Goal: Task Accomplishment & Management: Manage account settings

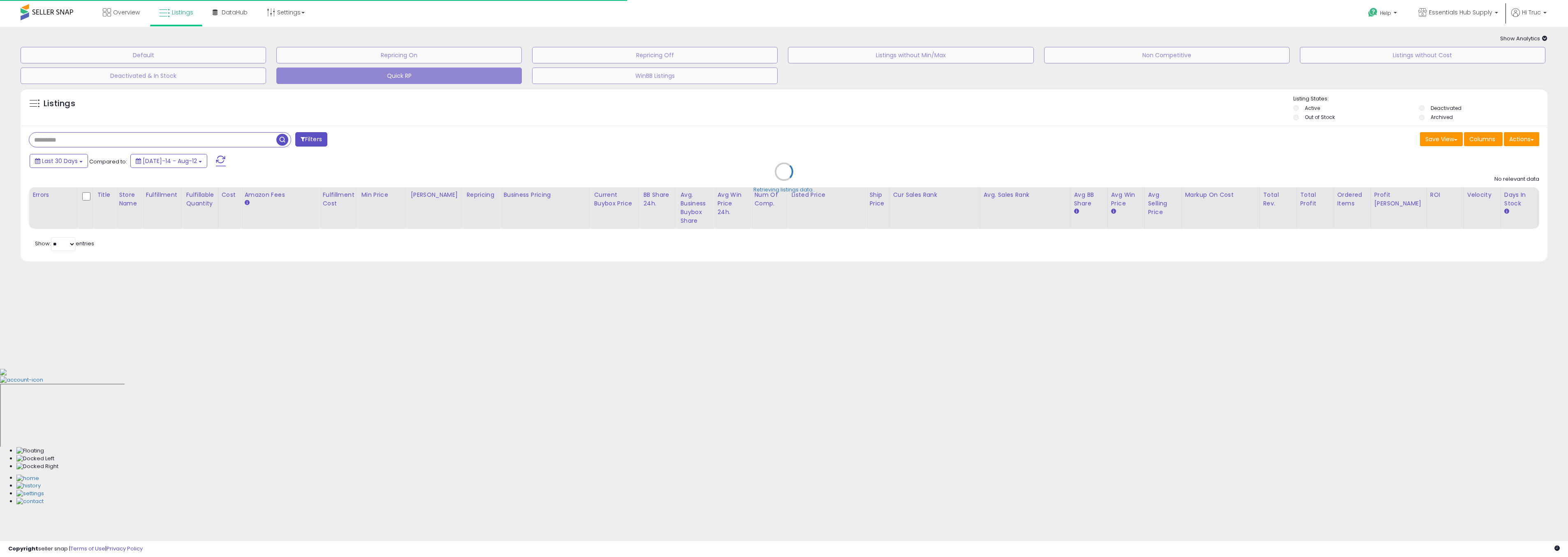
select select "**"
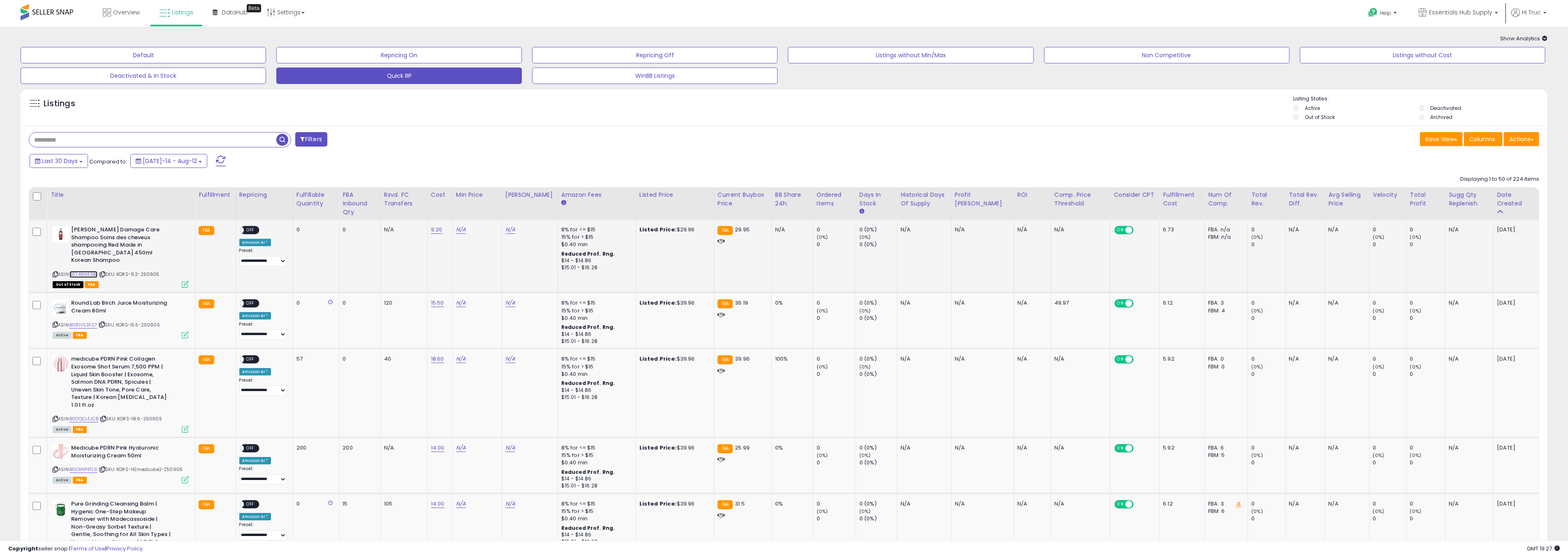
click at [89, 271] on link "B074WKF9B1" at bounding box center [83, 274] width 28 height 7
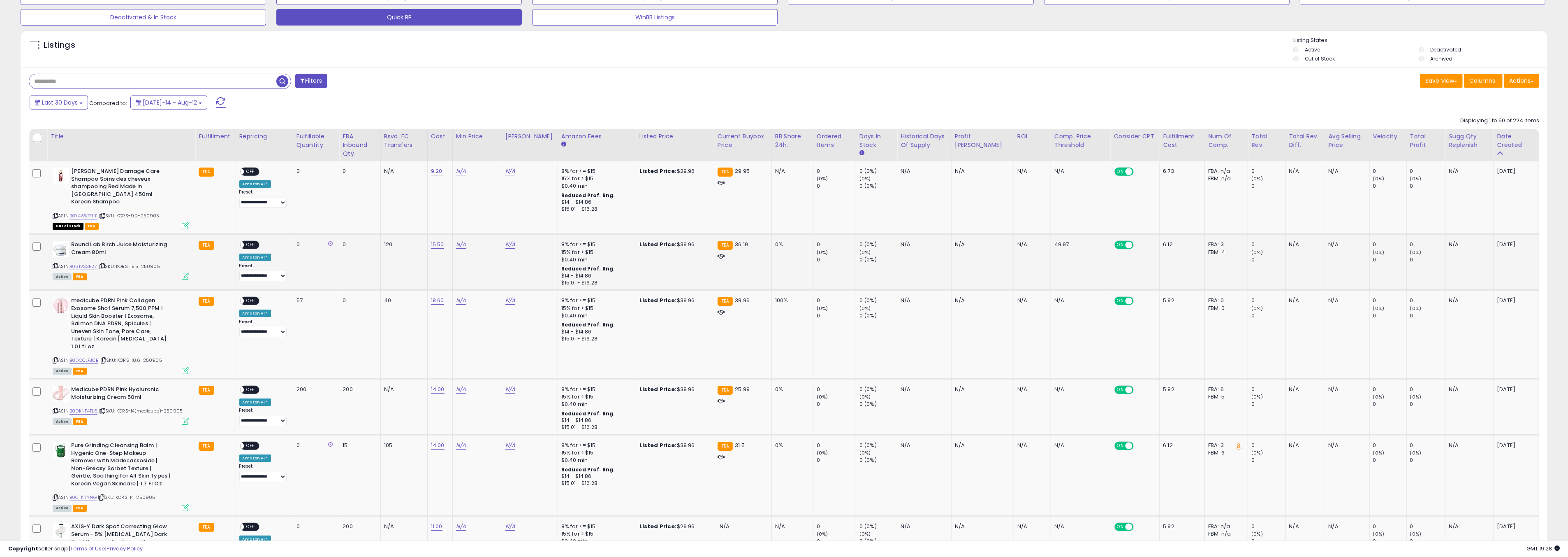
click at [89, 255] on div "ASIN: B081VS3F27 | SKU: KORS-15.5-250905 Active FBA" at bounding box center [120, 259] width 136 height 38
click at [88, 263] on link "B081VS3F27" at bounding box center [83, 266] width 27 height 7
click at [158, 76] on input "text" at bounding box center [153, 81] width 247 height 15
type input "*****"
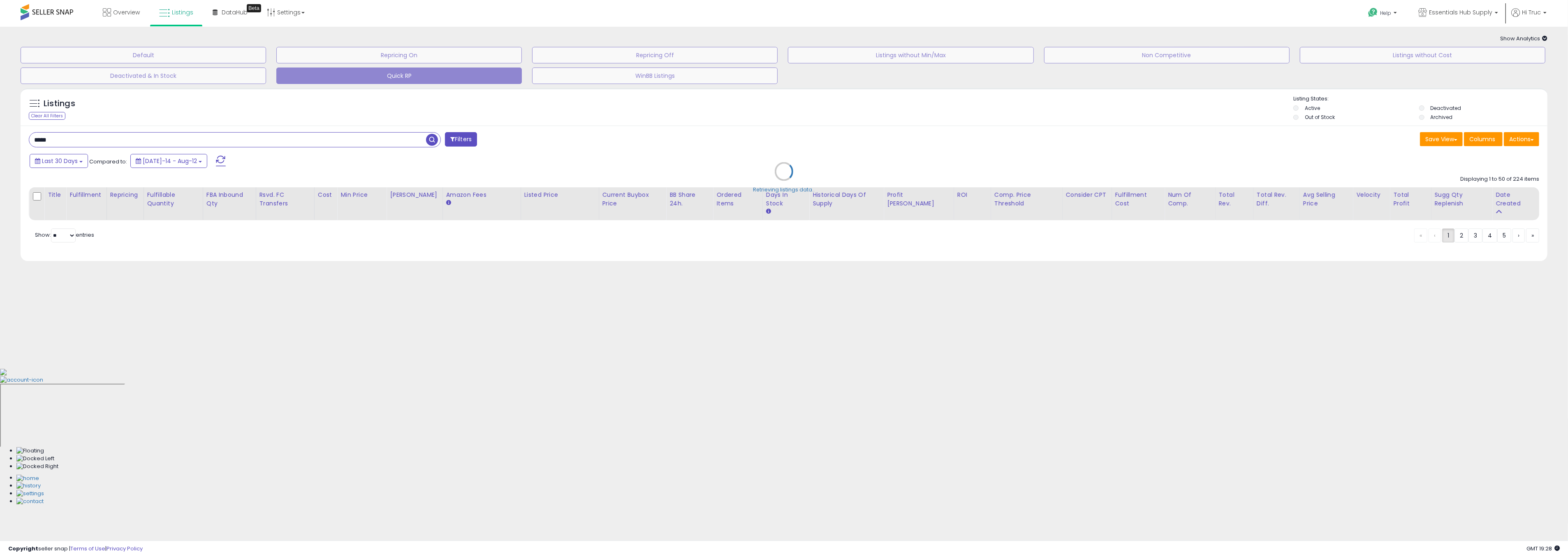
scroll to position [0, 0]
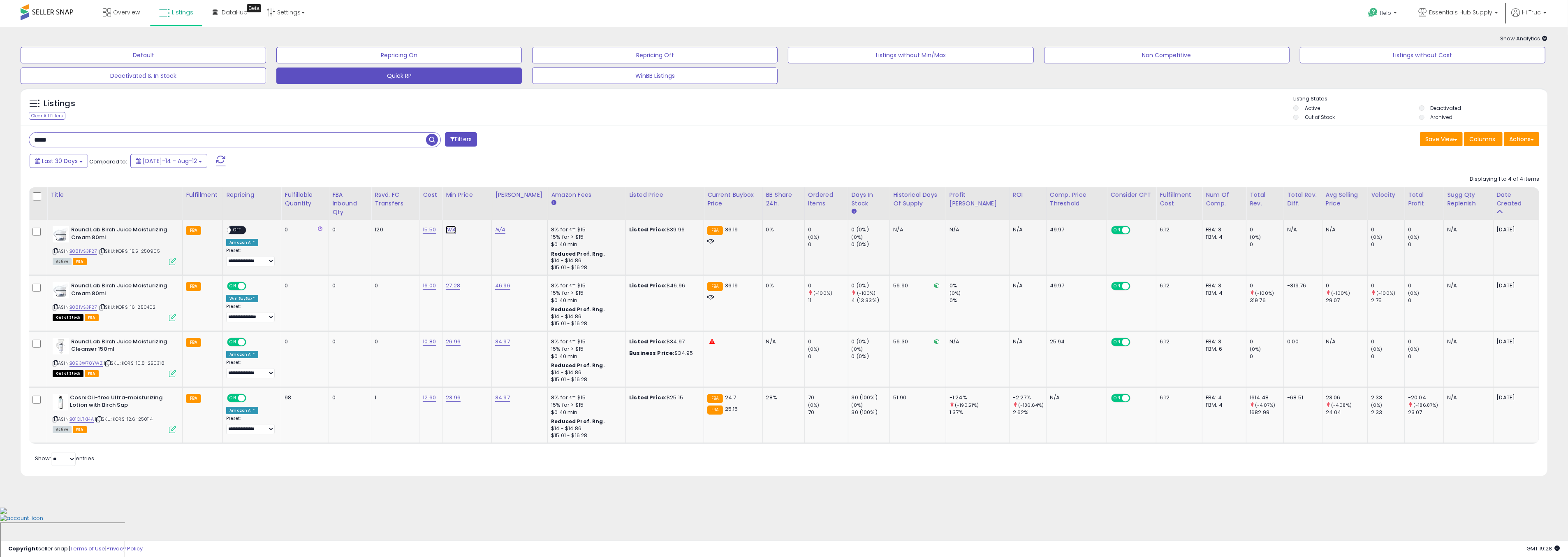
click at [456, 231] on link "N/A" at bounding box center [451, 229] width 10 height 8
type input "*****"
click at [486, 211] on icon "submit" at bounding box center [483, 209] width 5 height 5
click at [505, 228] on link "N/A" at bounding box center [500, 229] width 10 height 8
type input "*****"
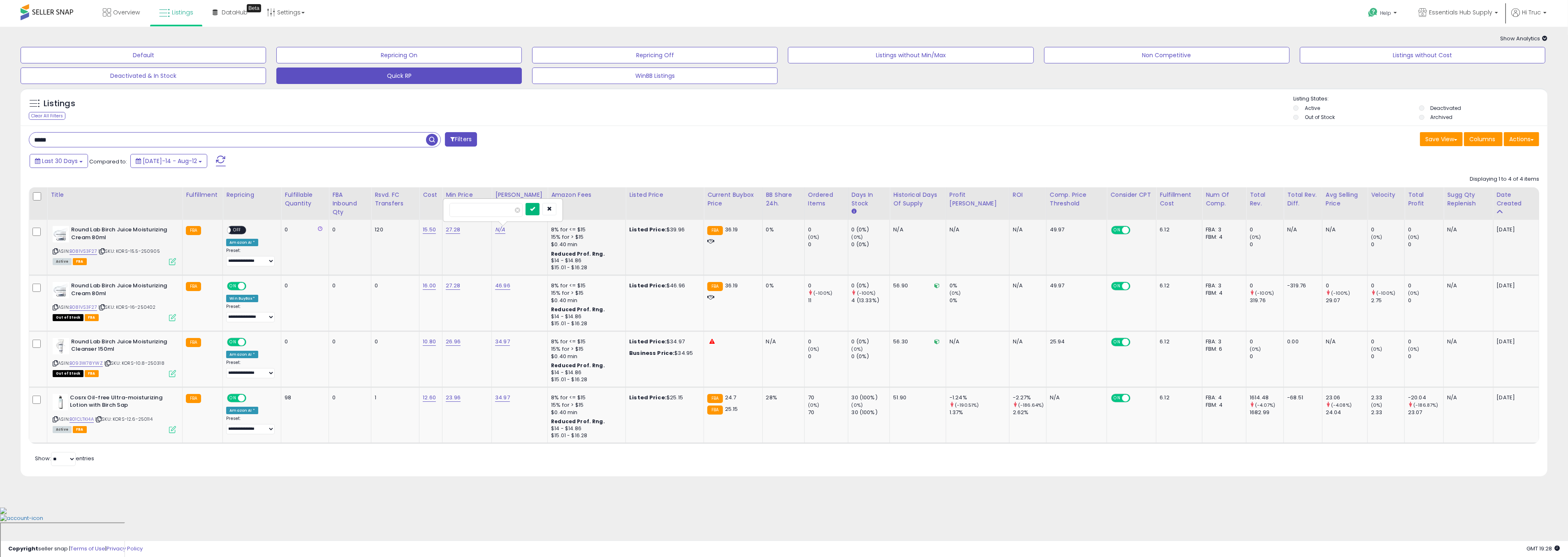
click at [535, 209] on icon "submit" at bounding box center [532, 209] width 5 height 5
click at [235, 230] on span "OFF" at bounding box center [237, 230] width 13 height 7
click at [85, 251] on link "B081VS3F27" at bounding box center [83, 251] width 27 height 7
click at [56, 117] on div "Clear All Filters" at bounding box center [46, 116] width 36 height 8
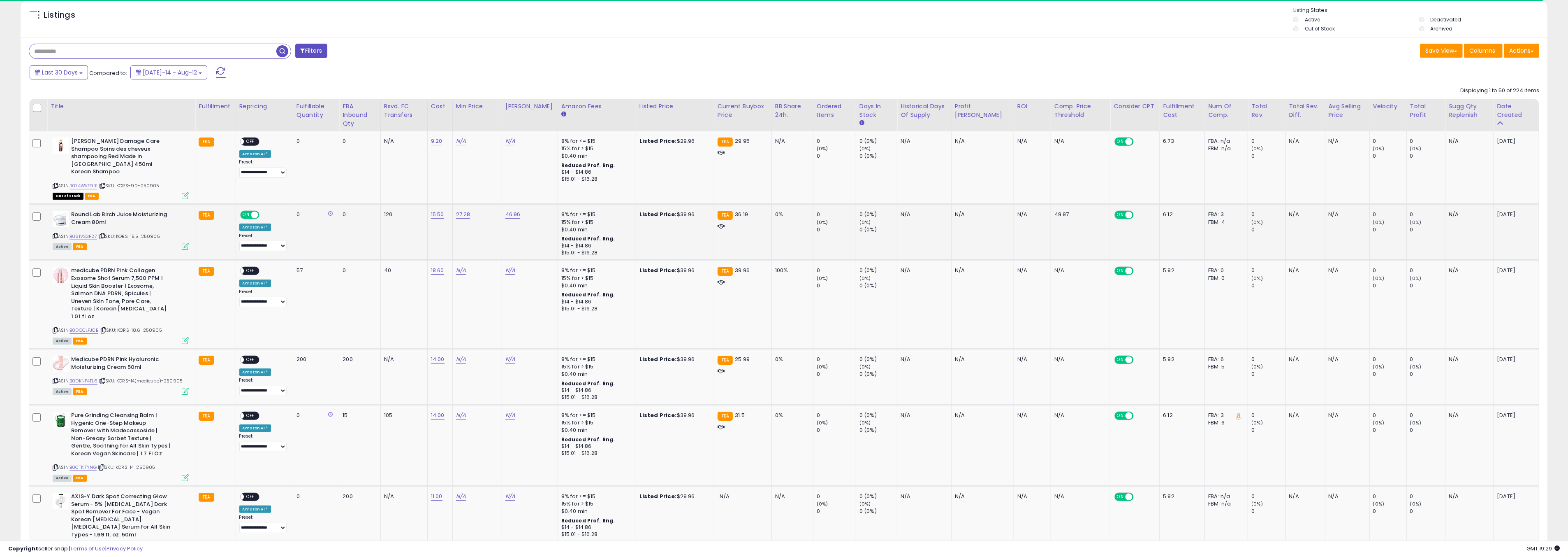
scroll to position [89, 0]
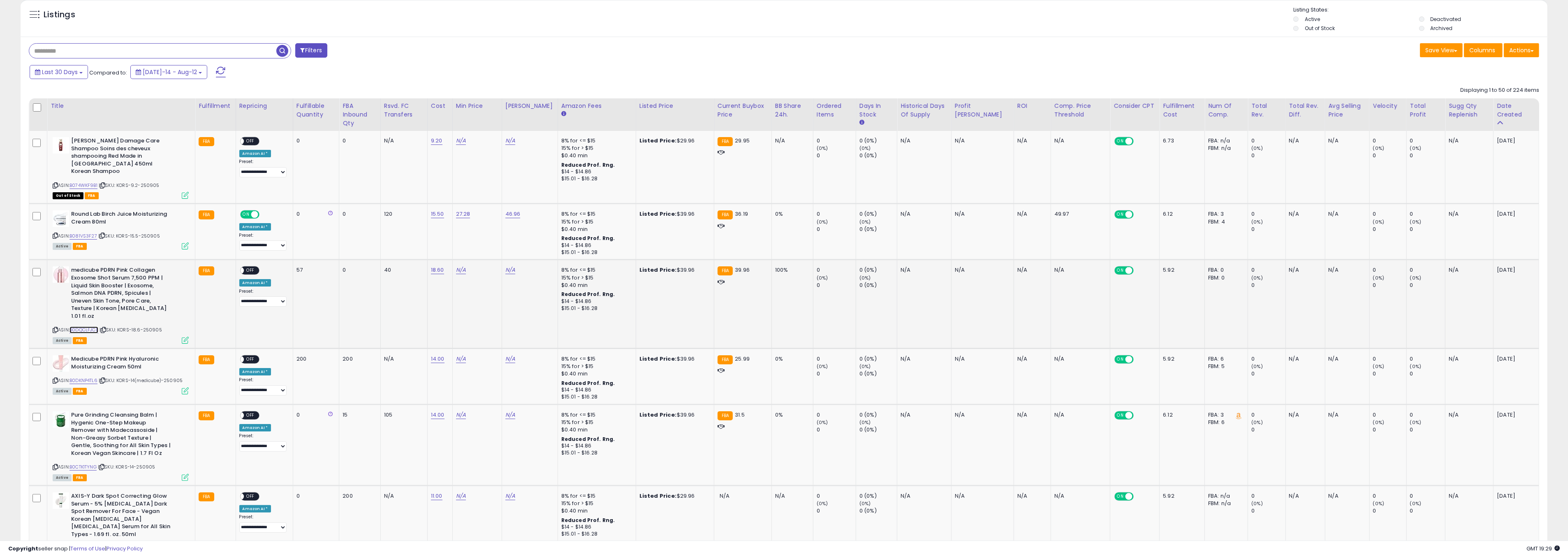
click at [94, 326] on link "B0DQCLFJCB" at bounding box center [83, 329] width 28 height 7
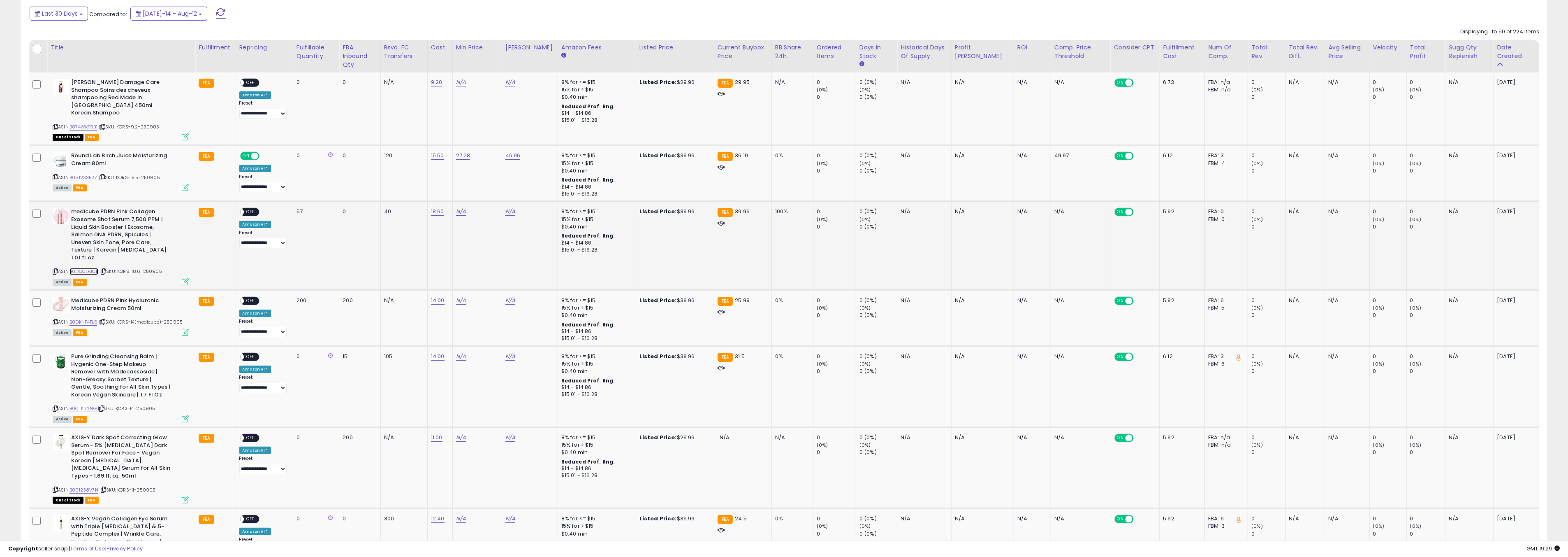
scroll to position [155, 0]
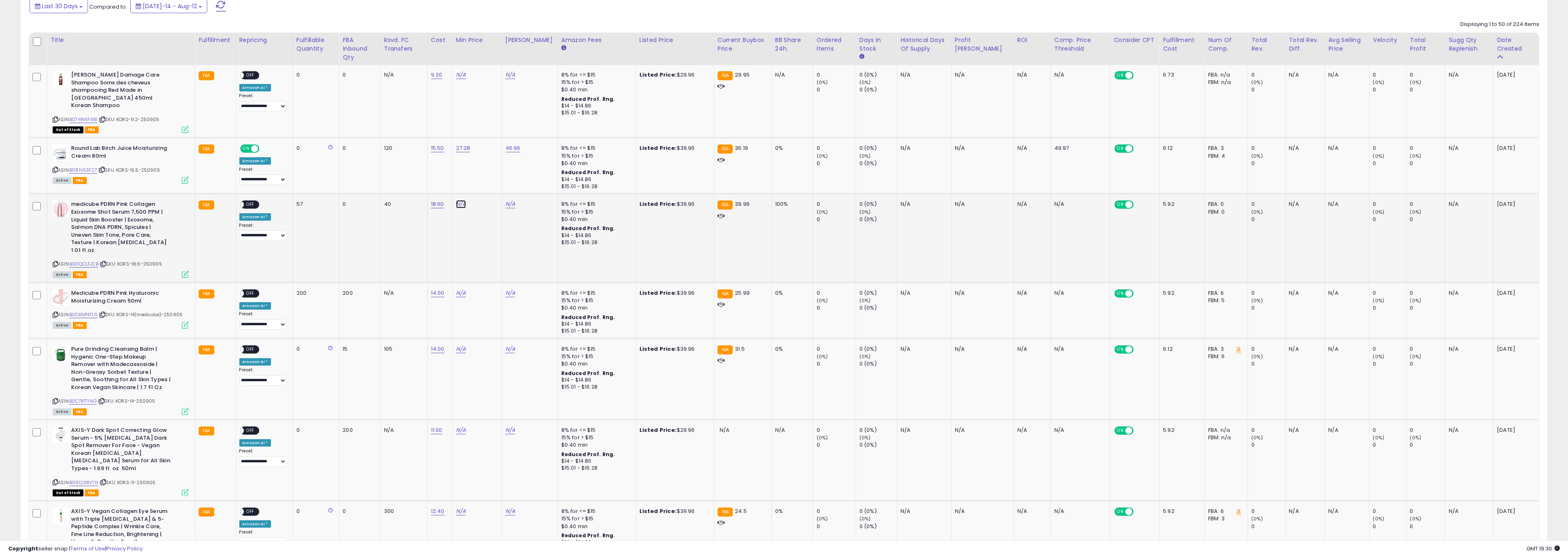
click at [462, 200] on link "N/A" at bounding box center [461, 204] width 10 height 8
type input "*****"
drag, startPoint x: 502, startPoint y: 174, endPoint x: 515, endPoint y: 187, distance: 18.4
click at [497, 174] on button "submit" at bounding box center [490, 175] width 14 height 13
click at [515, 200] on link "N/A" at bounding box center [511, 204] width 10 height 8
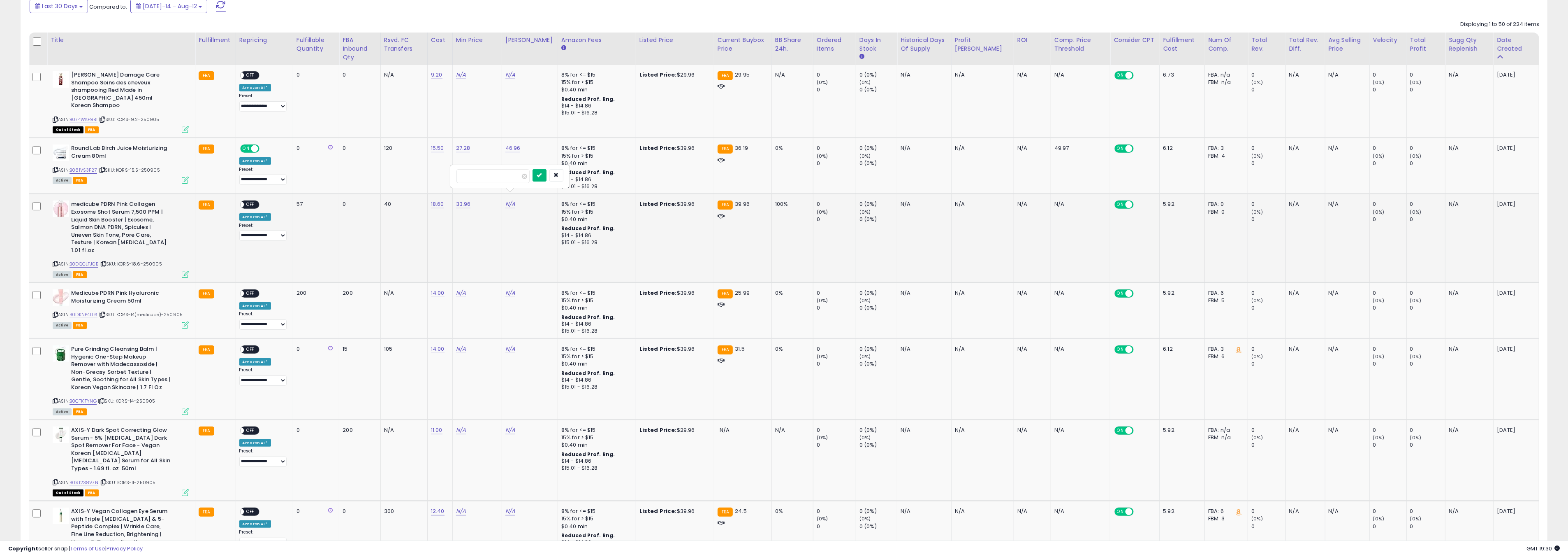
type input "*****"
click at [542, 176] on icon "submit" at bounding box center [539, 174] width 5 height 5
click at [248, 202] on span "OFF" at bounding box center [249, 205] width 13 height 7
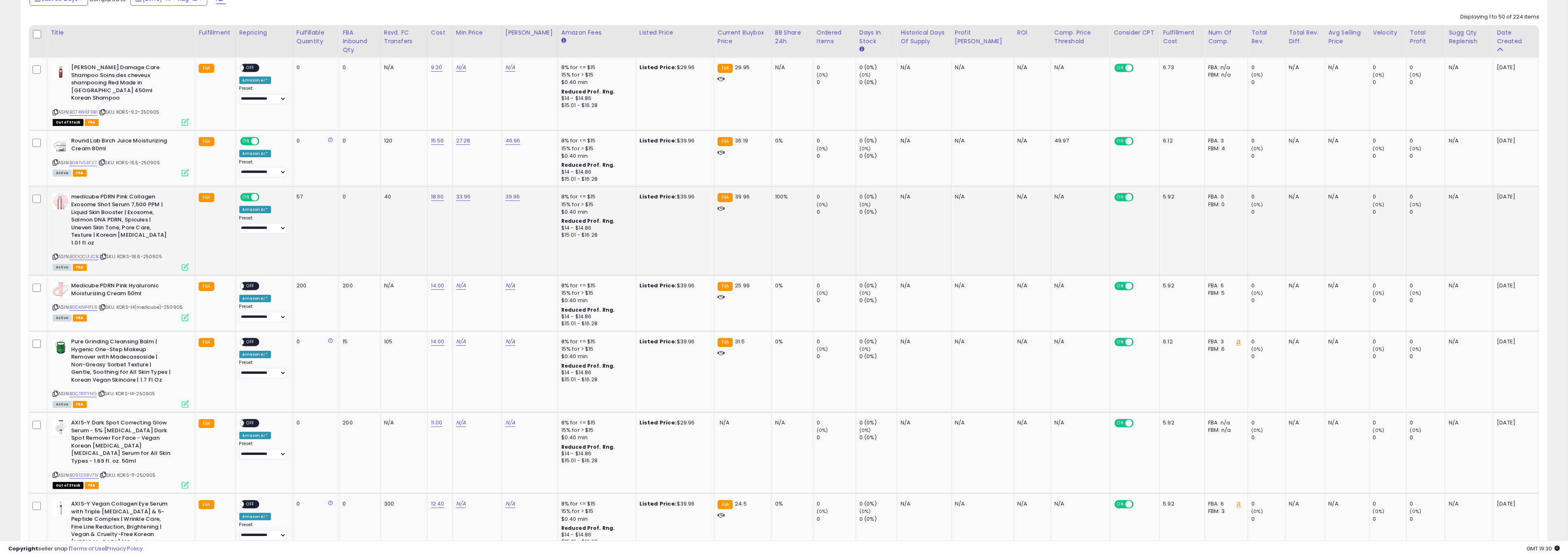
scroll to position [162, 0]
click at [95, 302] on link "B0DKNP4TL6" at bounding box center [83, 305] width 28 height 7
click at [466, 192] on link "33.96" at bounding box center [463, 196] width 15 height 8
click at [466, 281] on link "N/A" at bounding box center [461, 285] width 10 height 8
type input "*****"
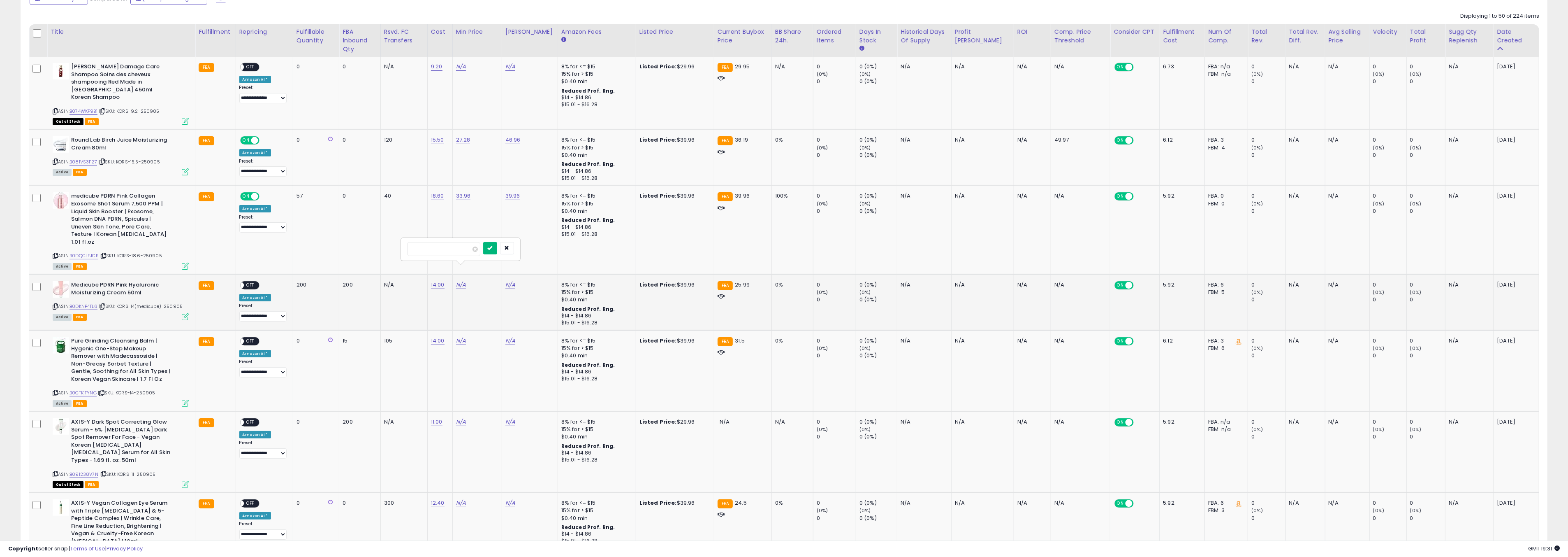
click at [497, 243] on button "submit" at bounding box center [490, 248] width 14 height 13
click at [515, 281] on link "N/A" at bounding box center [511, 285] width 10 height 8
type input "*****"
drag, startPoint x: 543, startPoint y: 249, endPoint x: 375, endPoint y: 280, distance: 170.8
click at [543, 249] on button "submit" at bounding box center [539, 248] width 14 height 13
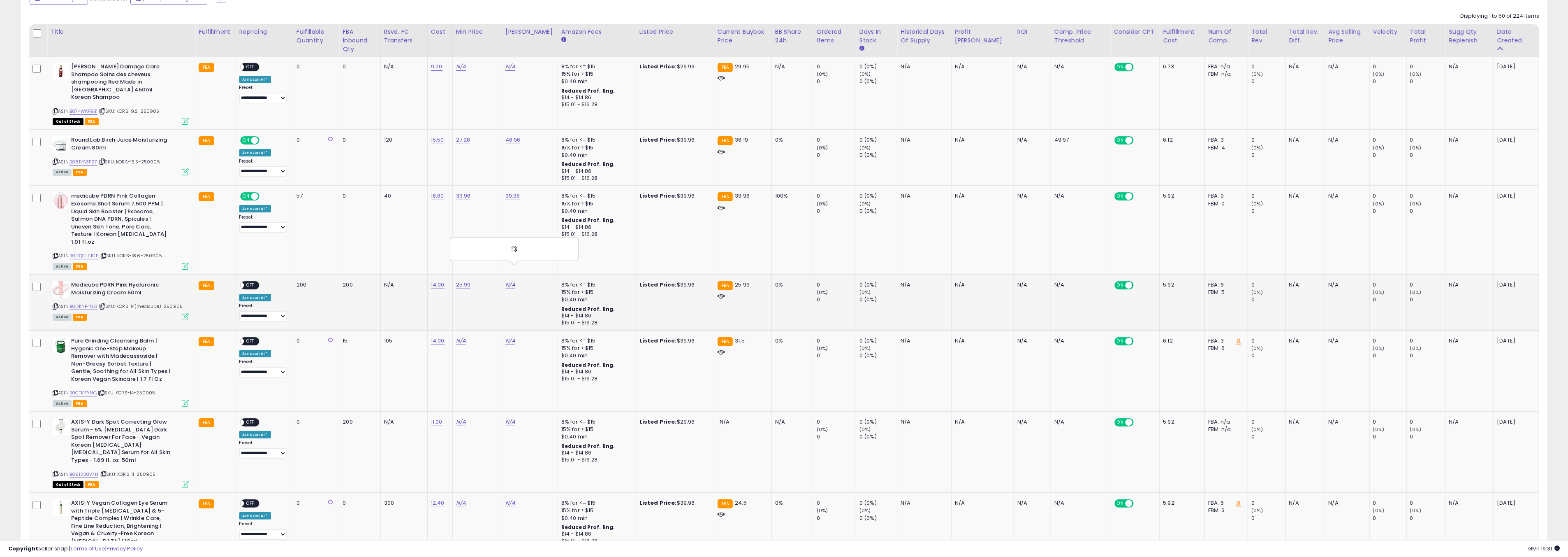
click at [249, 282] on span "OFF" at bounding box center [249, 285] width 13 height 7
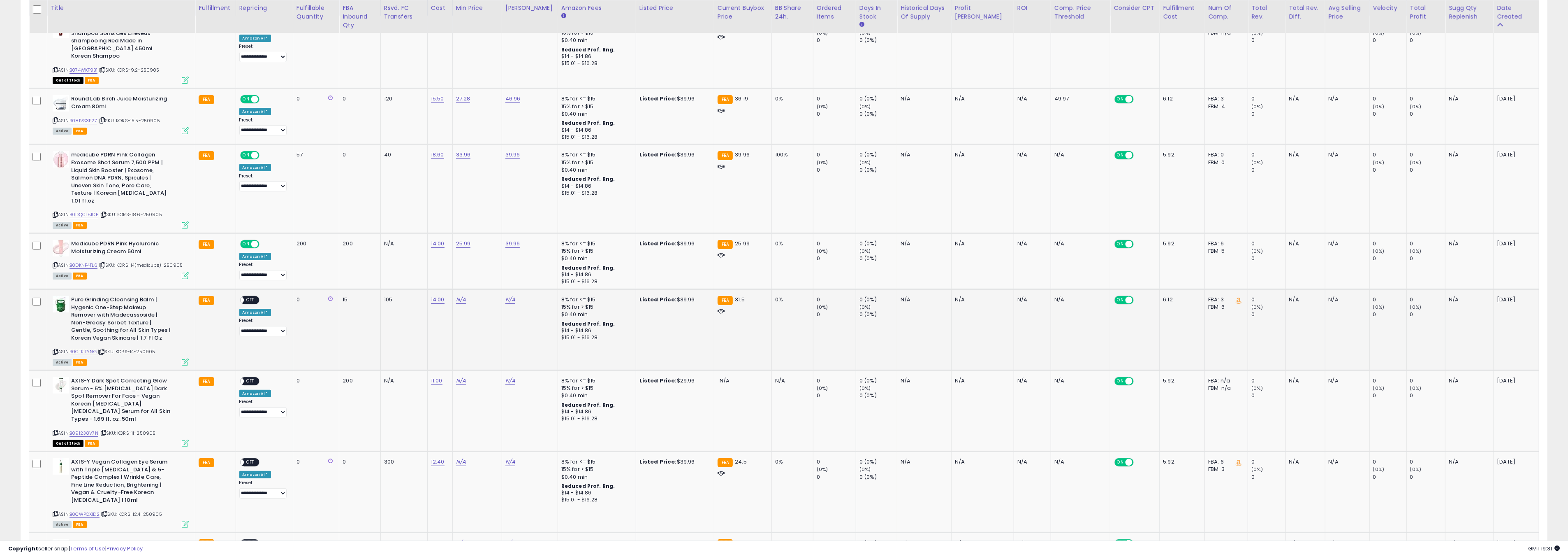
scroll to position [205, 0]
click at [92, 348] on link "B0CTK1TYNG" at bounding box center [83, 350] width 27 height 7
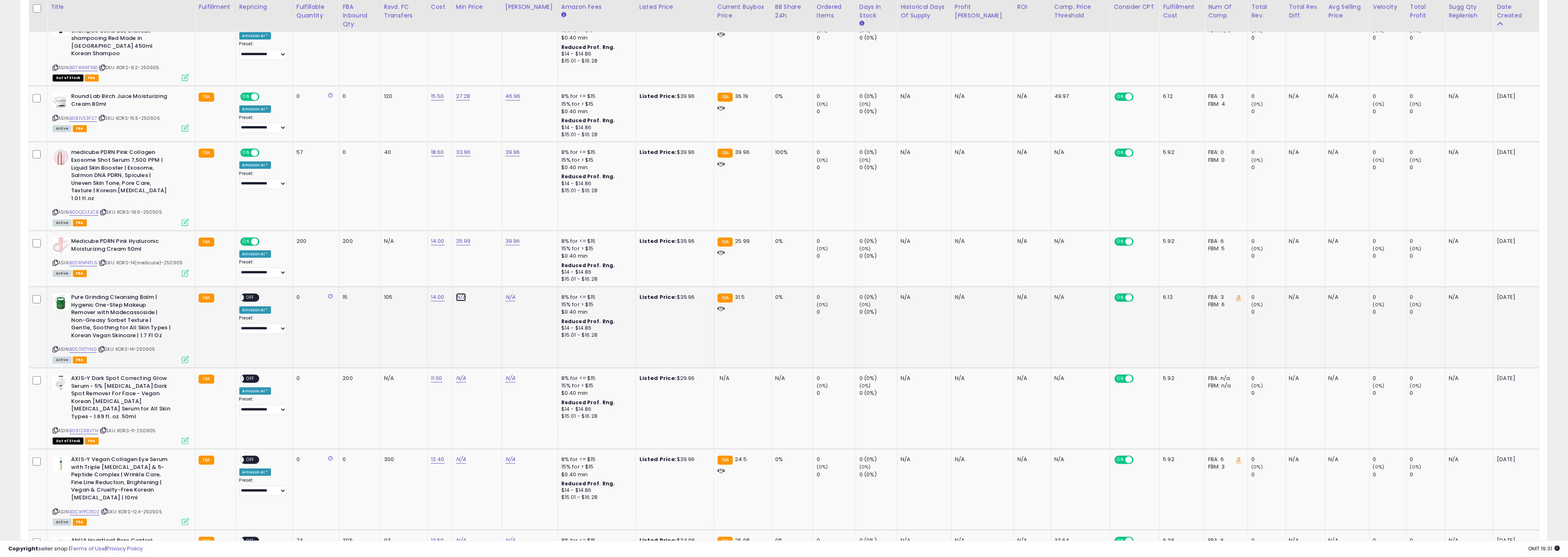
click at [463, 293] on link "N/A" at bounding box center [461, 297] width 10 height 8
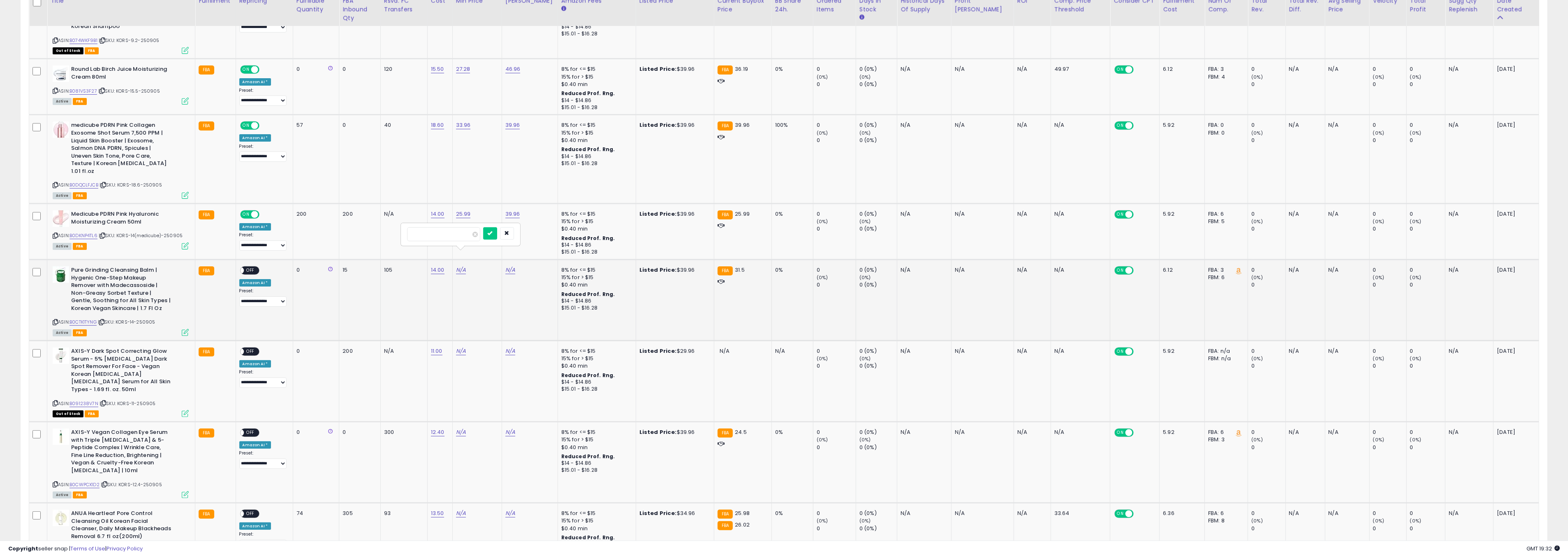
scroll to position [238, 0]
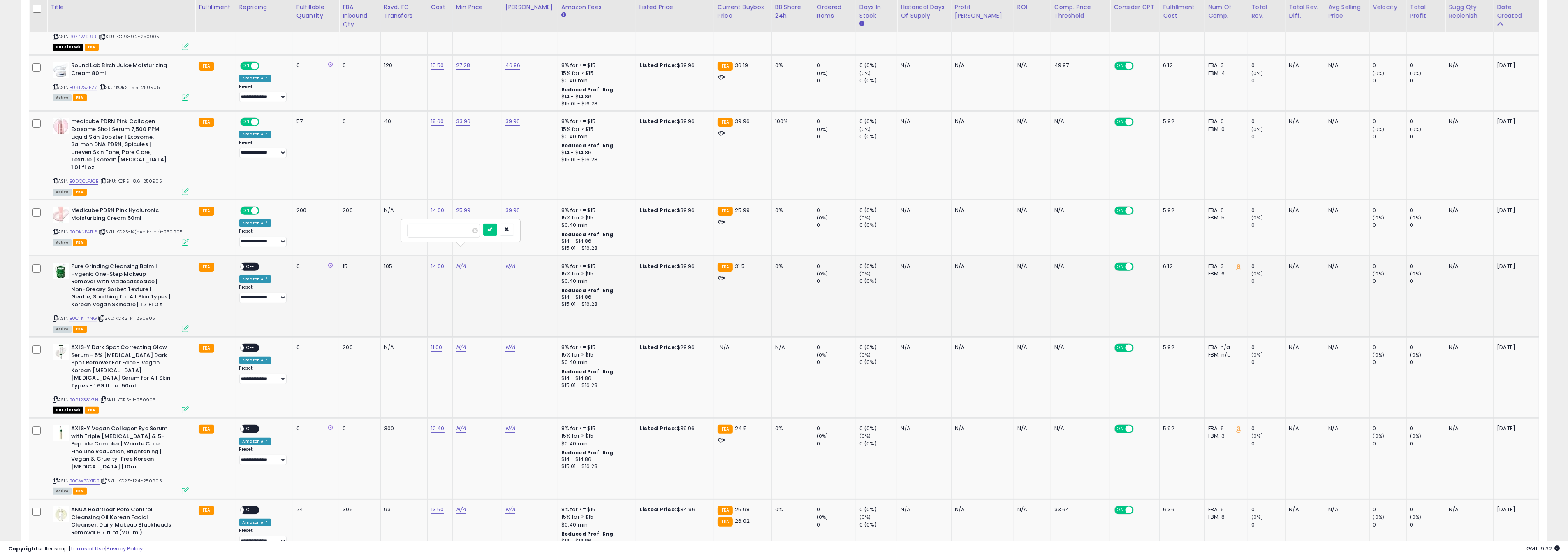
type input "*****"
click at [493, 228] on icon "submit" at bounding box center [490, 229] width 5 height 5
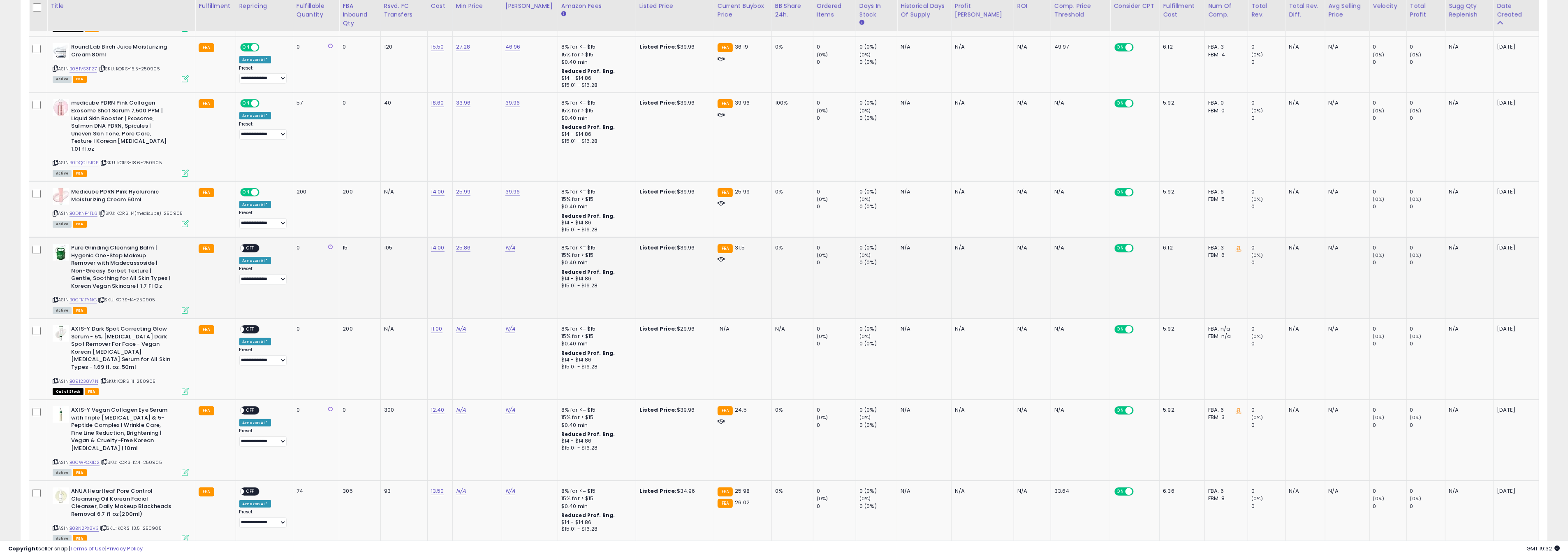
scroll to position [257, 0]
click at [510, 243] on link "N/A" at bounding box center [511, 247] width 10 height 8
type input "*****"
click at [542, 211] on icon "submit" at bounding box center [539, 209] width 5 height 5
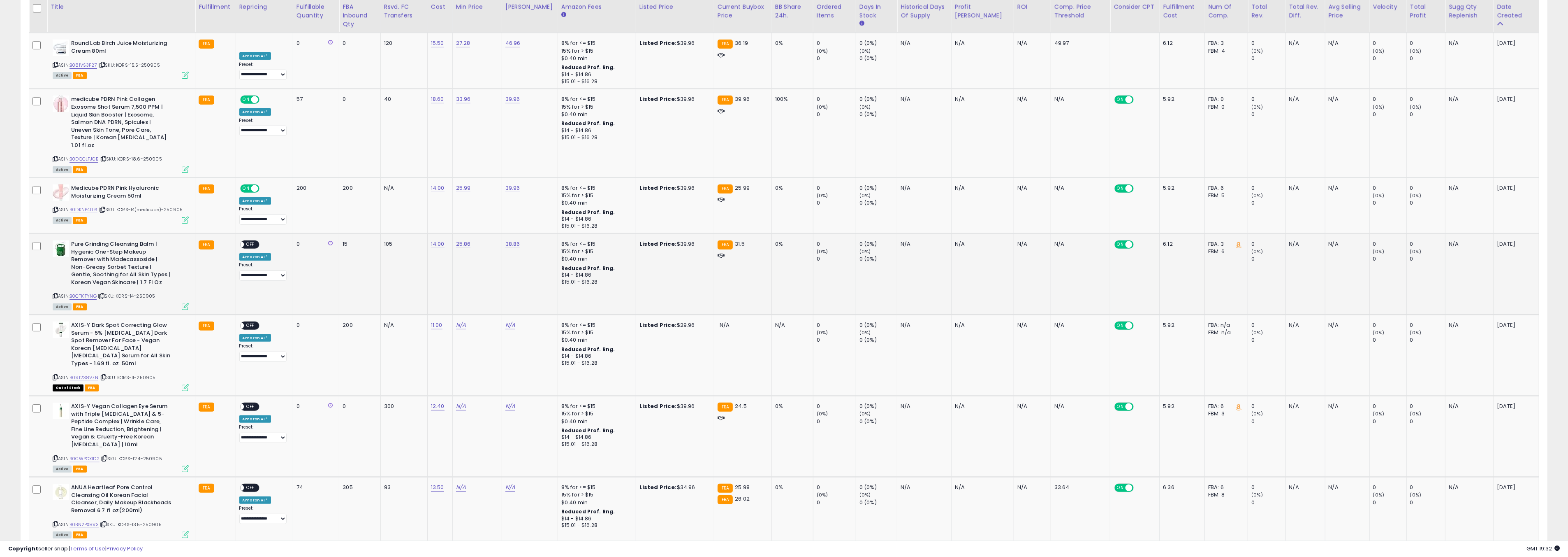
click at [246, 241] on span "OFF" at bounding box center [249, 244] width 13 height 7
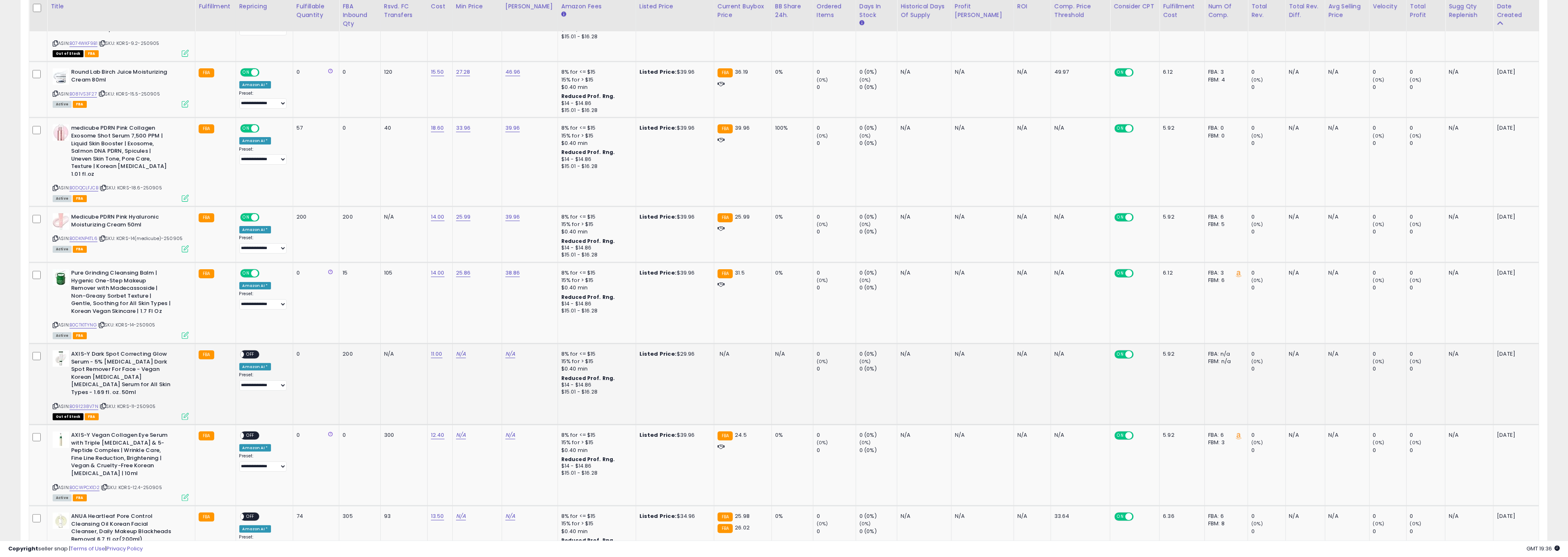
scroll to position [230, 0]
click at [85, 403] on link "B091238V7N" at bounding box center [83, 406] width 28 height 7
click at [464, 350] on link "N/A" at bounding box center [461, 354] width 10 height 8
type input "*****"
click at [497, 318] on button "submit" at bounding box center [490, 317] width 14 height 13
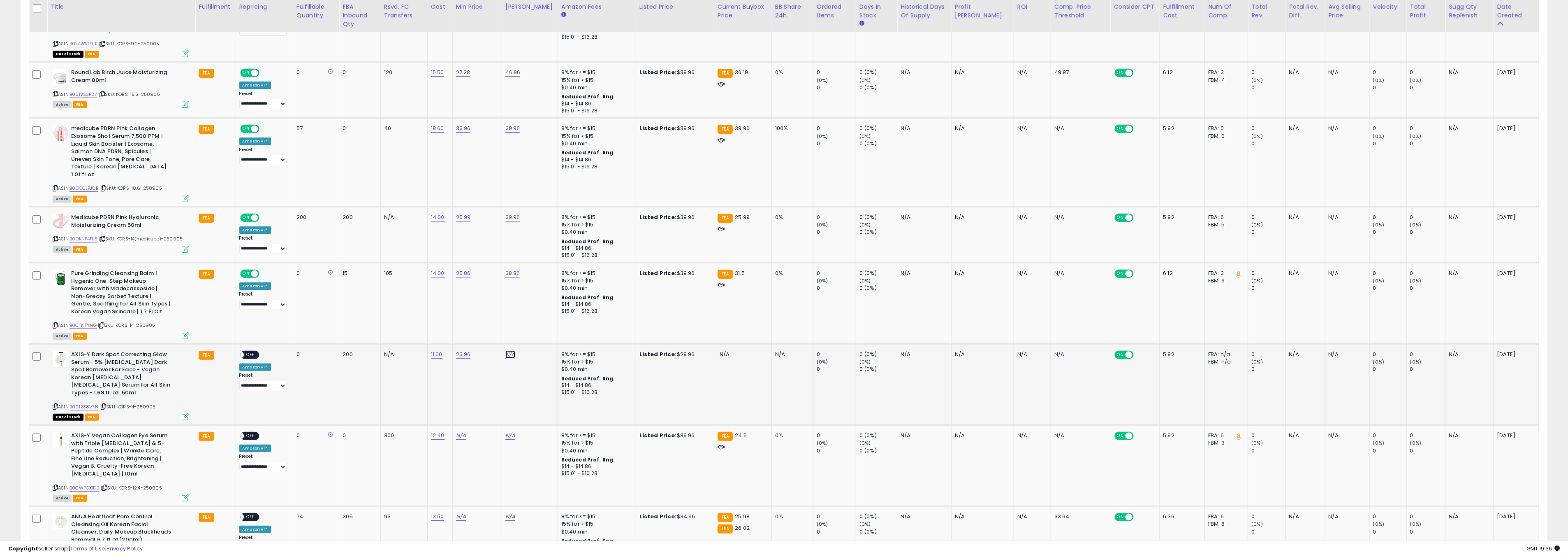
click at [515, 350] on link "N/A" at bounding box center [511, 354] width 10 height 8
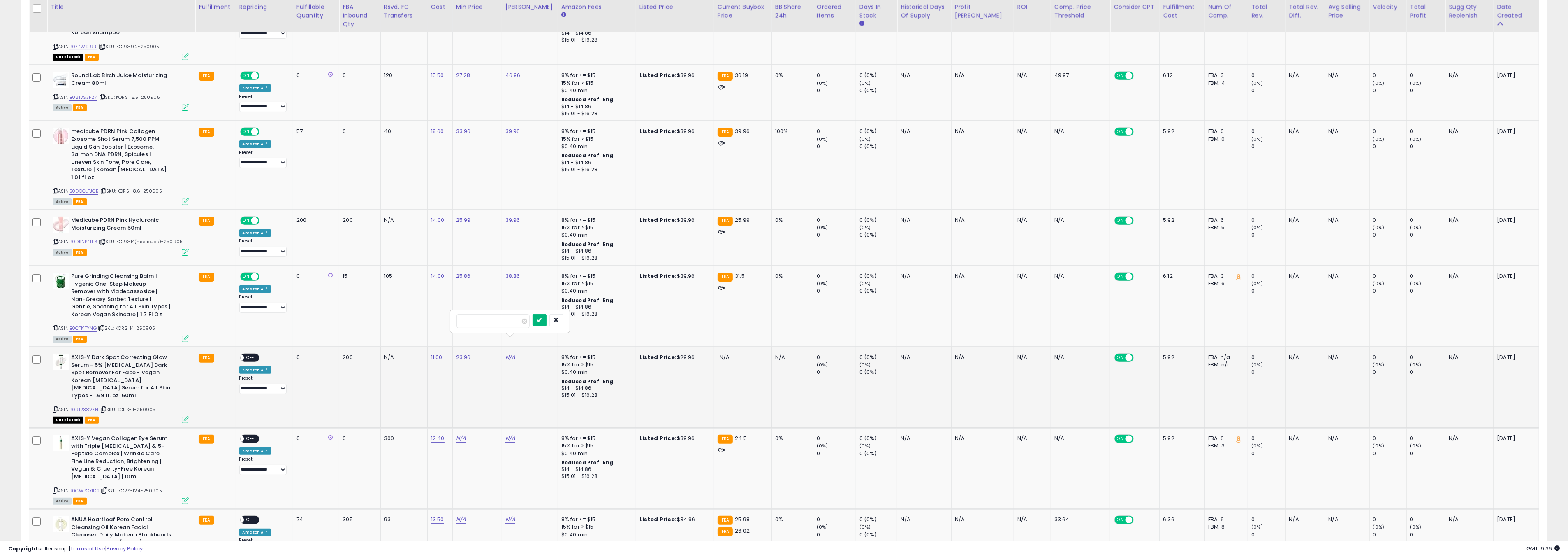
type input "*****"
click at [545, 326] on button "submit" at bounding box center [539, 320] width 14 height 13
click at [244, 354] on span "OFF" at bounding box center [249, 357] width 13 height 7
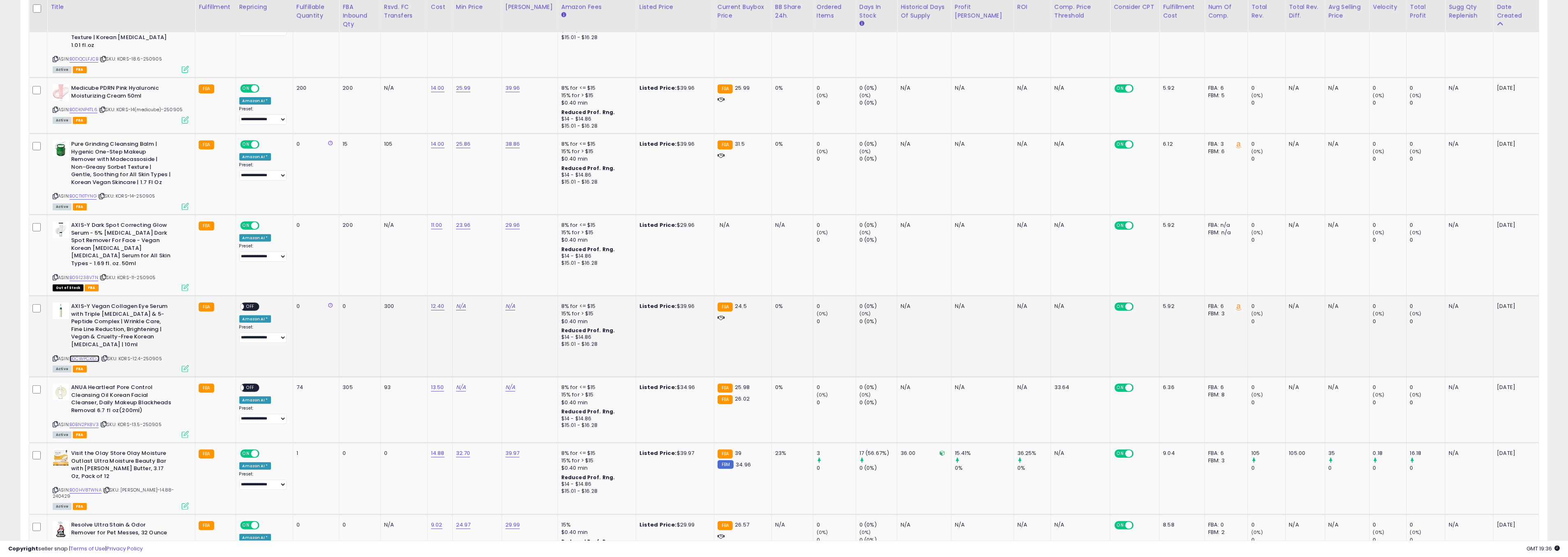
click at [91, 355] on link "B0CWPCX1D2" at bounding box center [84, 358] width 30 height 7
click at [463, 302] on link "N/A" at bounding box center [461, 306] width 10 height 8
type input "*****"
click at [493, 262] on icon "submit" at bounding box center [490, 260] width 5 height 5
click at [470, 302] on link "24.70" at bounding box center [463, 306] width 15 height 8
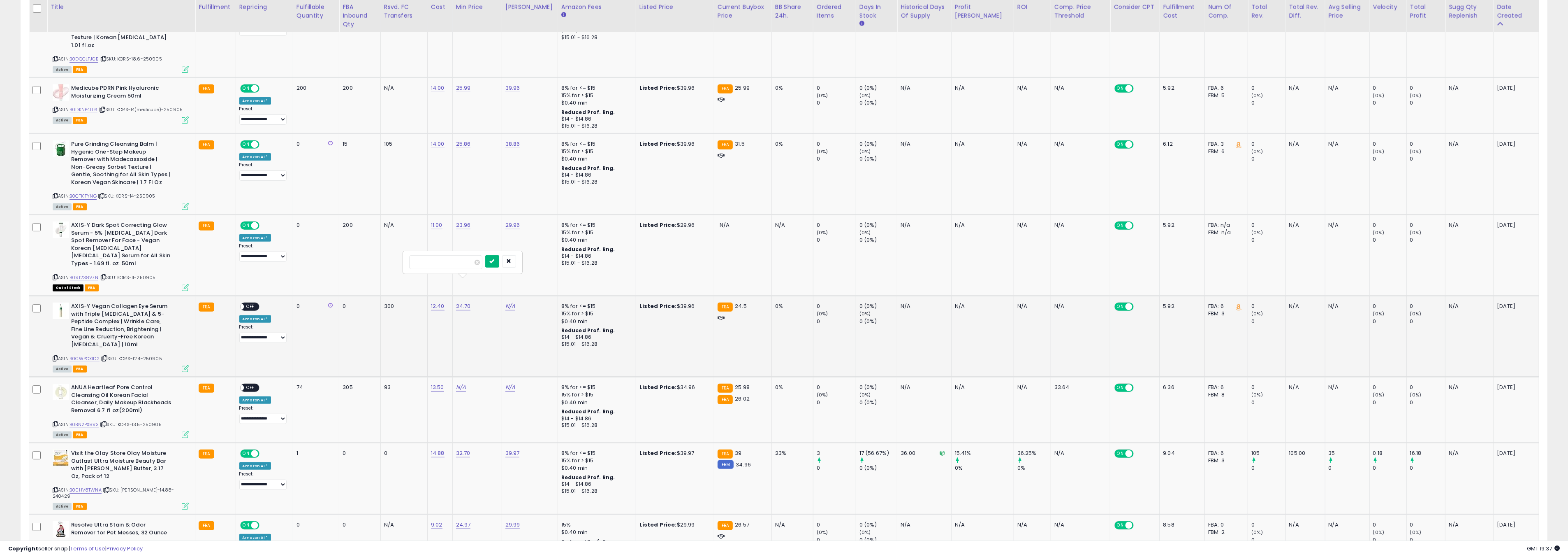
type input "*****"
drag, startPoint x: 502, startPoint y: 261, endPoint x: 507, endPoint y: 266, distance: 7.1
click at [495, 261] on icon "submit" at bounding box center [492, 260] width 5 height 5
click at [515, 302] on link "N/A" at bounding box center [511, 306] width 10 height 8
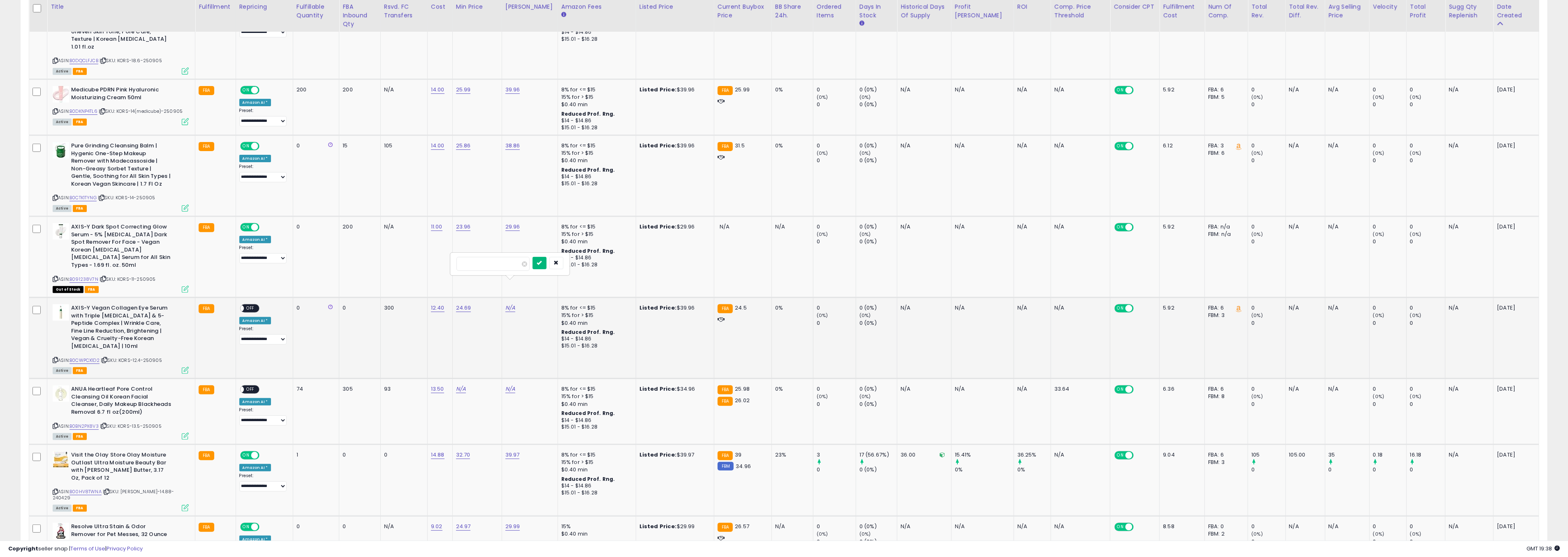
type input "*****"
drag, startPoint x: 543, startPoint y: 265, endPoint x: 458, endPoint y: 270, distance: 85.1
click at [542, 265] on button "submit" at bounding box center [539, 262] width 14 height 13
click at [250, 305] on span "OFF" at bounding box center [249, 308] width 13 height 7
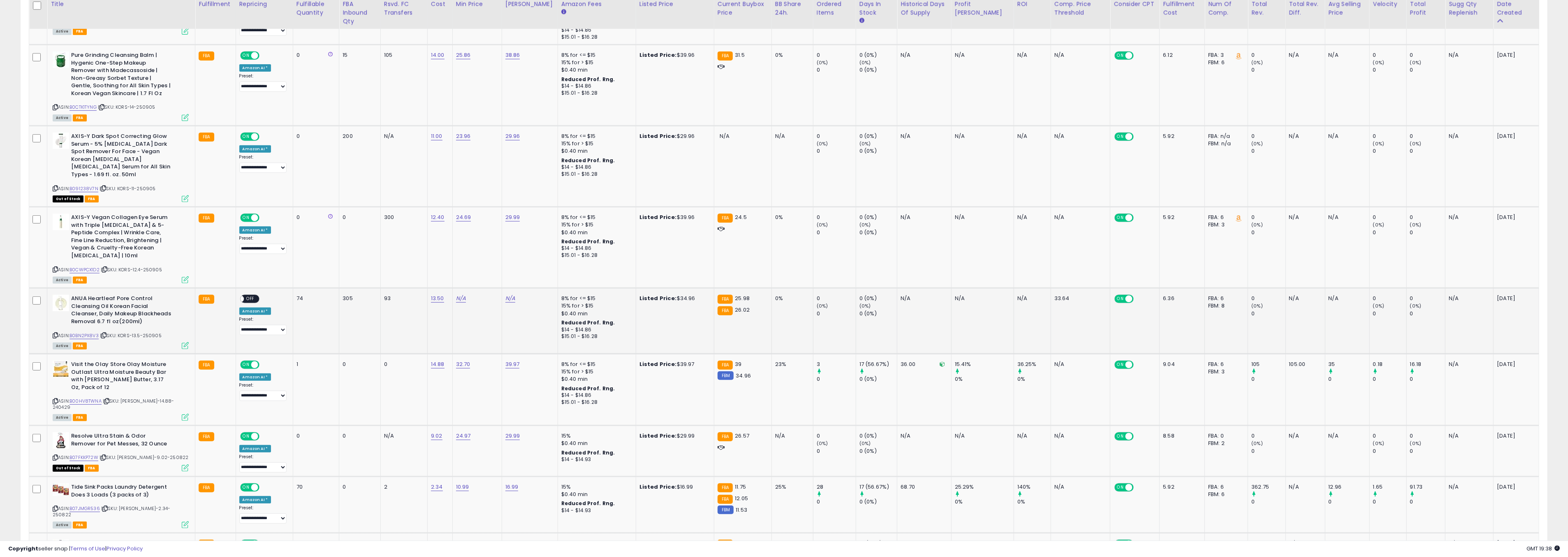
scroll to position [454, 0]
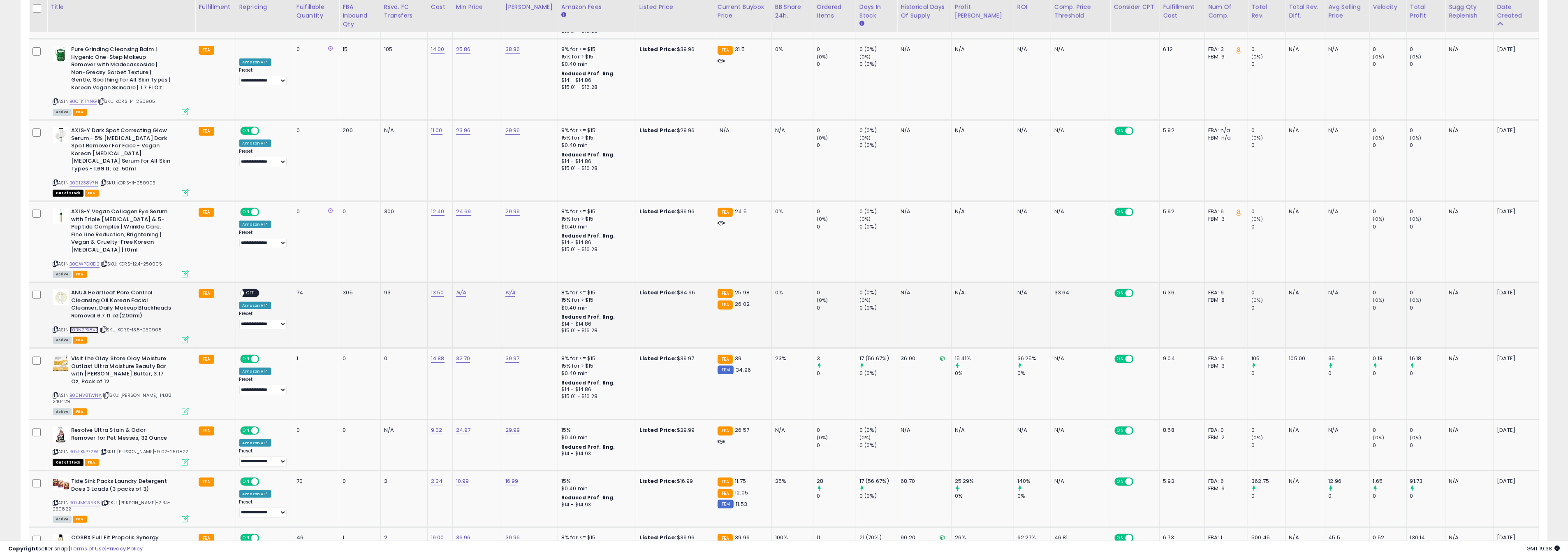
click at [83, 326] on link "B0BN2PX8V3" at bounding box center [84, 329] width 29 height 7
click at [466, 289] on link "N/A" at bounding box center [461, 293] width 10 height 8
type input "*****"
click at [493, 250] on icon "submit" at bounding box center [490, 247] width 5 height 5
click at [507, 282] on td "N/A" at bounding box center [529, 314] width 56 height 66
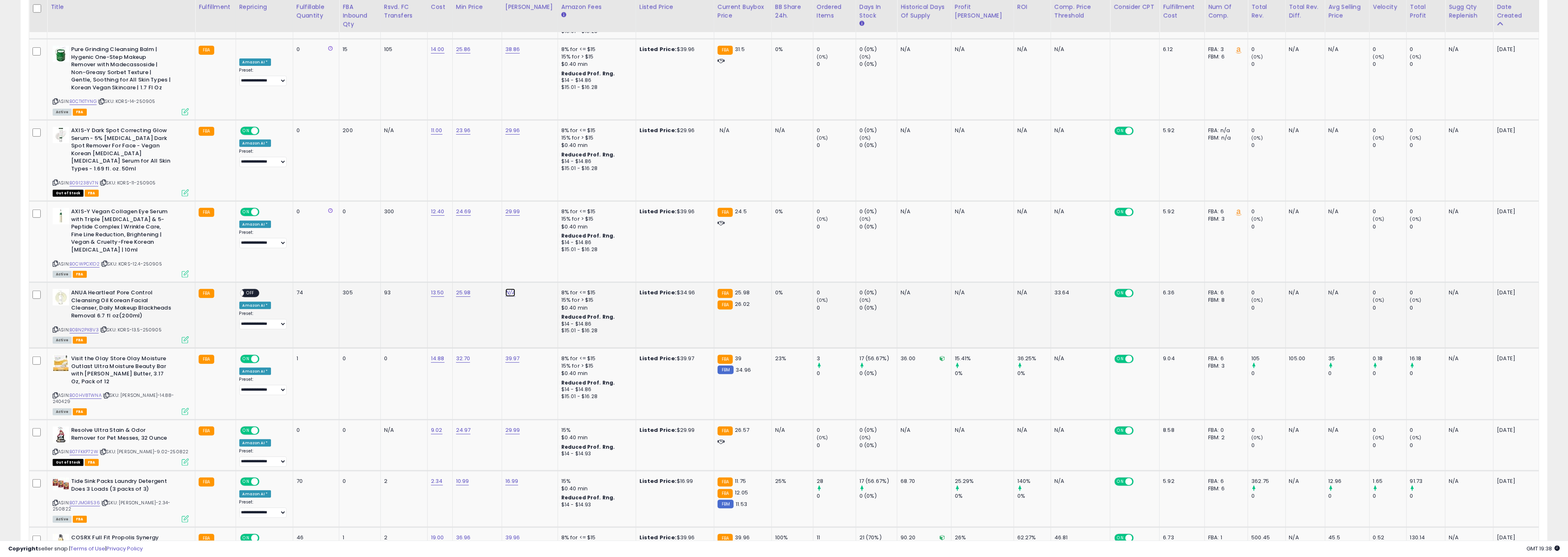
click at [511, 289] on link "N/A" at bounding box center [511, 293] width 10 height 8
type input "*****"
click at [547, 244] on button "submit" at bounding box center [539, 247] width 14 height 13
click at [244, 290] on span "OFF" at bounding box center [249, 293] width 13 height 7
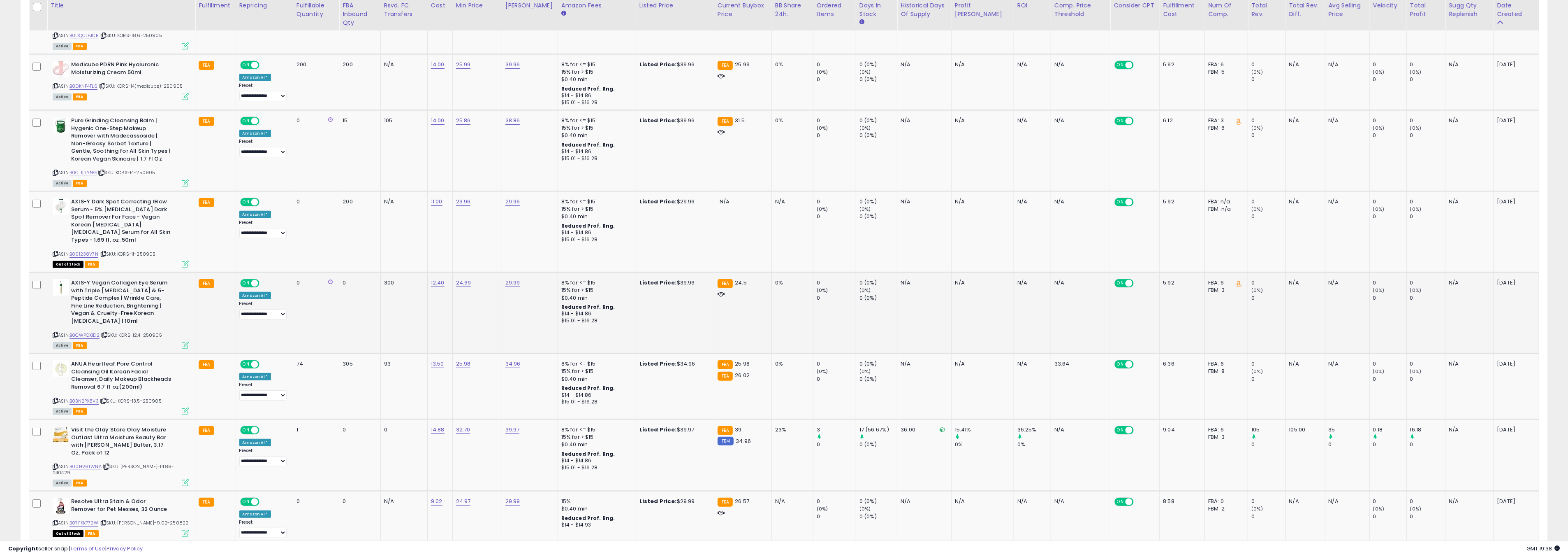
scroll to position [382, 0]
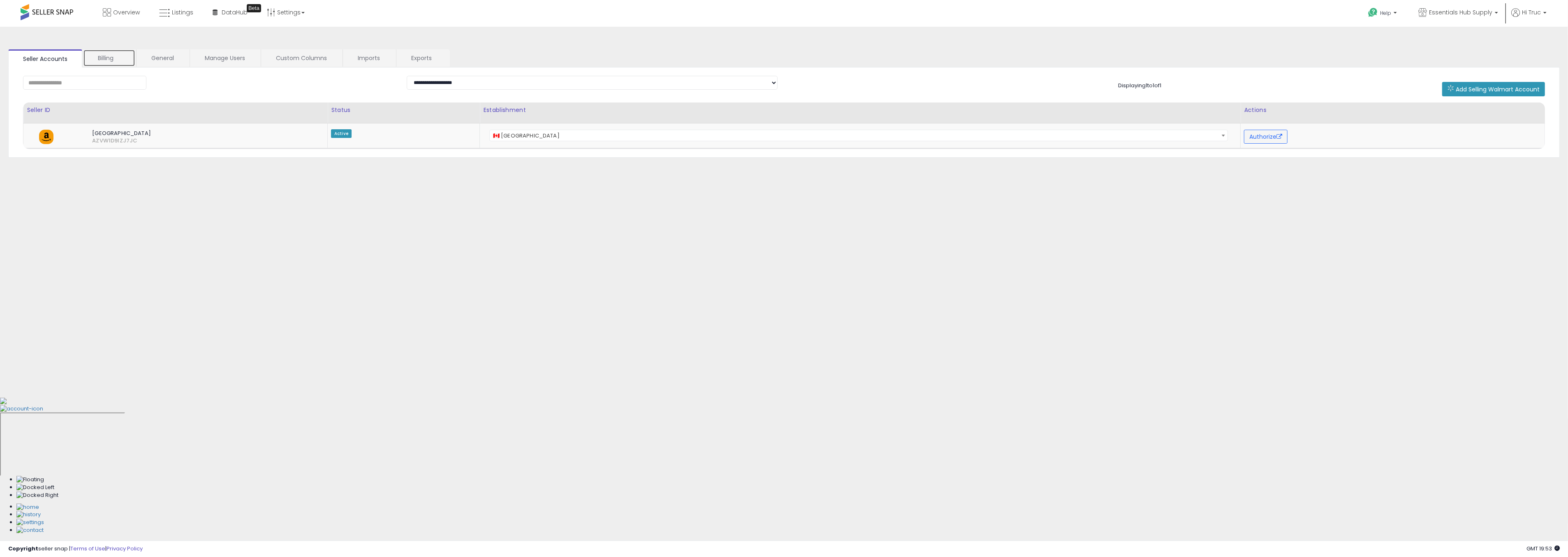
click at [114, 60] on link "Billing" at bounding box center [109, 58] width 52 height 18
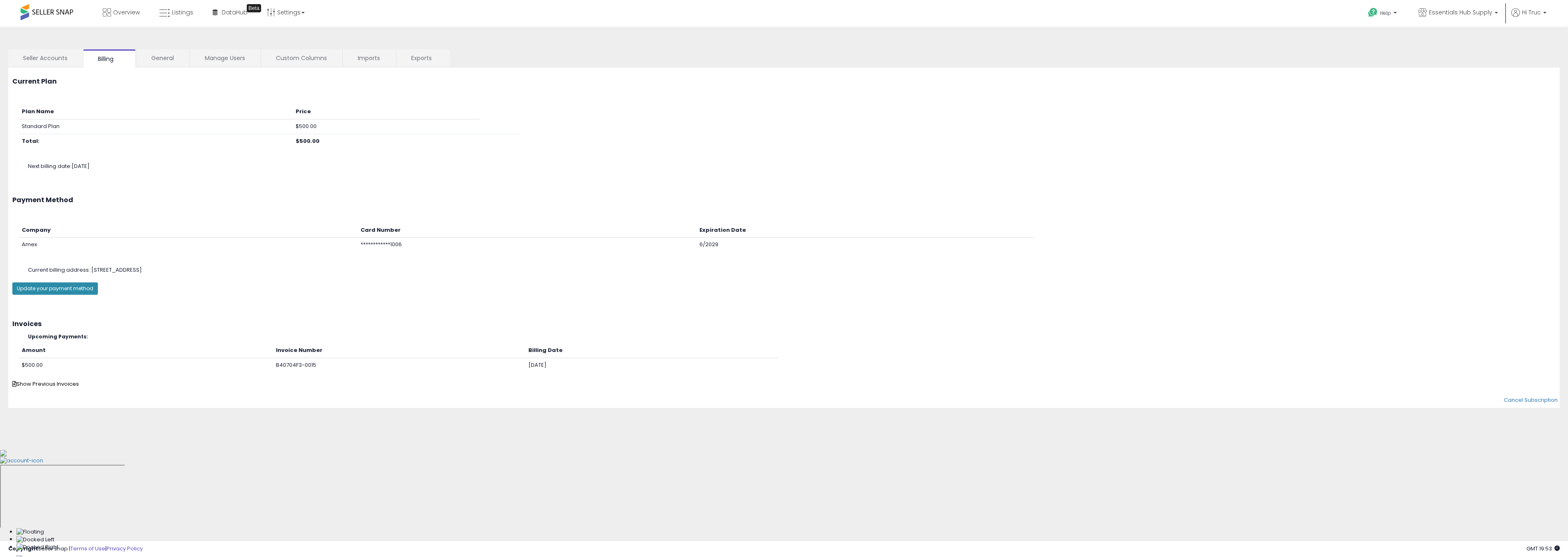
click at [83, 289] on button "Update your payment method" at bounding box center [55, 288] width 85 height 13
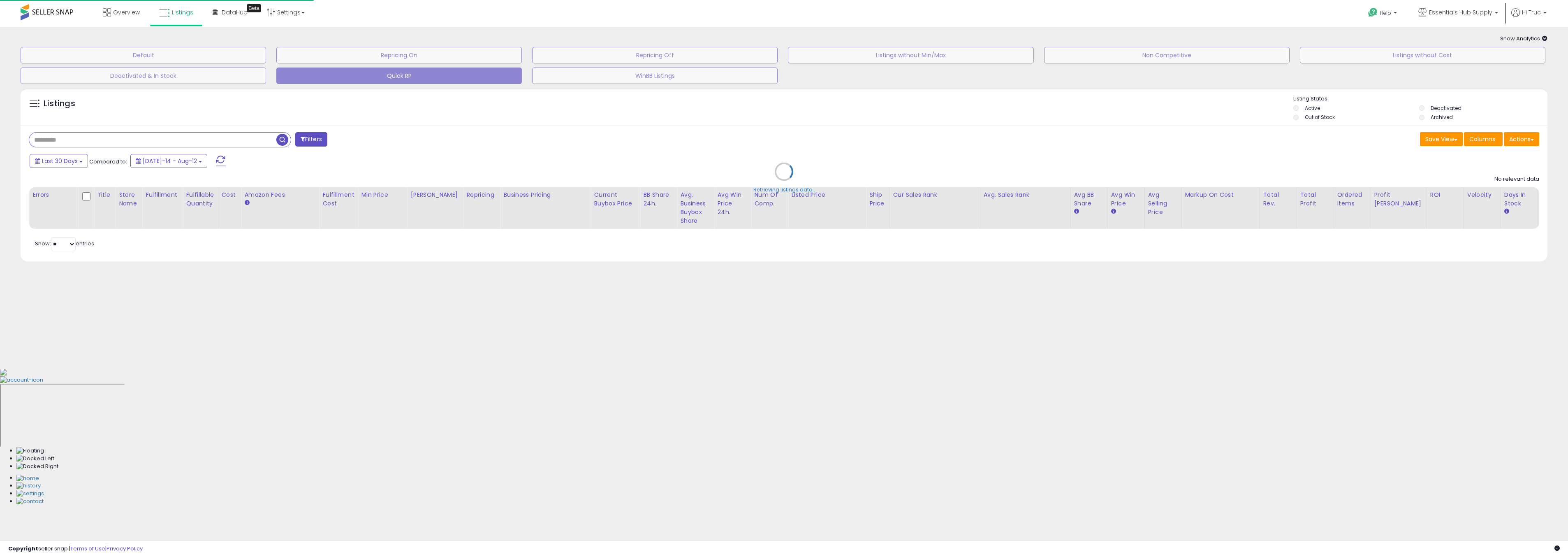
select select "**"
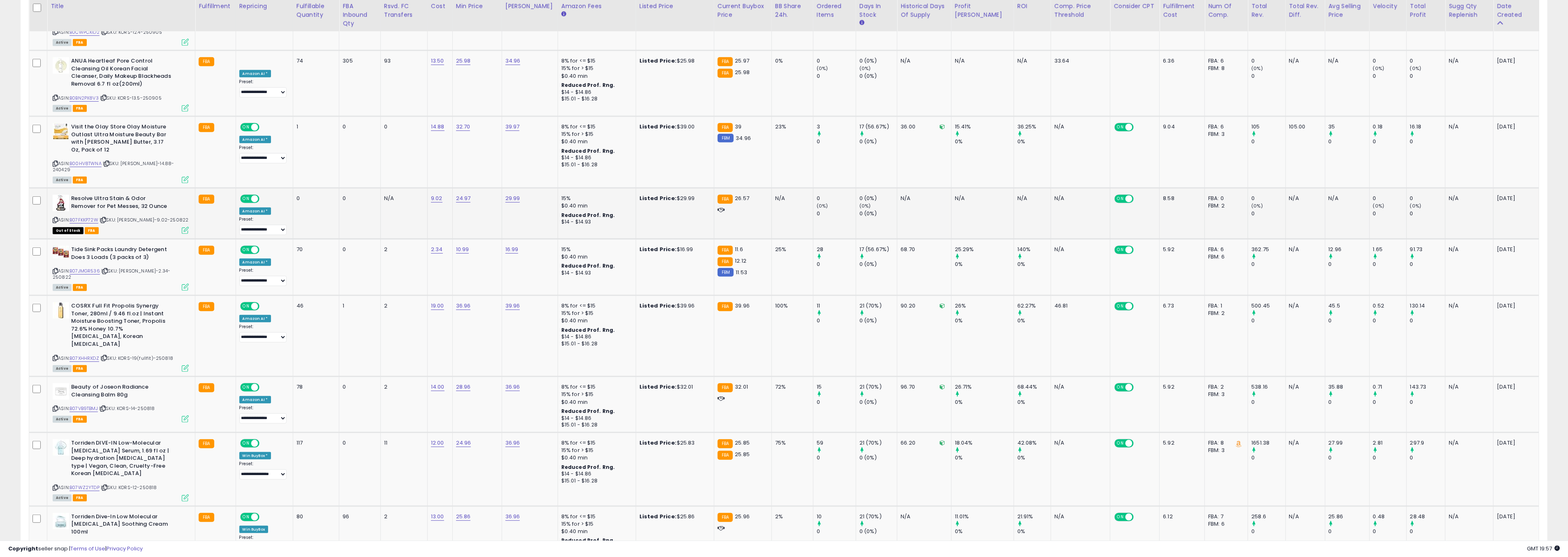
scroll to position [687, 0]
click at [94, 266] on link "B07JMGR536" at bounding box center [84, 269] width 30 height 7
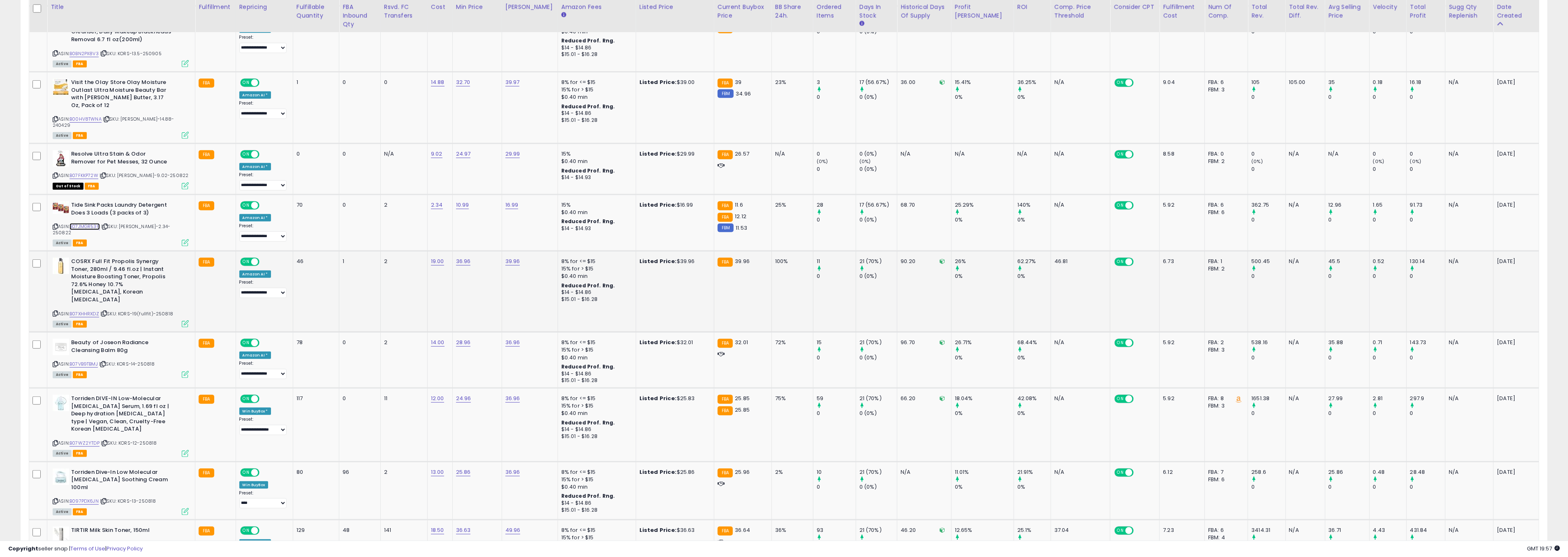
scroll to position [730, 0]
click at [84, 310] on link "B07XHHRXDZ" at bounding box center [84, 313] width 29 height 7
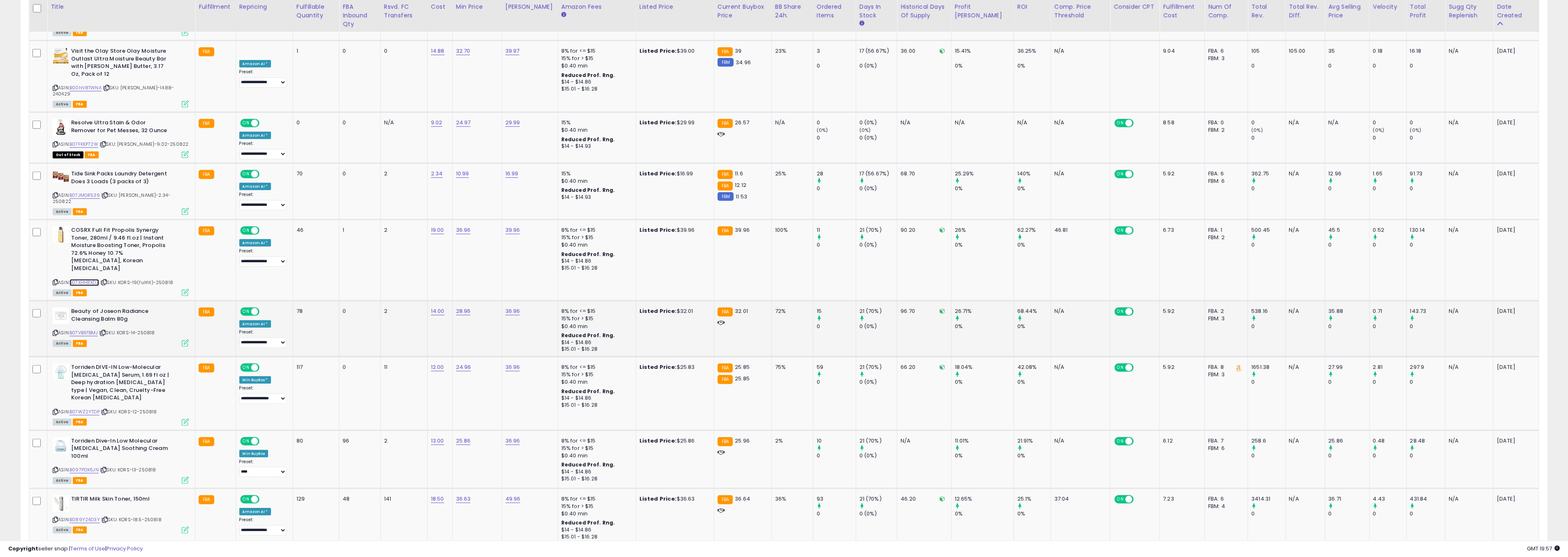
scroll to position [763, 0]
click at [86, 329] on link "B07VB9TBMJ" at bounding box center [83, 332] width 28 height 7
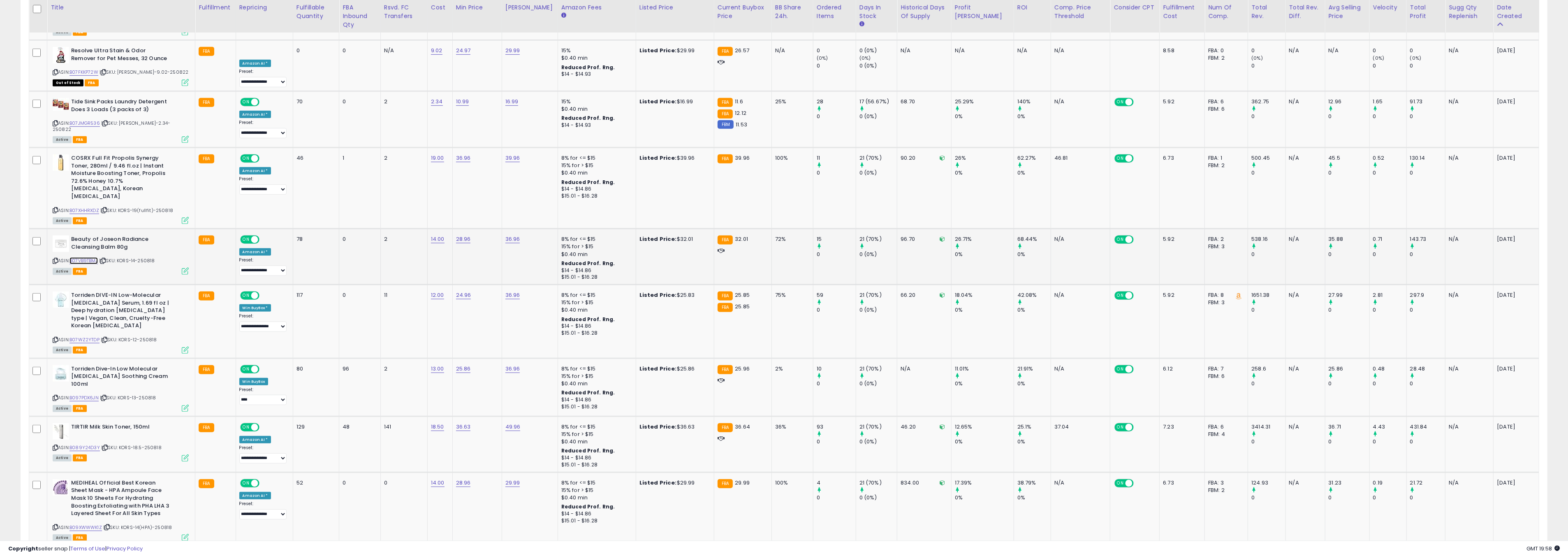
scroll to position [836, 0]
click at [93, 334] on link "B07WZ2YTDP" at bounding box center [84, 337] width 30 height 7
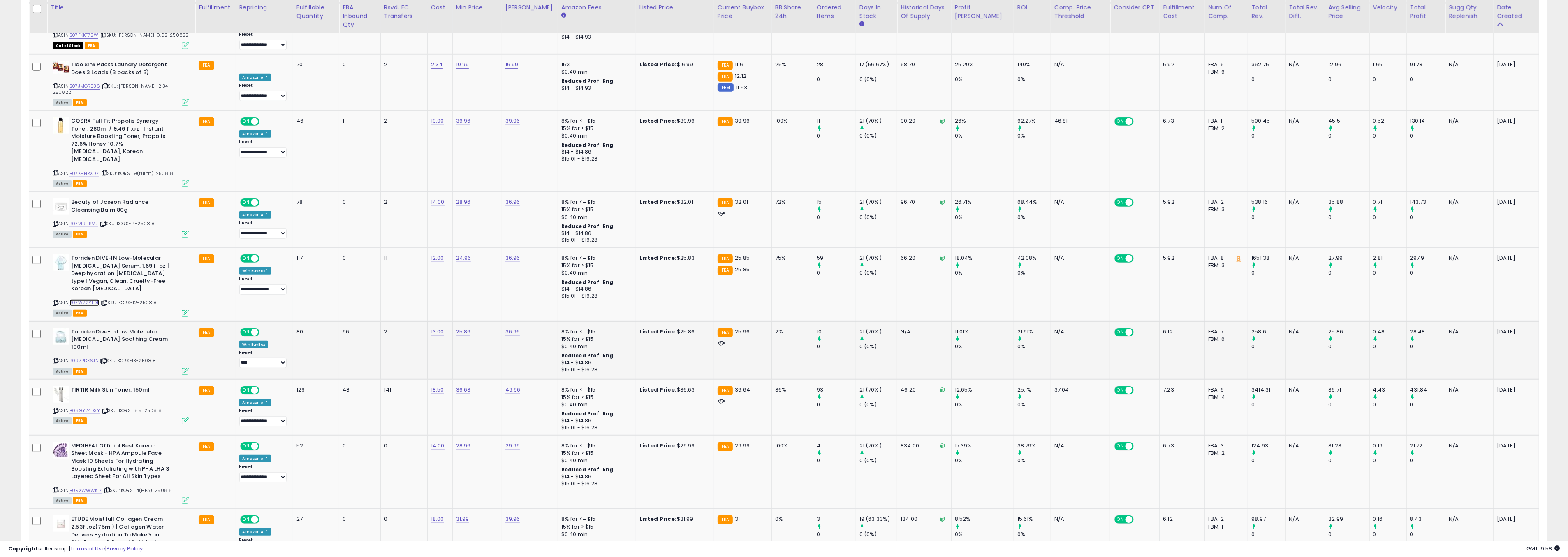
scroll to position [871, 0]
click at [94, 357] on link "B097PDX6JN" at bounding box center [84, 360] width 29 height 7
click at [270, 357] on select "**********" at bounding box center [263, 362] width 47 height 11
select select "**********"
click at [240, 357] on select "**********" at bounding box center [263, 362] width 47 height 11
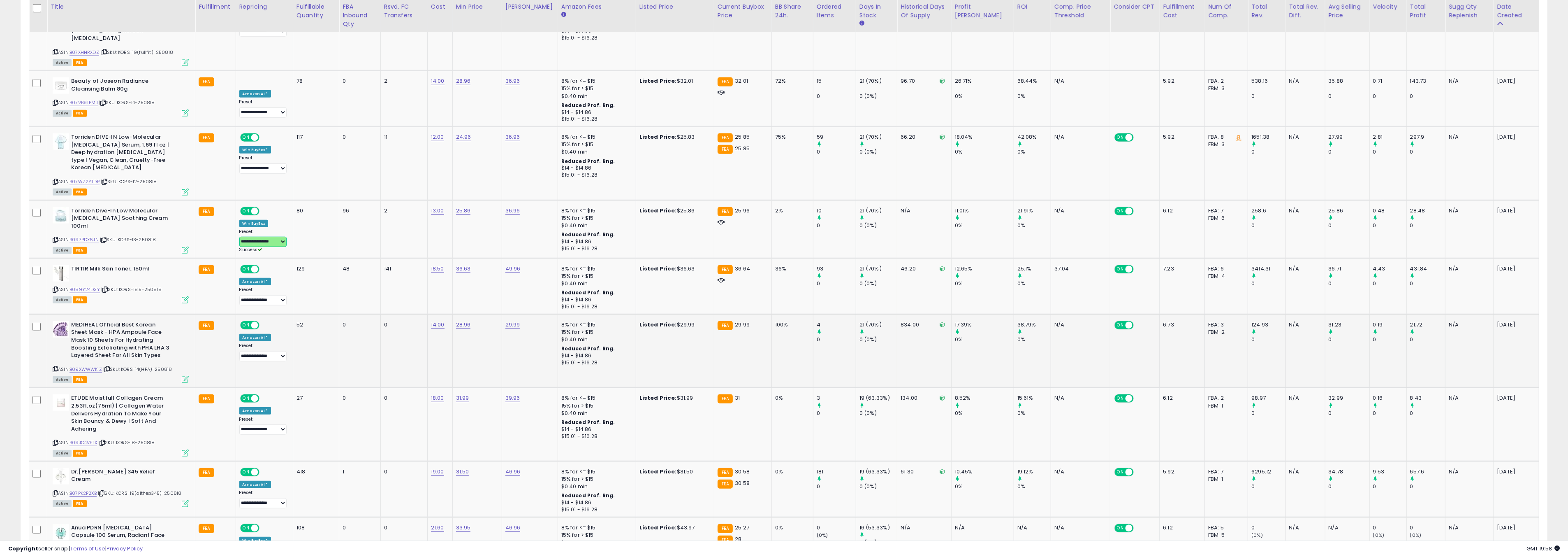
scroll to position [993, 0]
click at [94, 286] on link "B089Y24D3Y" at bounding box center [84, 289] width 30 height 7
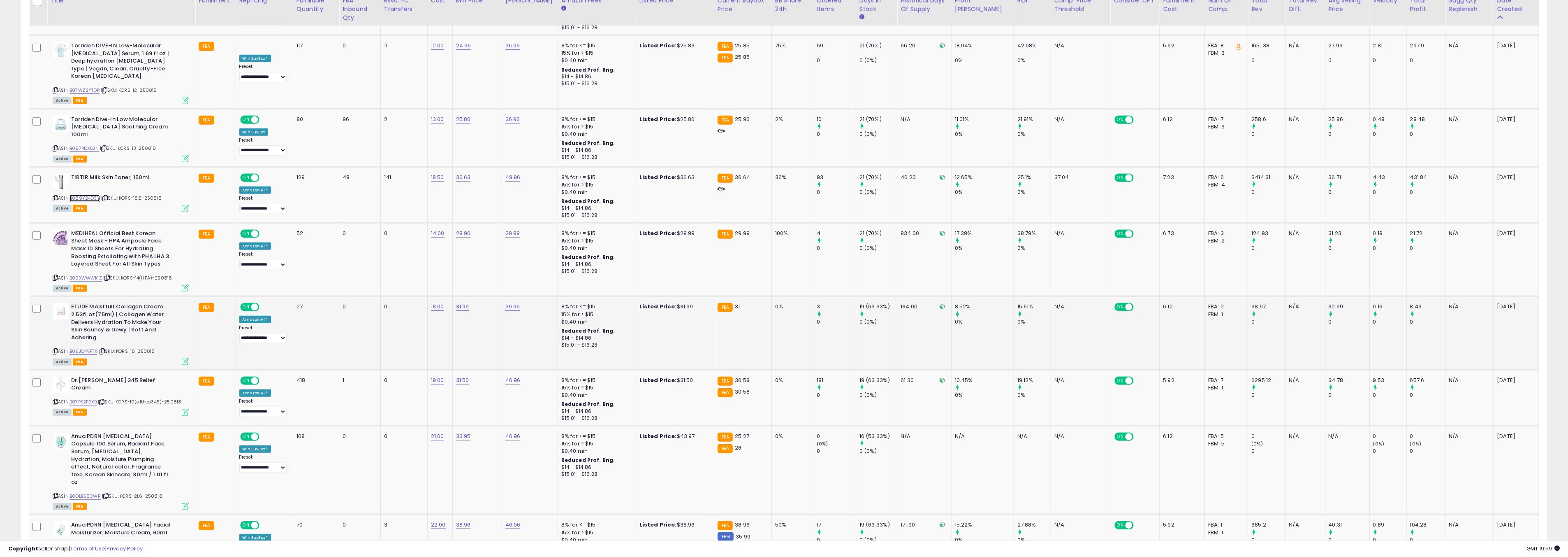
scroll to position [1085, 0]
click at [89, 347] on link "B09JC4VFTX" at bounding box center [83, 349] width 27 height 7
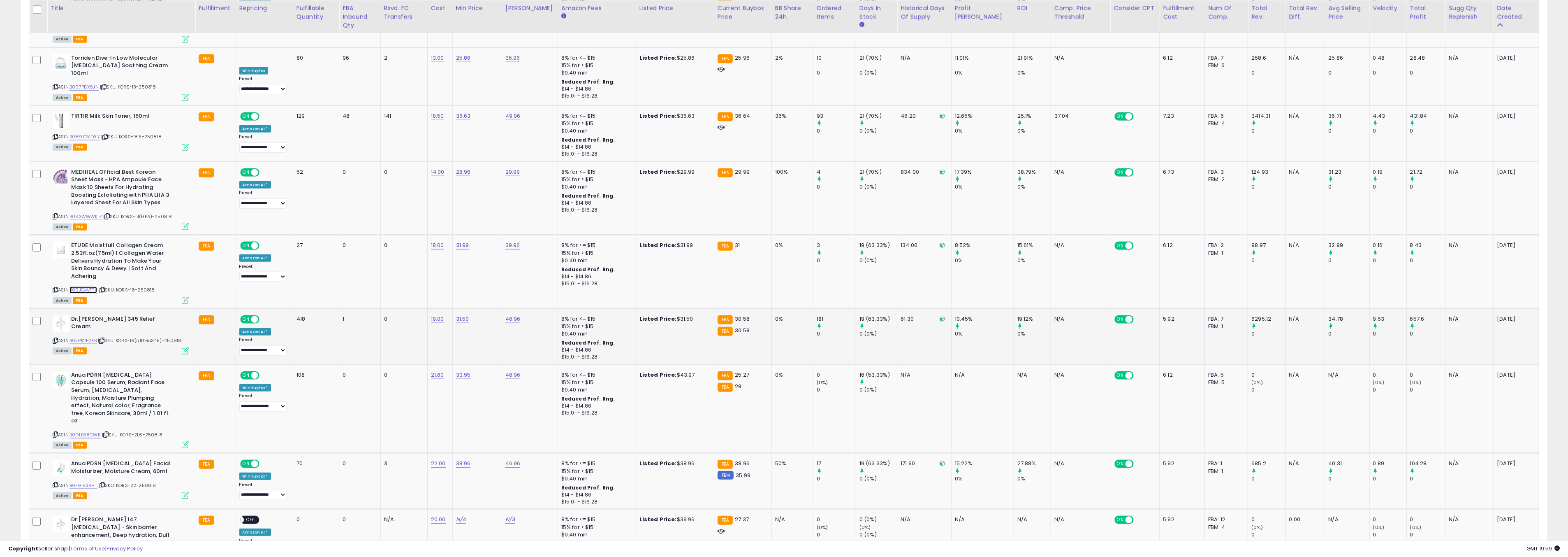
scroll to position [1148, 0]
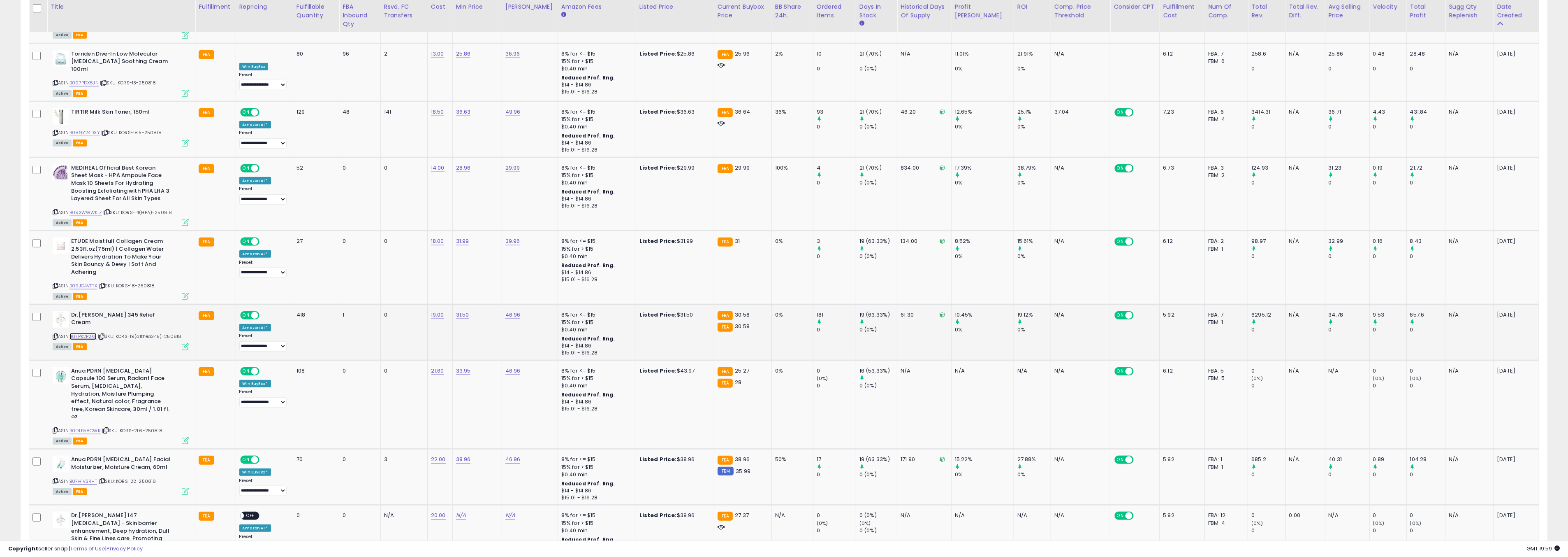
click at [85, 333] on link "B07PK2P2XB" at bounding box center [83, 336] width 27 height 7
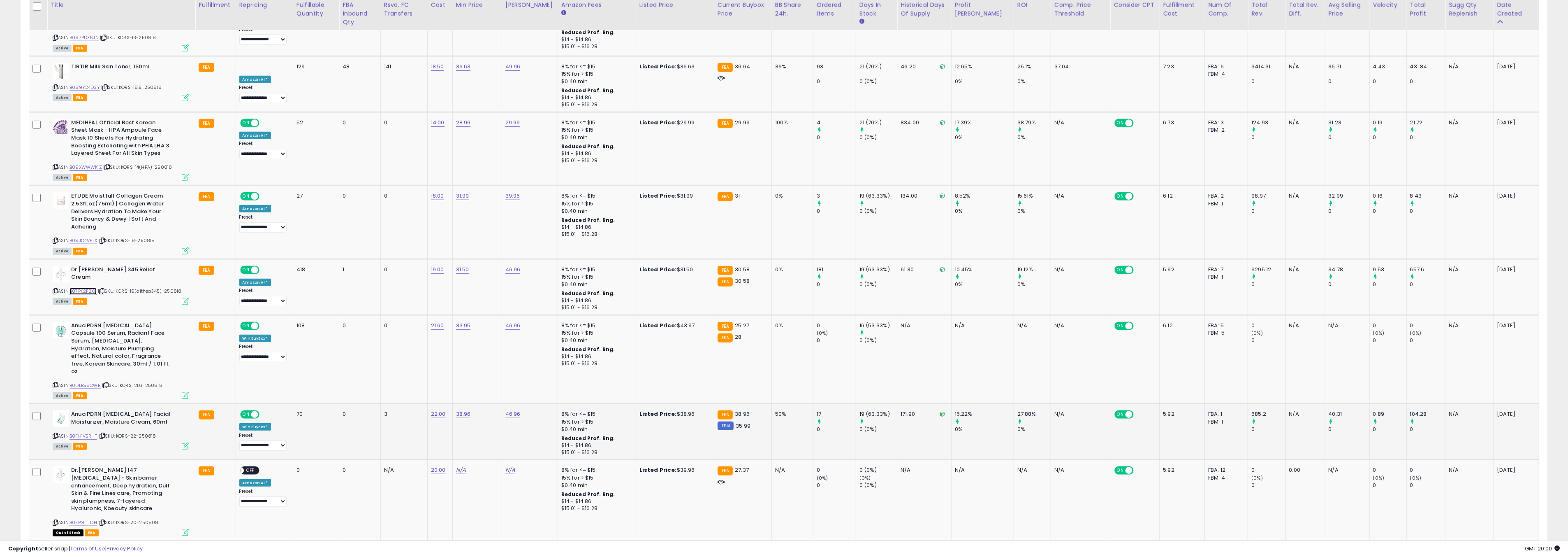
scroll to position [1192, 0]
click at [81, 384] on link "B0DLB58CWR" at bounding box center [85, 387] width 31 height 7
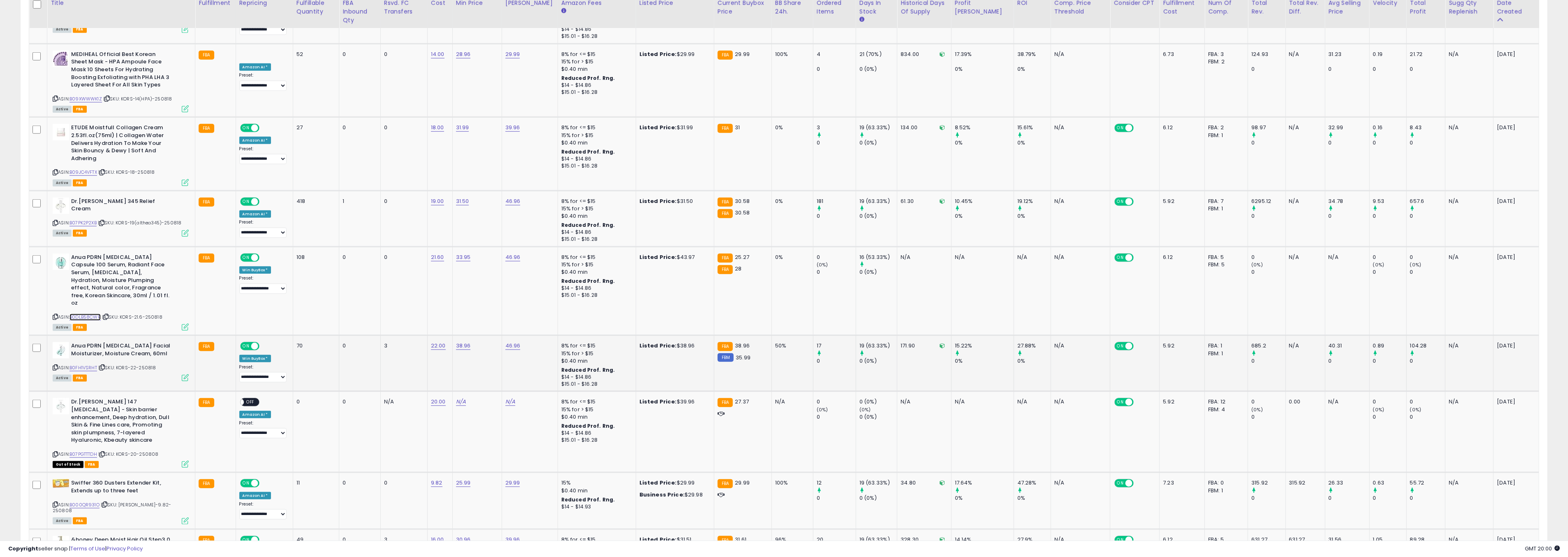
scroll to position [1265, 0]
click at [85, 362] on link "B0FH1VSRHT" at bounding box center [83, 365] width 27 height 7
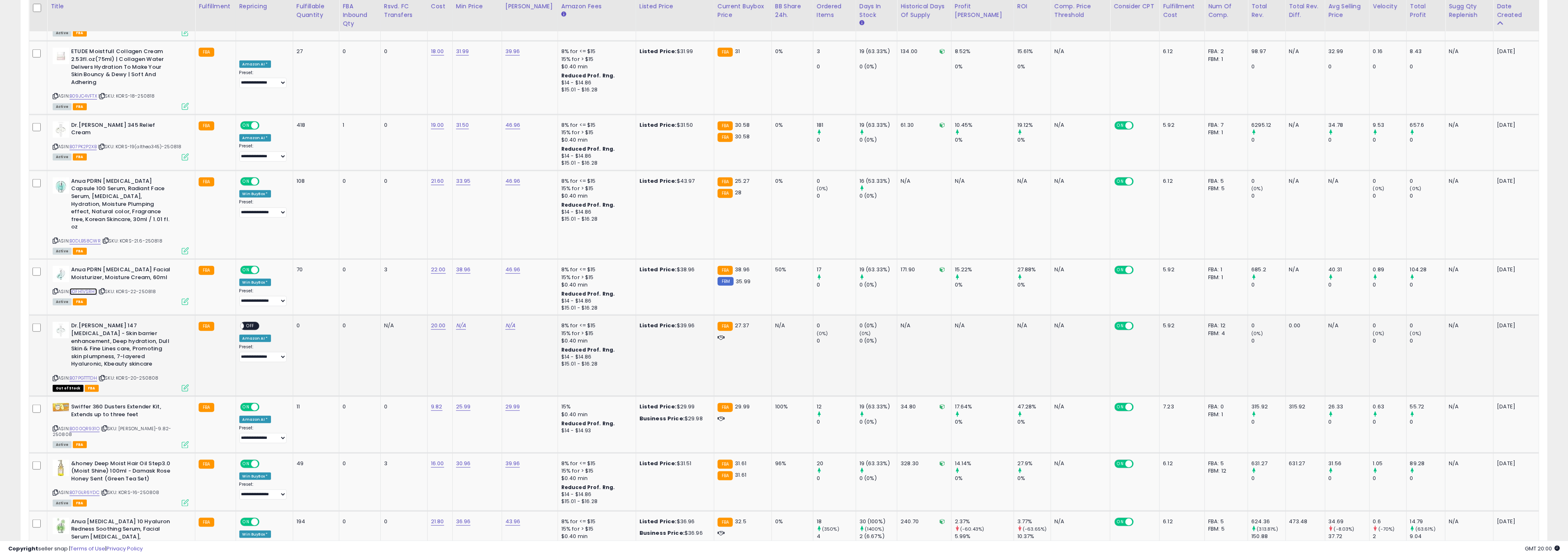
scroll to position [1342, 0]
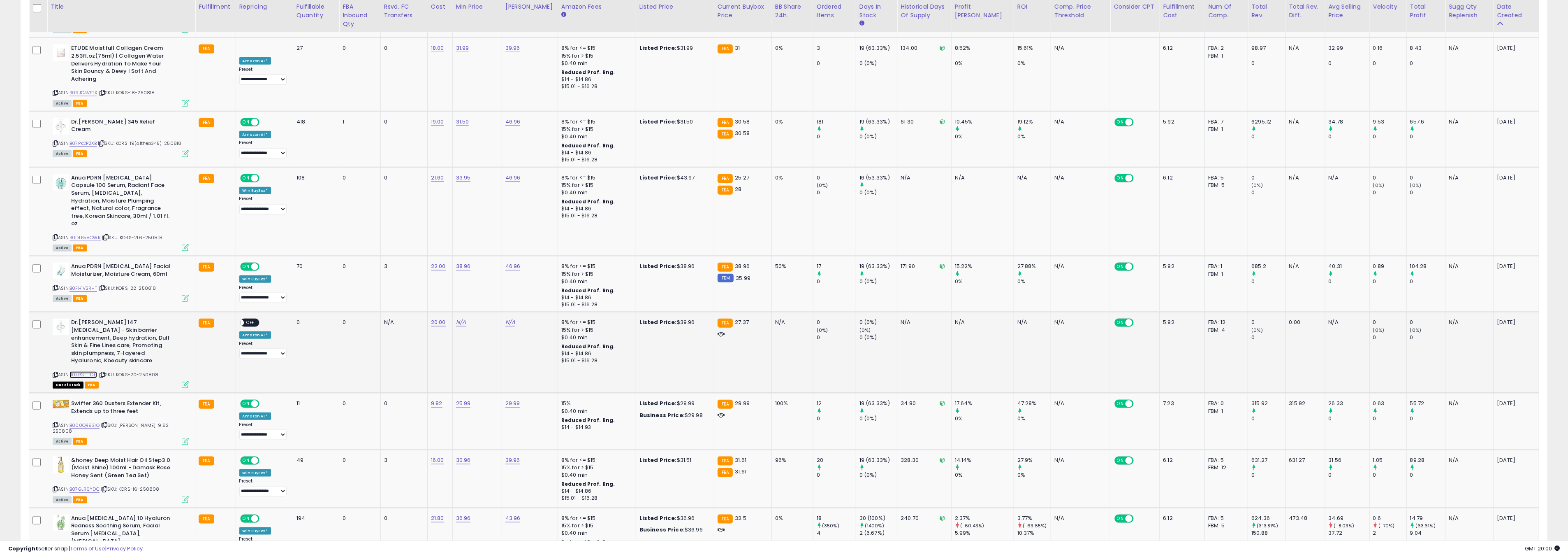
click at [89, 371] on link "B07PGTTTDH" at bounding box center [83, 374] width 27 height 7
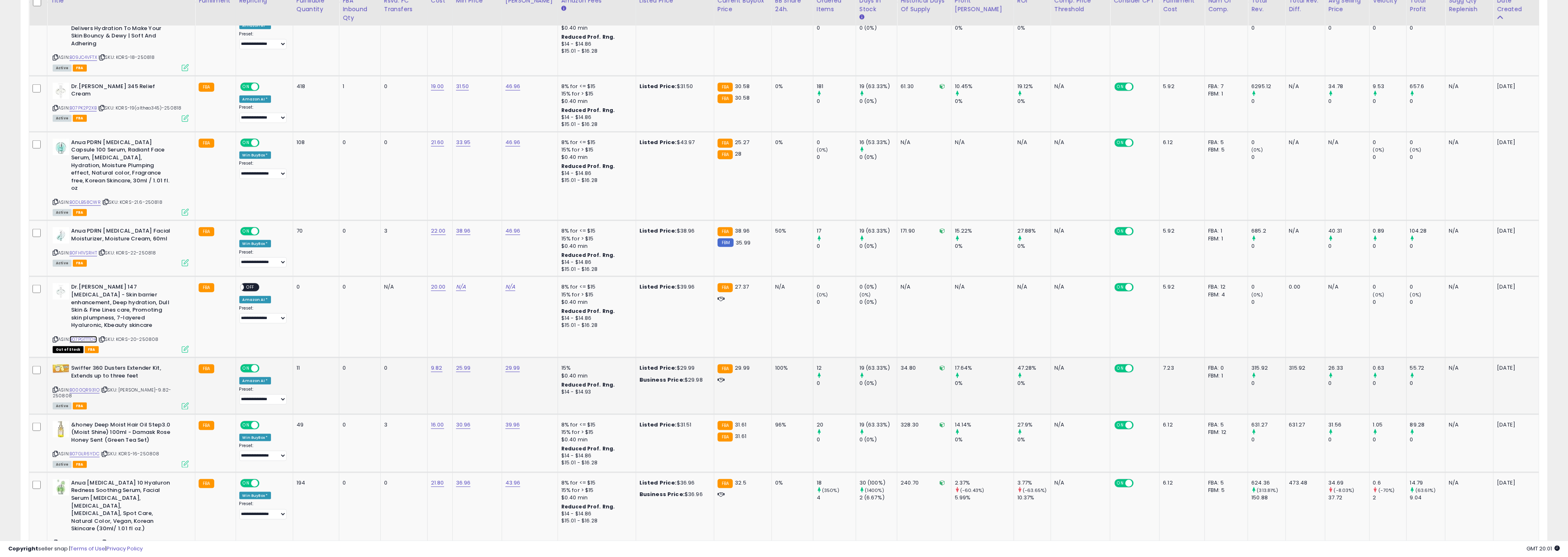
scroll to position [1379, 0]
click at [80, 385] on link "B000QR931O" at bounding box center [84, 388] width 30 height 7
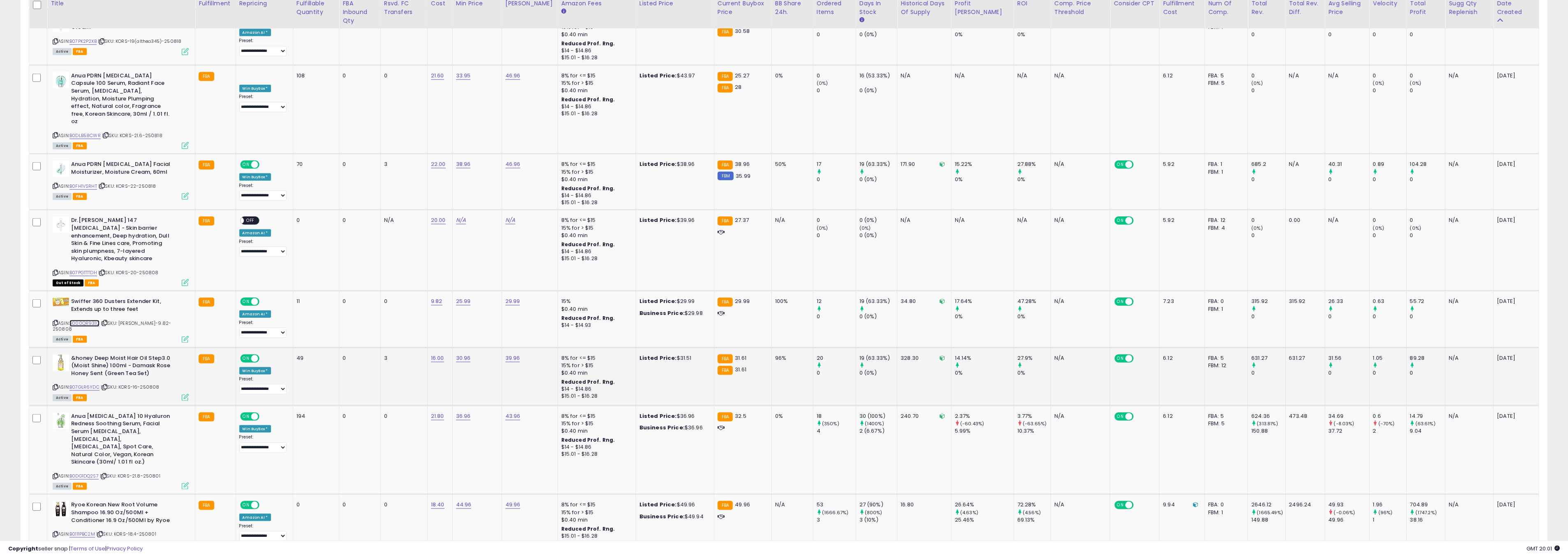
scroll to position [1446, 0]
click at [90, 382] on link "B07GLR6YDC" at bounding box center [84, 385] width 30 height 7
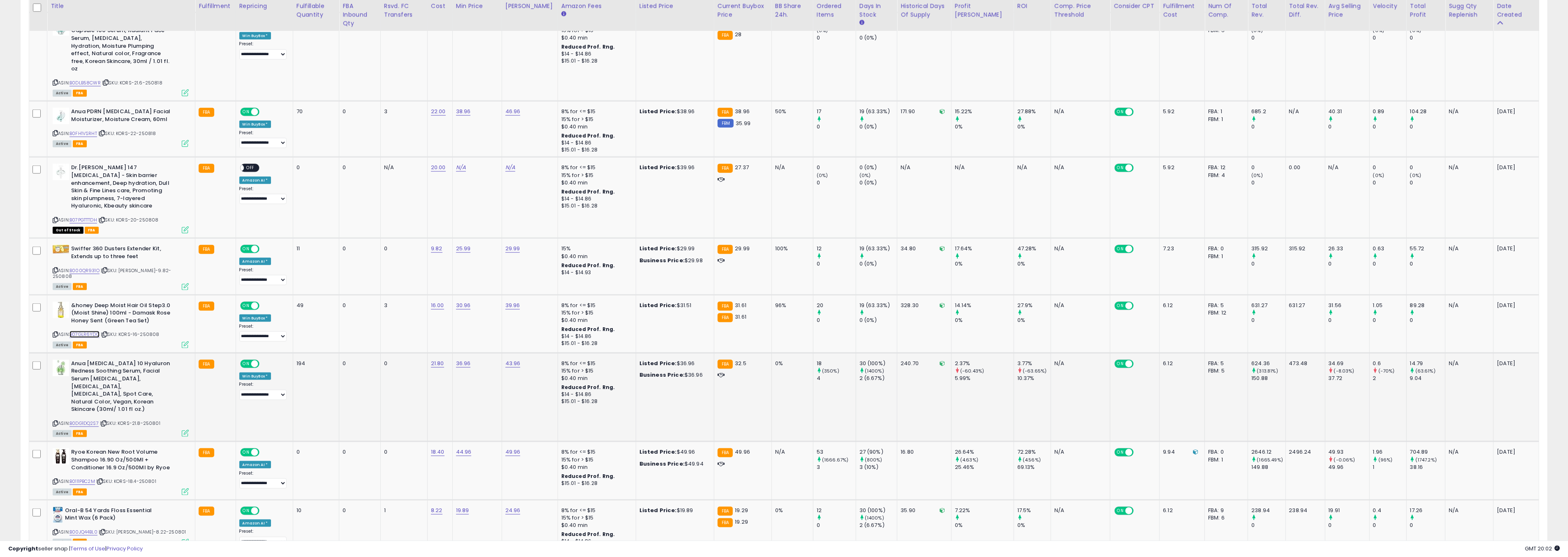
scroll to position [1498, 0]
click at [95, 418] on link "B0DG1DQ2S7" at bounding box center [84, 421] width 29 height 7
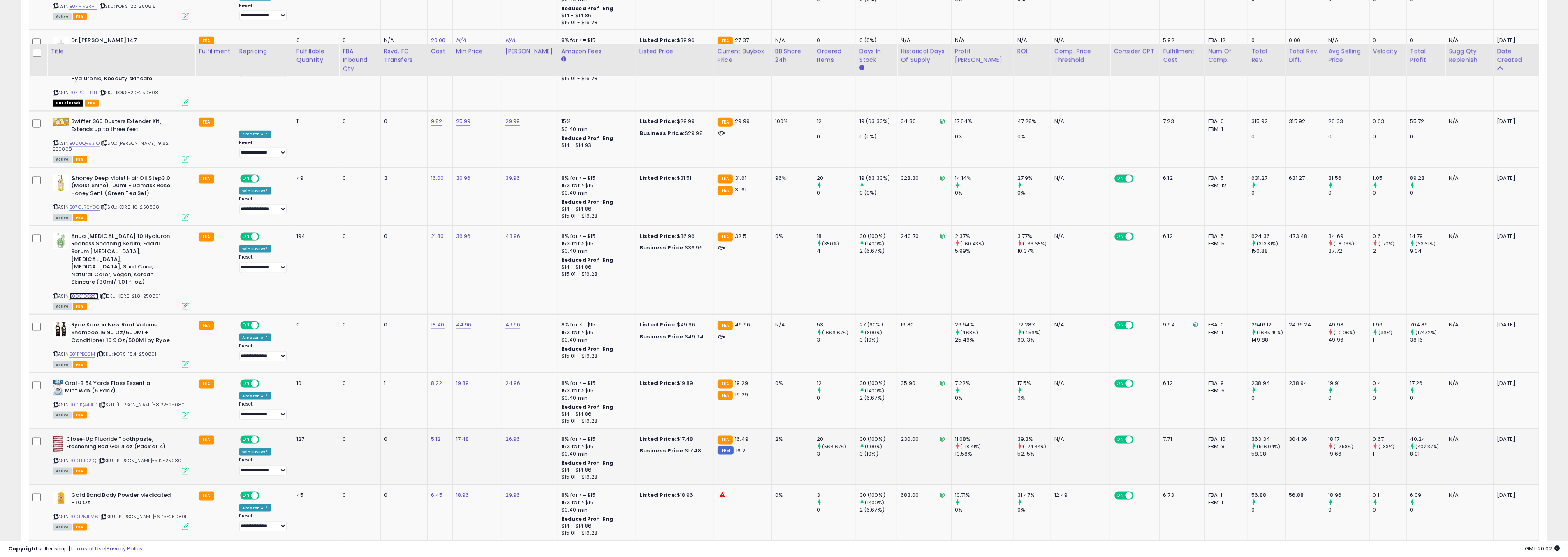
scroll to position [1672, 0]
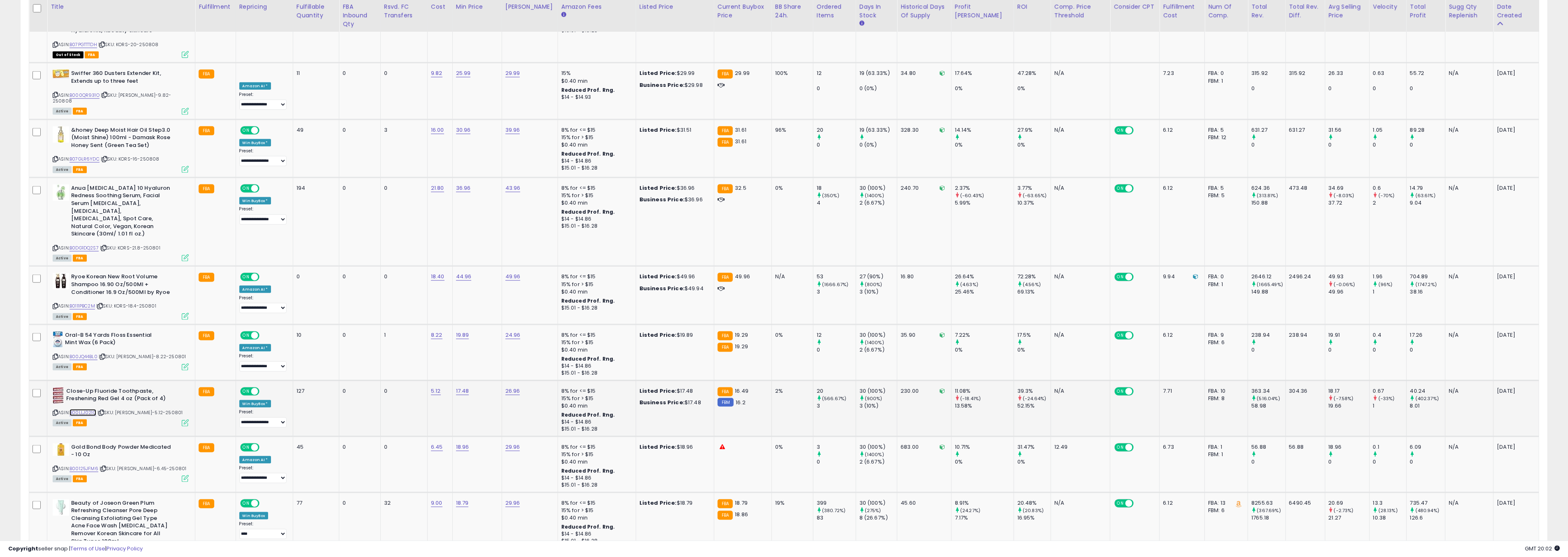
click at [83, 409] on link "B00LLJ021Q" at bounding box center [82, 412] width 26 height 7
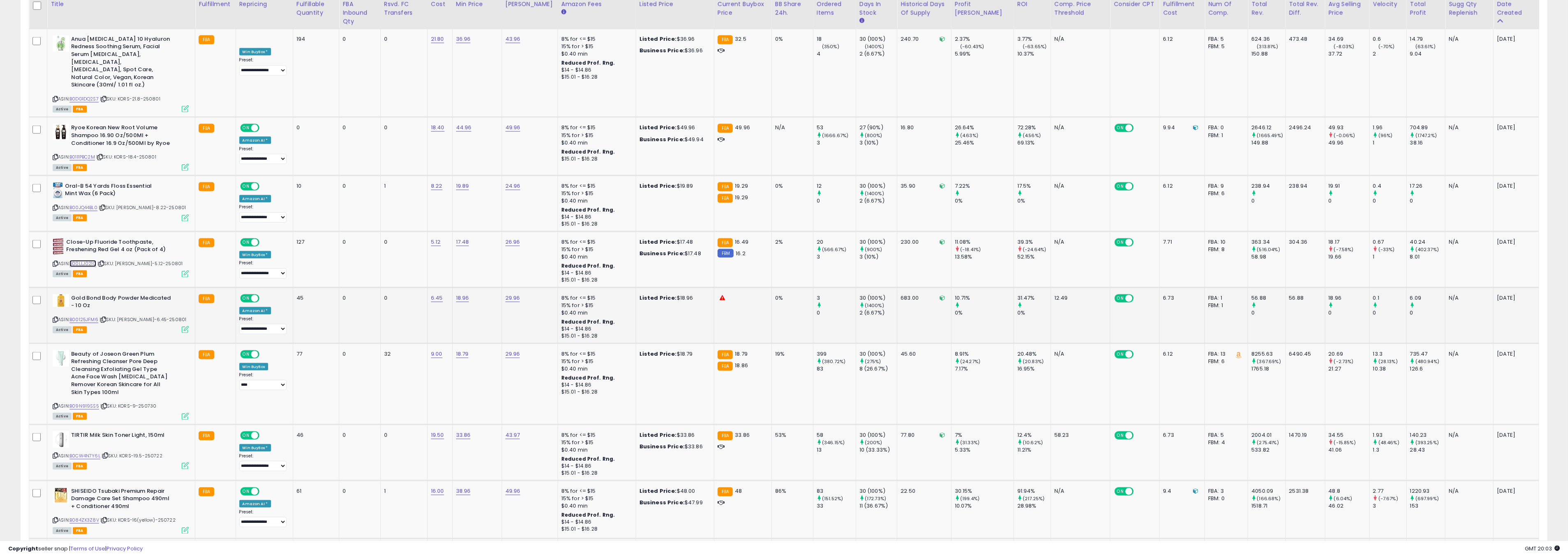
scroll to position [1822, 0]
click at [93, 401] on link "B09N919SS5" at bounding box center [84, 404] width 29 height 7
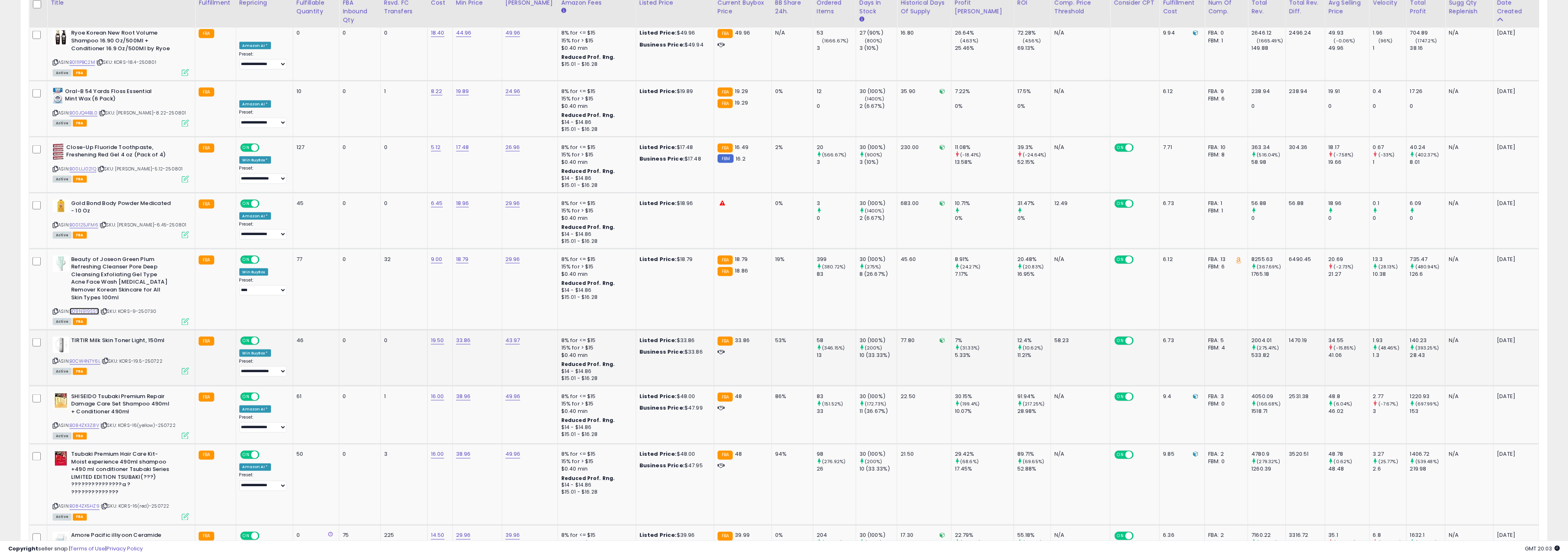
scroll to position [1917, 0]
click at [92, 356] on link "B0CW4N7Y6L" at bounding box center [85, 359] width 31 height 7
click at [467, 335] on link "33.86" at bounding box center [463, 339] width 15 height 8
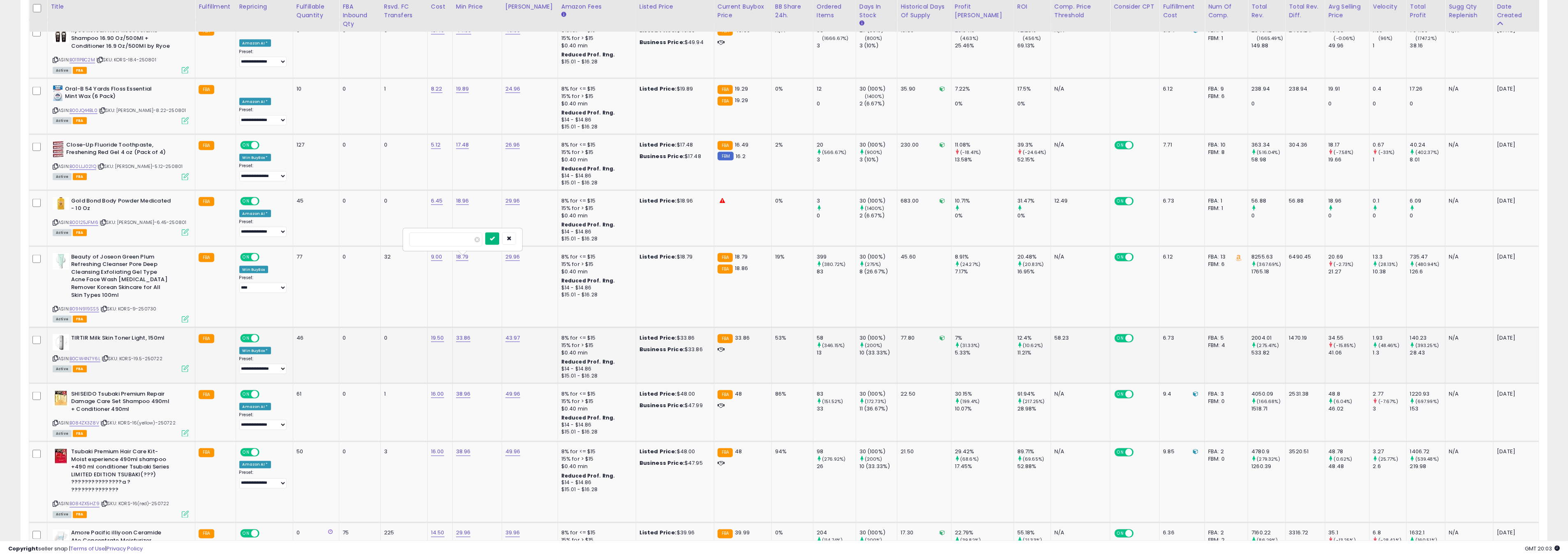
type input "*****"
click at [499, 241] on button "submit" at bounding box center [492, 239] width 14 height 13
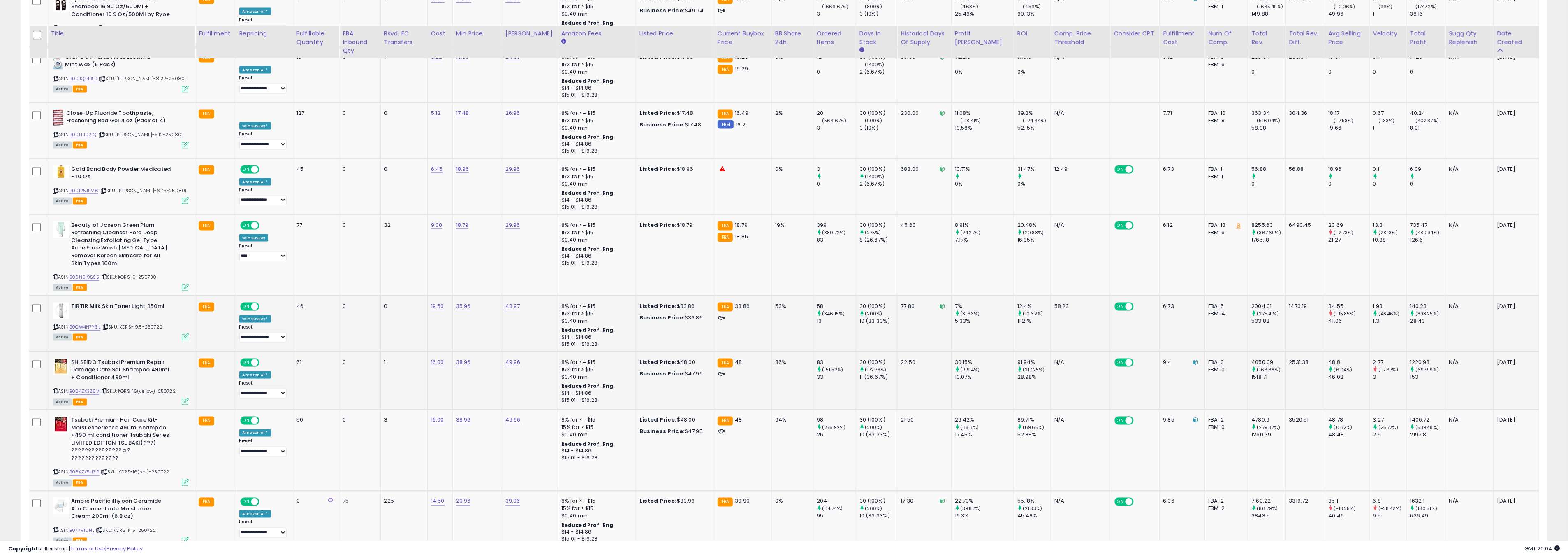
scroll to position [1978, 0]
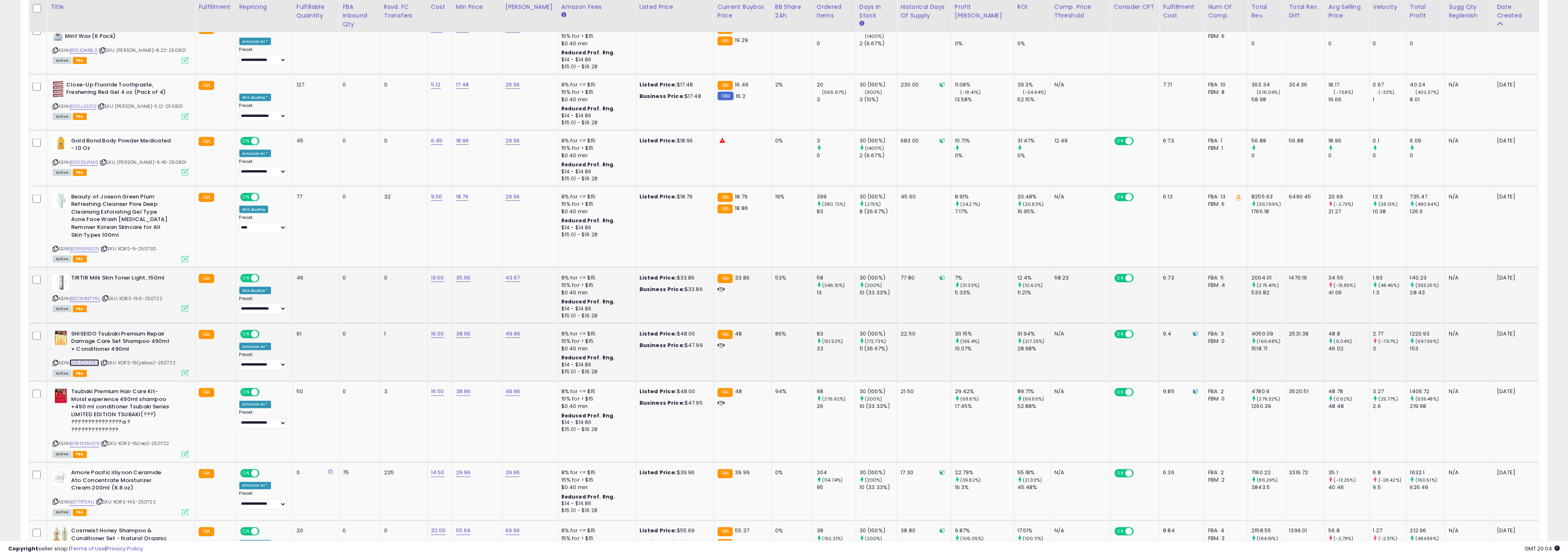
click at [85, 359] on link "B084ZX3Z8V" at bounding box center [84, 362] width 29 height 7
click at [90, 441] on link "B084ZX5HZ9" at bounding box center [84, 443] width 30 height 7
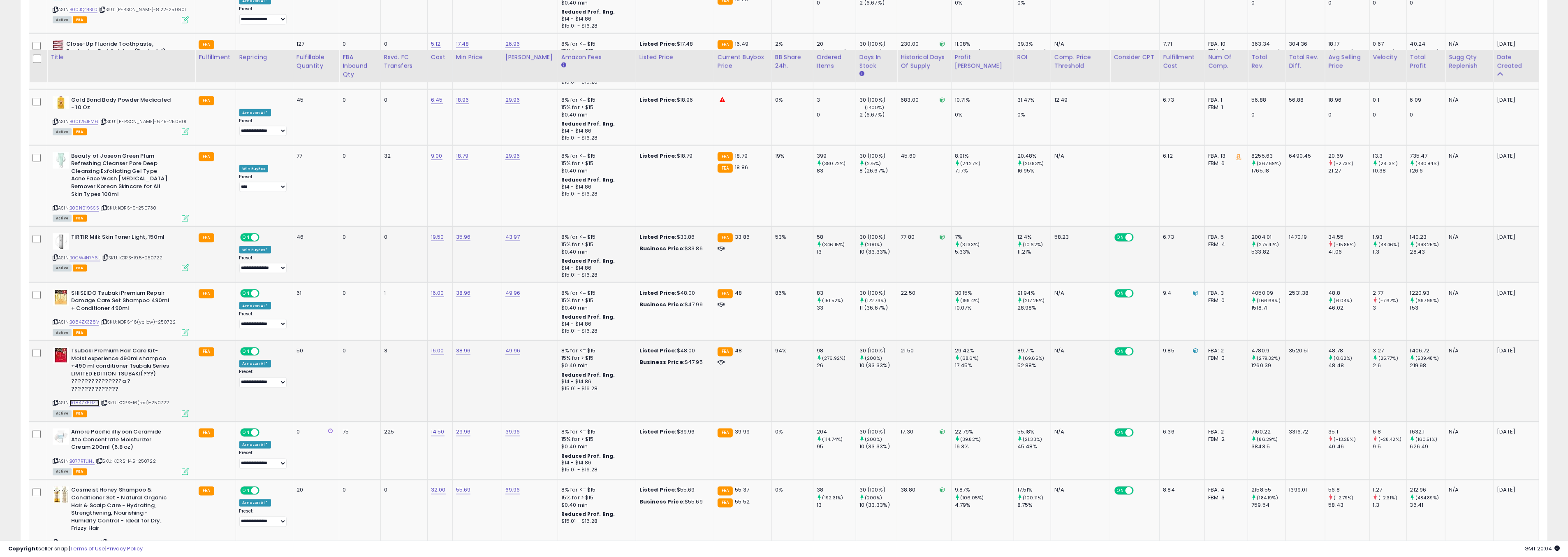
scroll to position [2074, 0]
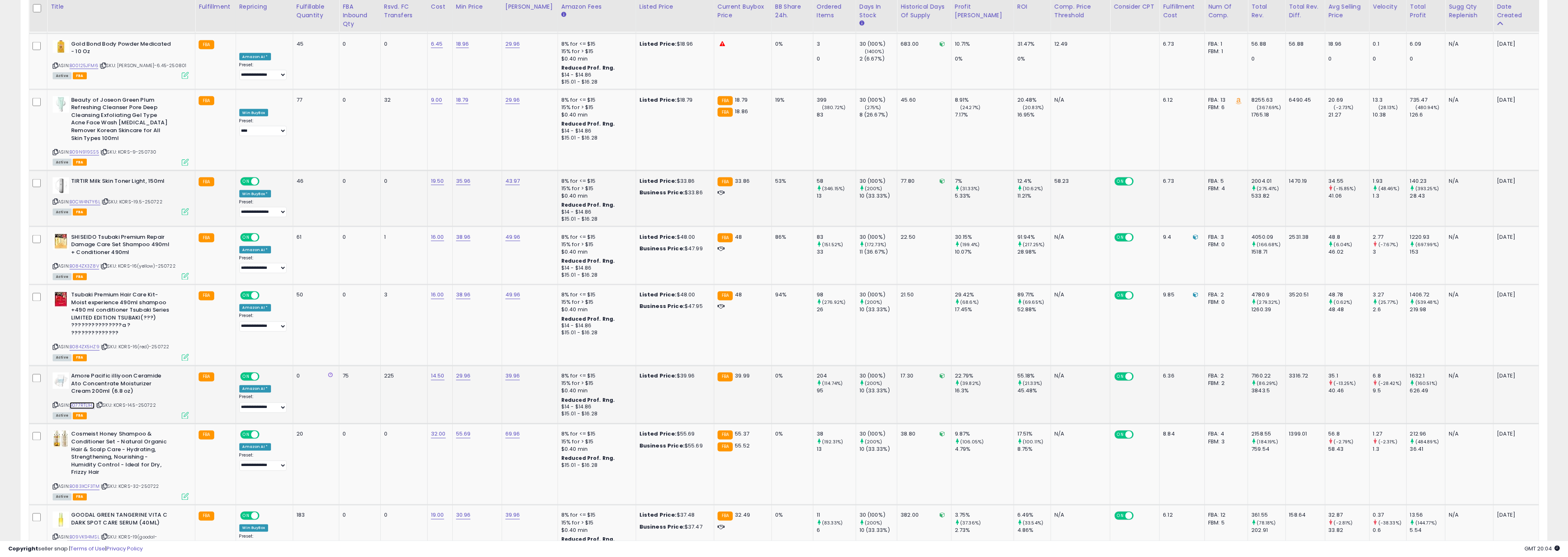
click at [85, 402] on link "B077RTL1HJ" at bounding box center [82, 405] width 25 height 7
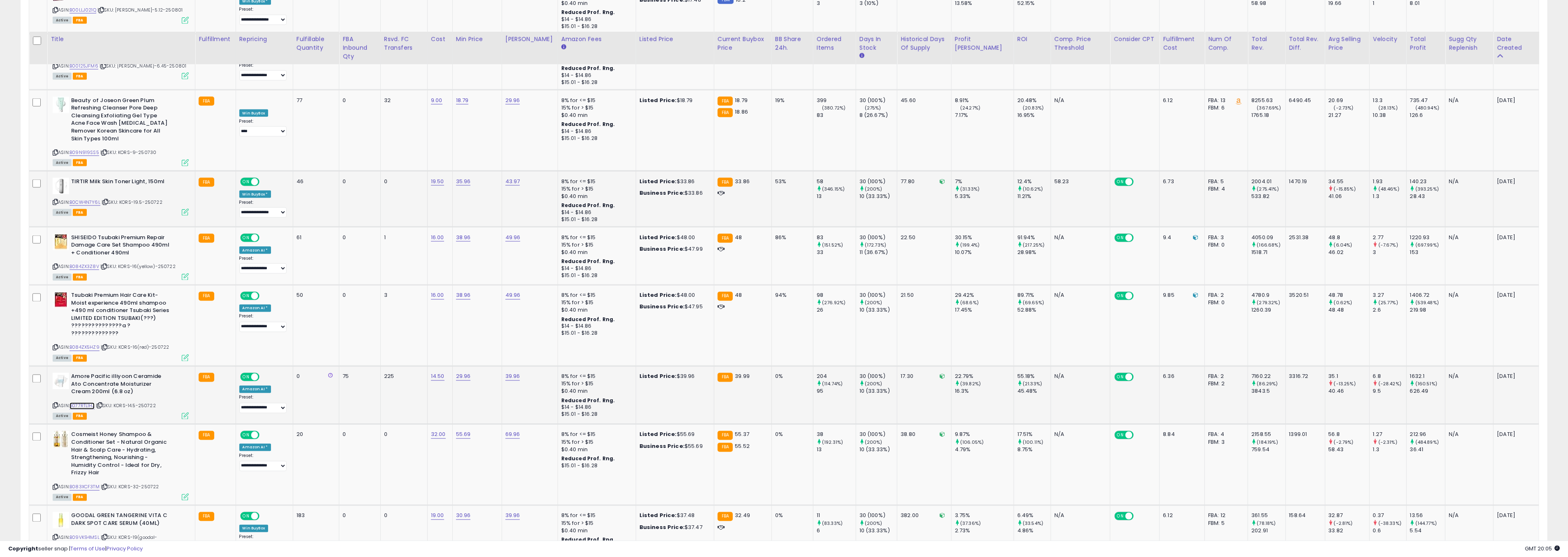
scroll to position [2108, 0]
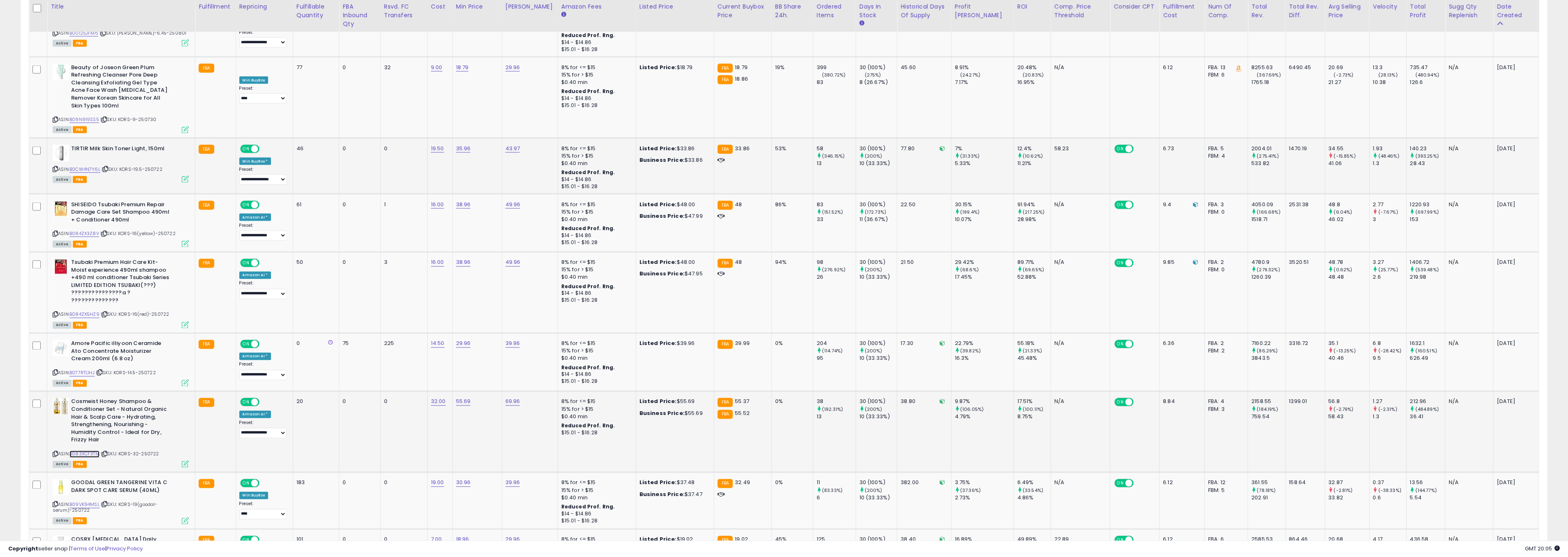
click at [85, 450] on link "B083XCF3TM" at bounding box center [84, 453] width 30 height 7
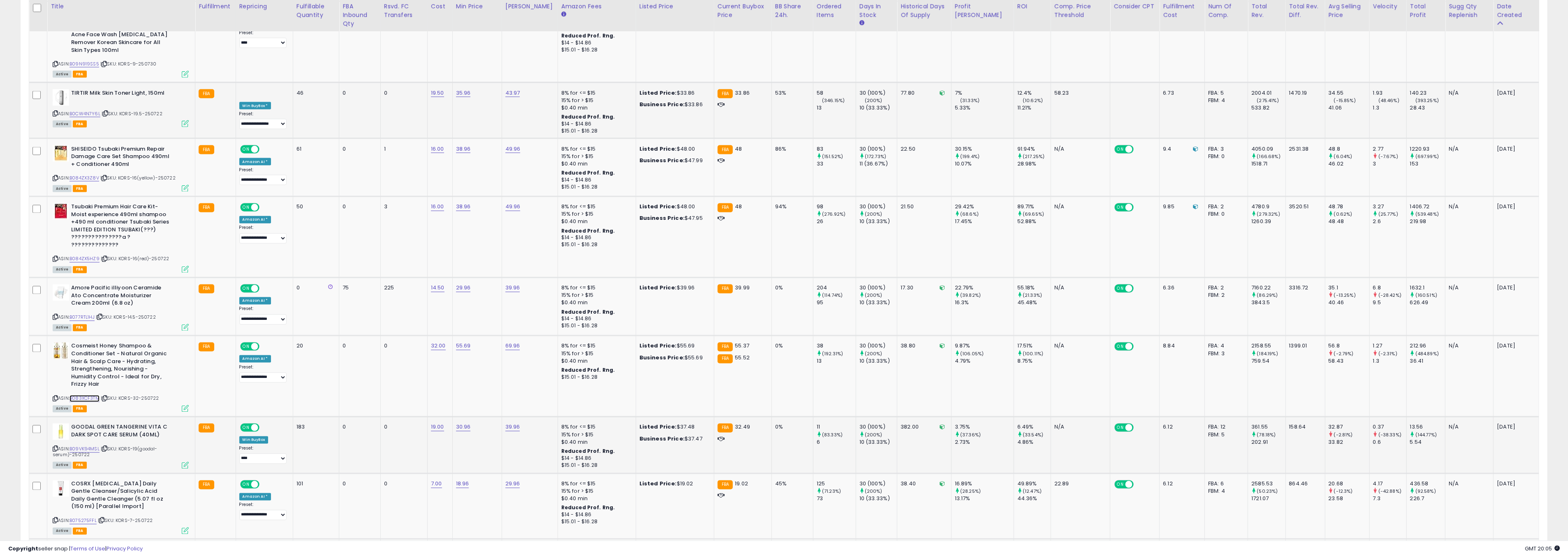
scroll to position [2186, 0]
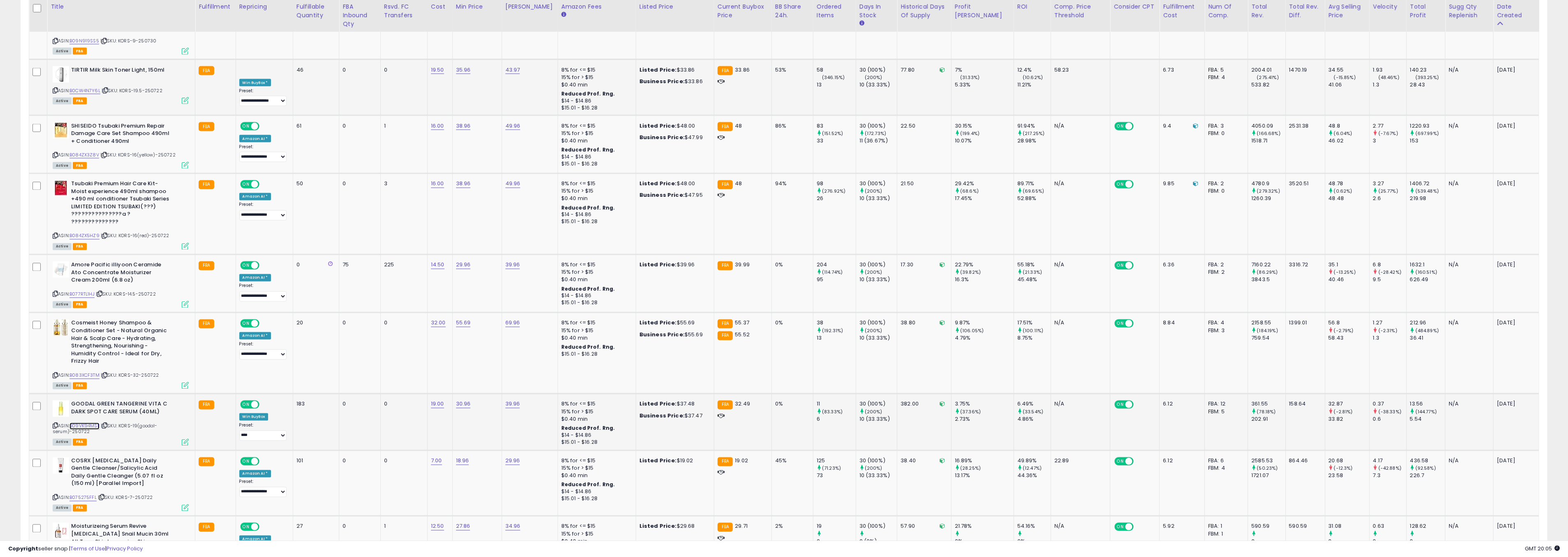
click at [88, 423] on link "B09VK94MSL" at bounding box center [84, 426] width 30 height 7
click at [272, 430] on select "**********" at bounding box center [263, 435] width 47 height 11
select select "**********"
click at [240, 430] on select "**********" at bounding box center [263, 435] width 47 height 11
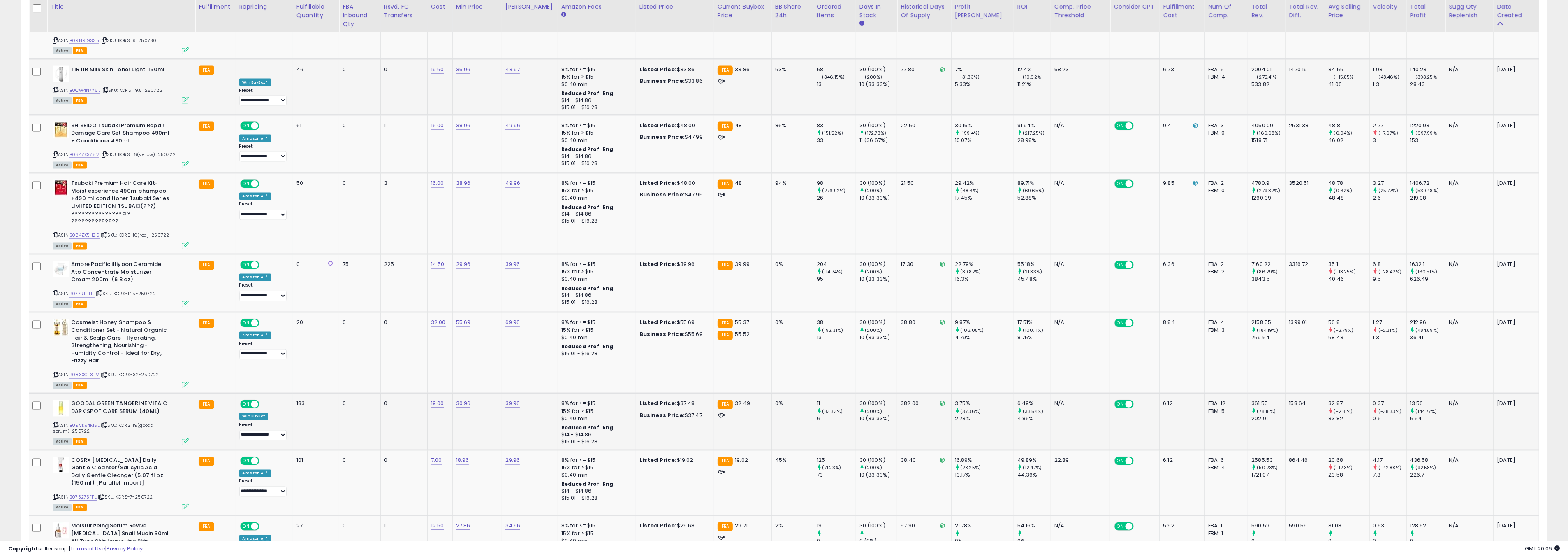
click at [395, 394] on td "0" at bounding box center [404, 422] width 47 height 57
click at [470, 399] on link "30.96" at bounding box center [463, 403] width 15 height 8
type input "*****"
click at [495, 296] on icon "submit" at bounding box center [492, 295] width 5 height 5
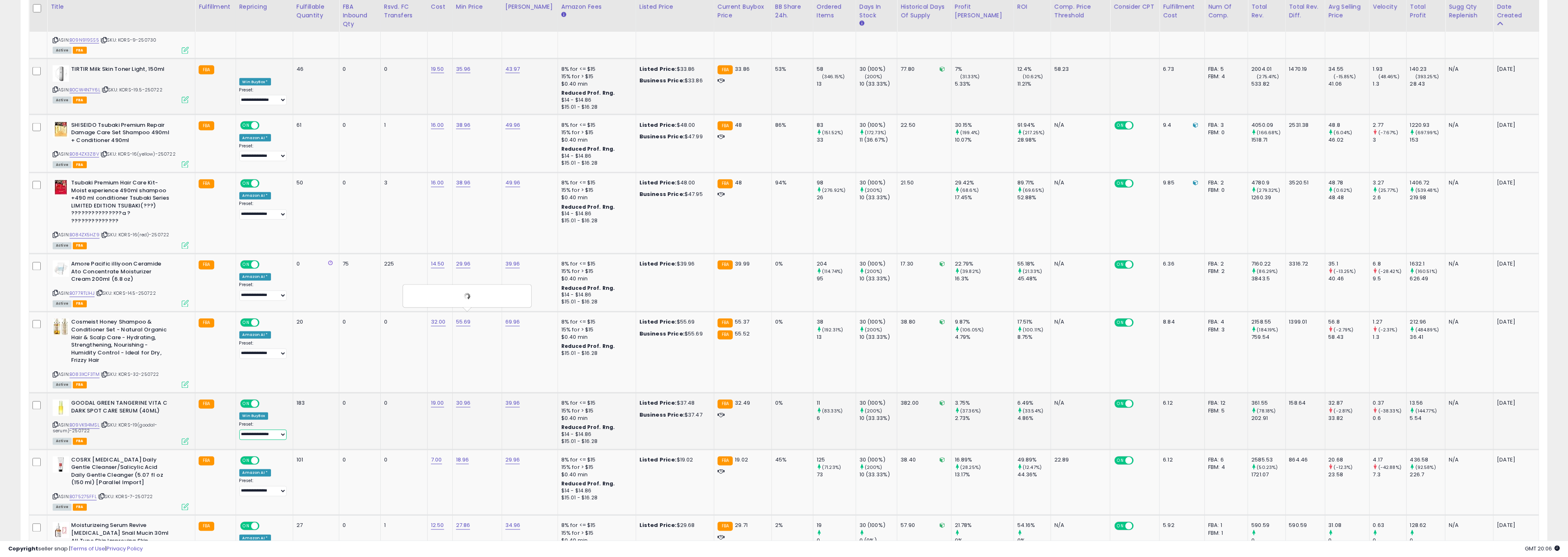
click at [271, 430] on select "**********" at bounding box center [263, 435] width 47 height 11
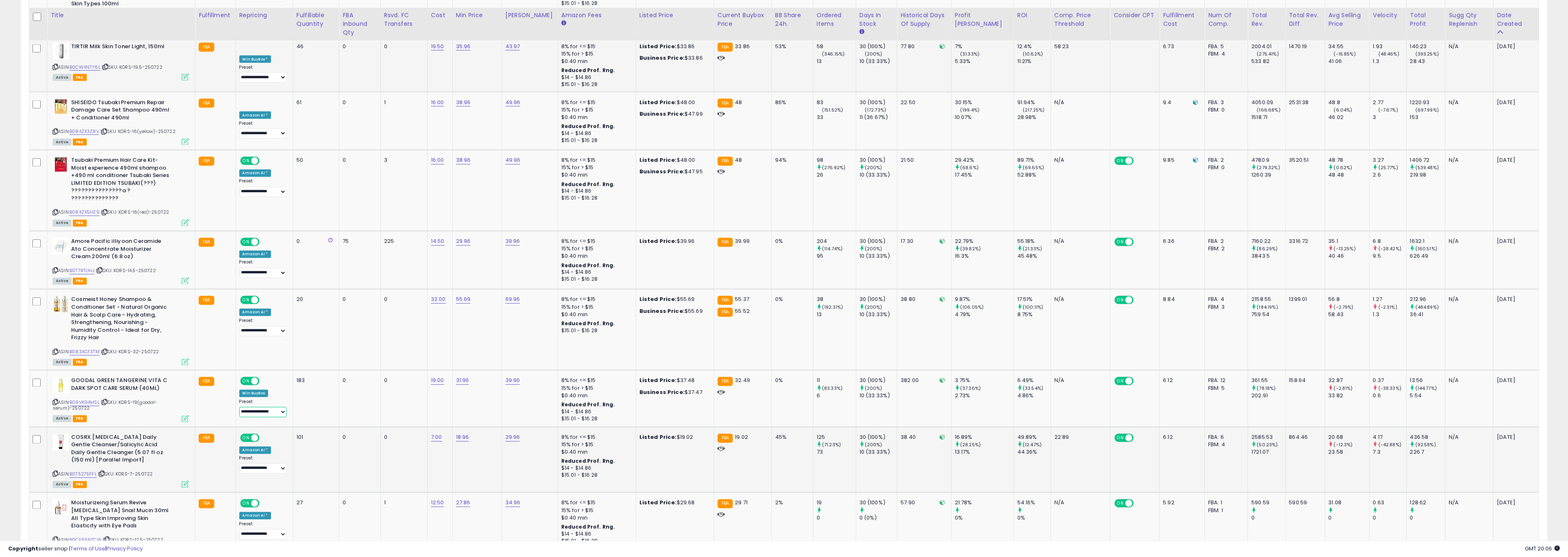
scroll to position [2220, 0]
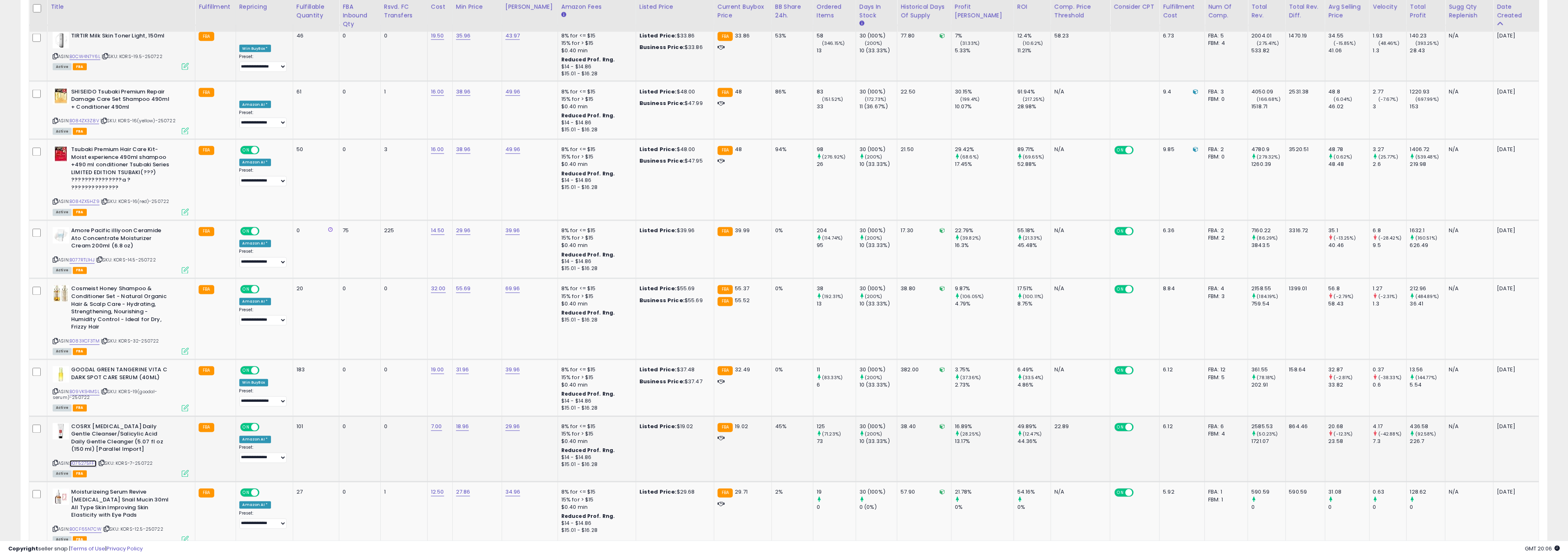
click at [90, 460] on link "B075275FFL" at bounding box center [83, 463] width 27 height 7
click at [83, 460] on link "B075275FFL" at bounding box center [83, 463] width 27 height 7
click at [470, 423] on link "18.96" at bounding box center [462, 427] width 13 height 8
type input "*****"
click at [499, 322] on button "submit" at bounding box center [491, 318] width 14 height 13
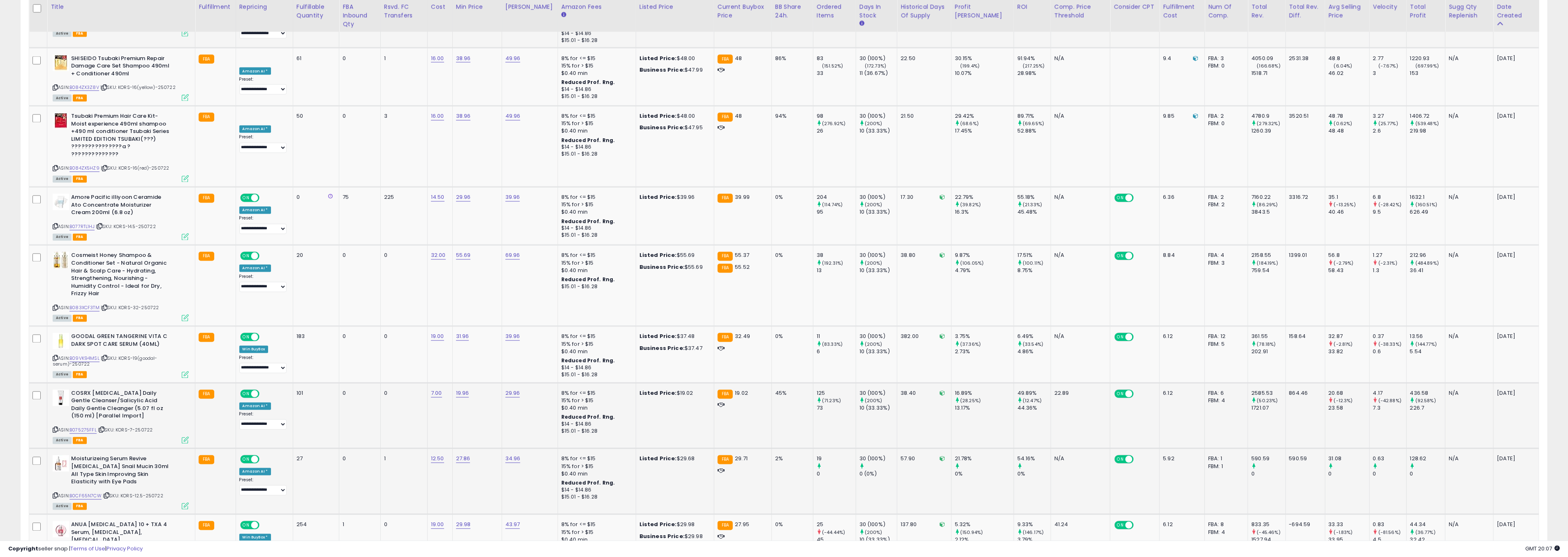
scroll to position [2261, 0]
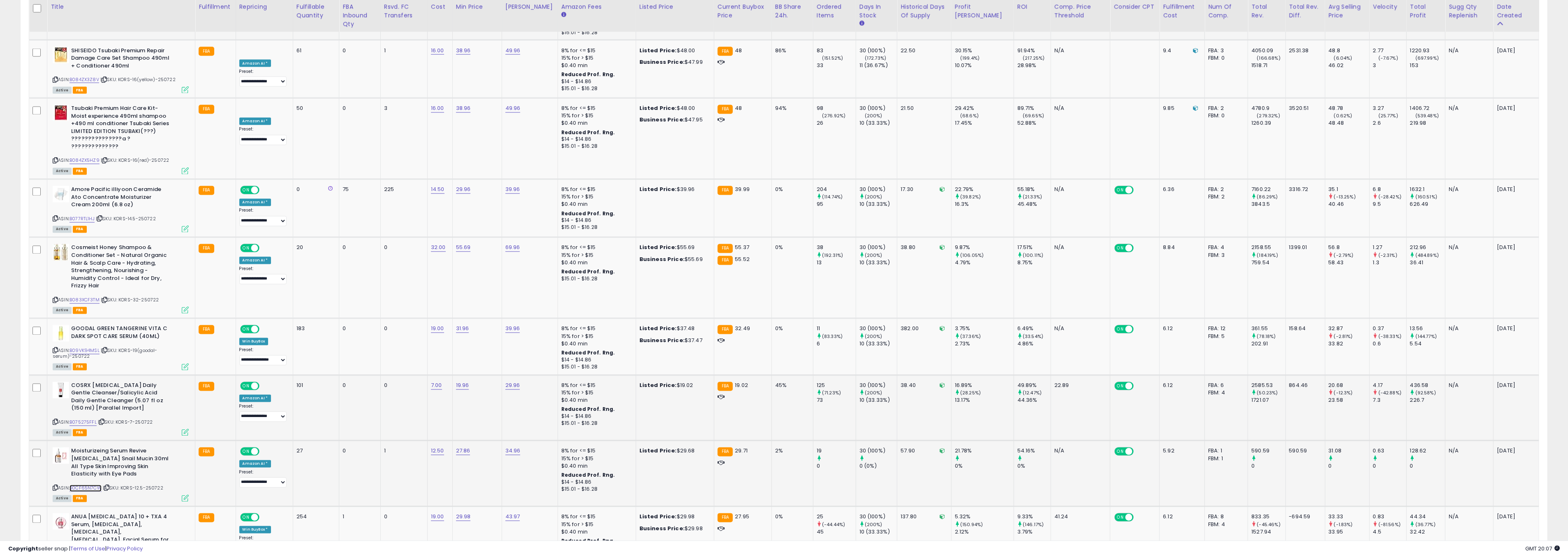
click at [80, 485] on link "B0CF65N7CW" at bounding box center [85, 487] width 32 height 7
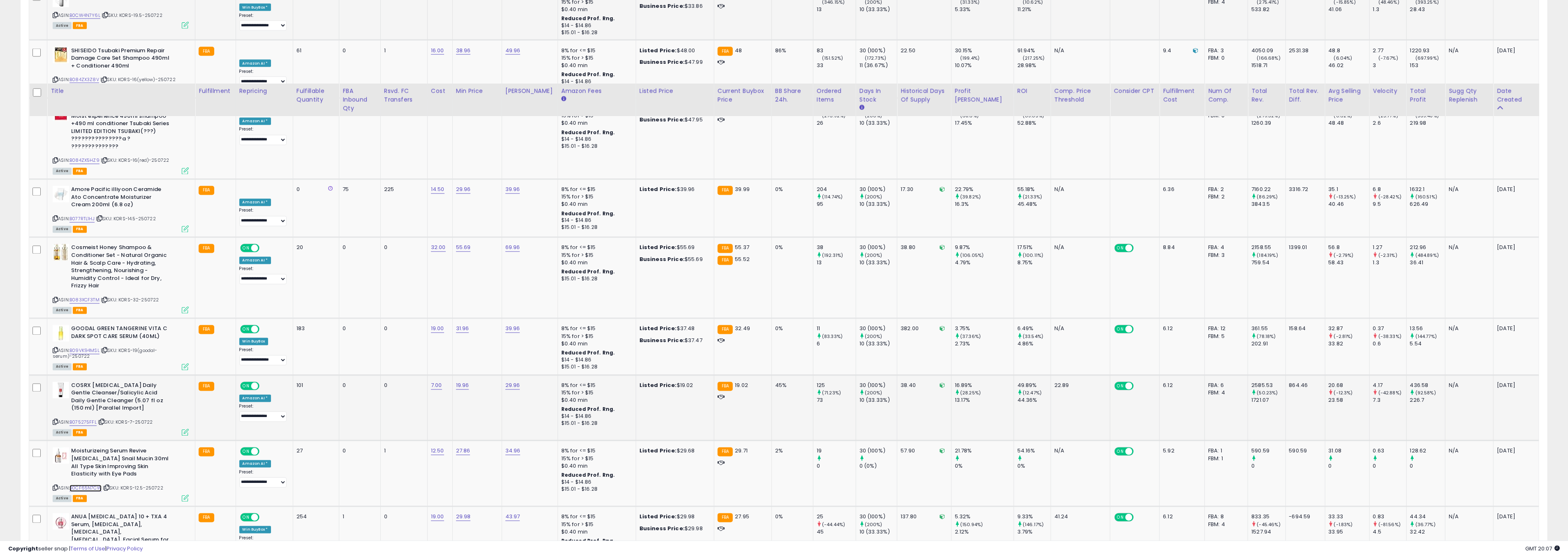
scroll to position [2355, 0]
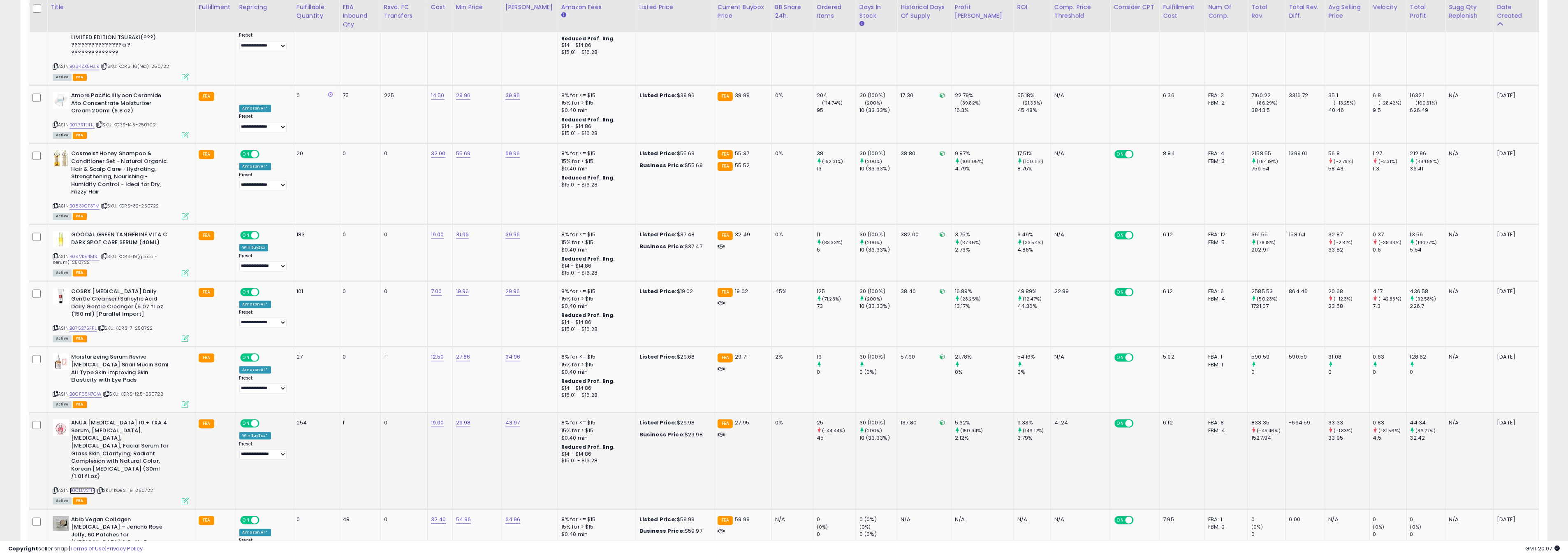
click at [92, 487] on link "B0CLLV2T1P" at bounding box center [82, 489] width 25 height 7
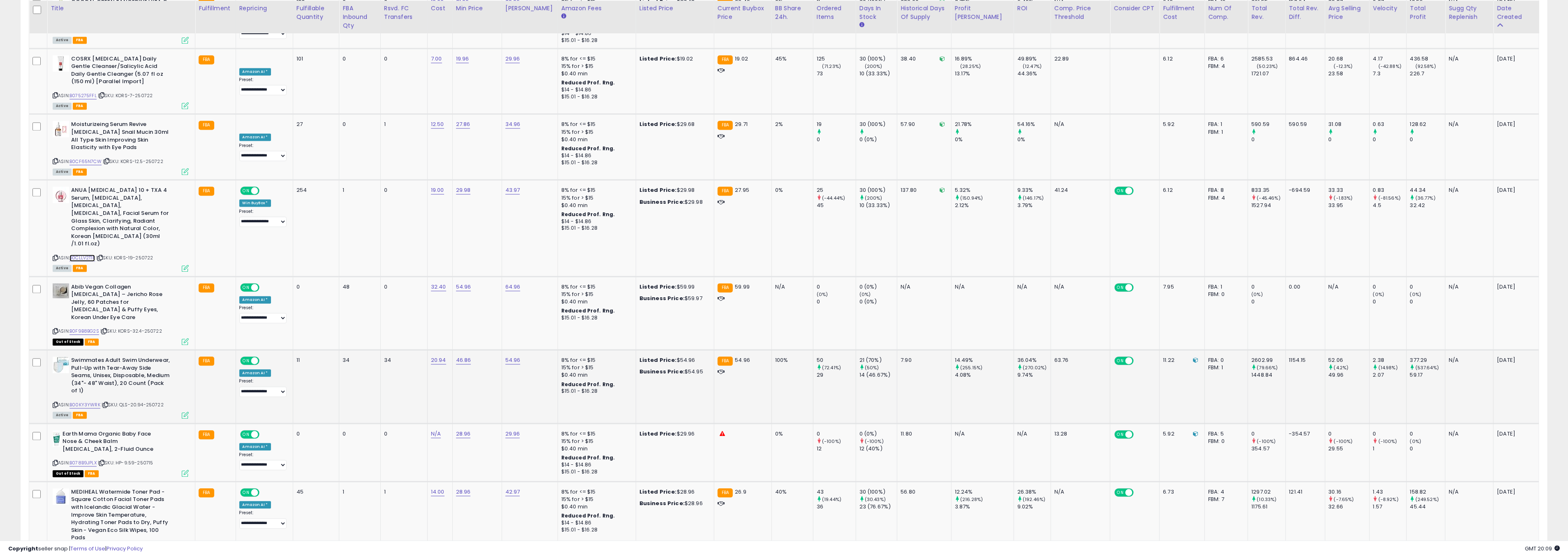
scroll to position [2589, 0]
click at [90, 400] on link "B00KY3YWRK" at bounding box center [85, 403] width 31 height 7
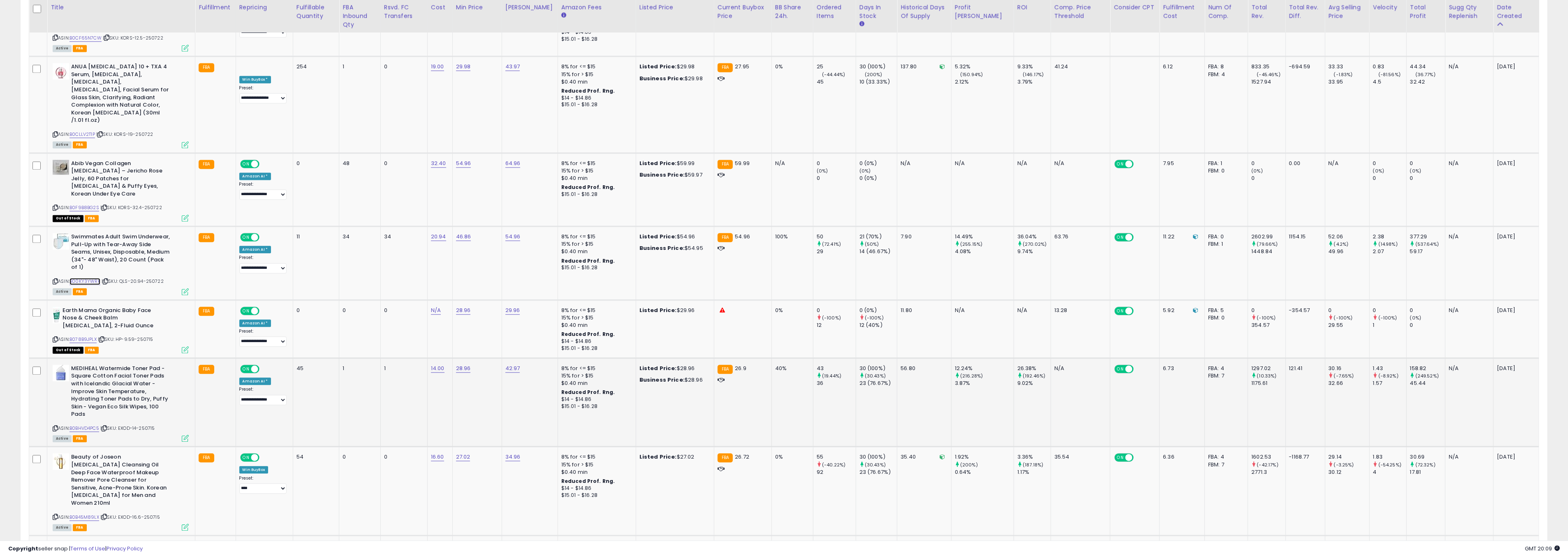
scroll to position [2743, 0]
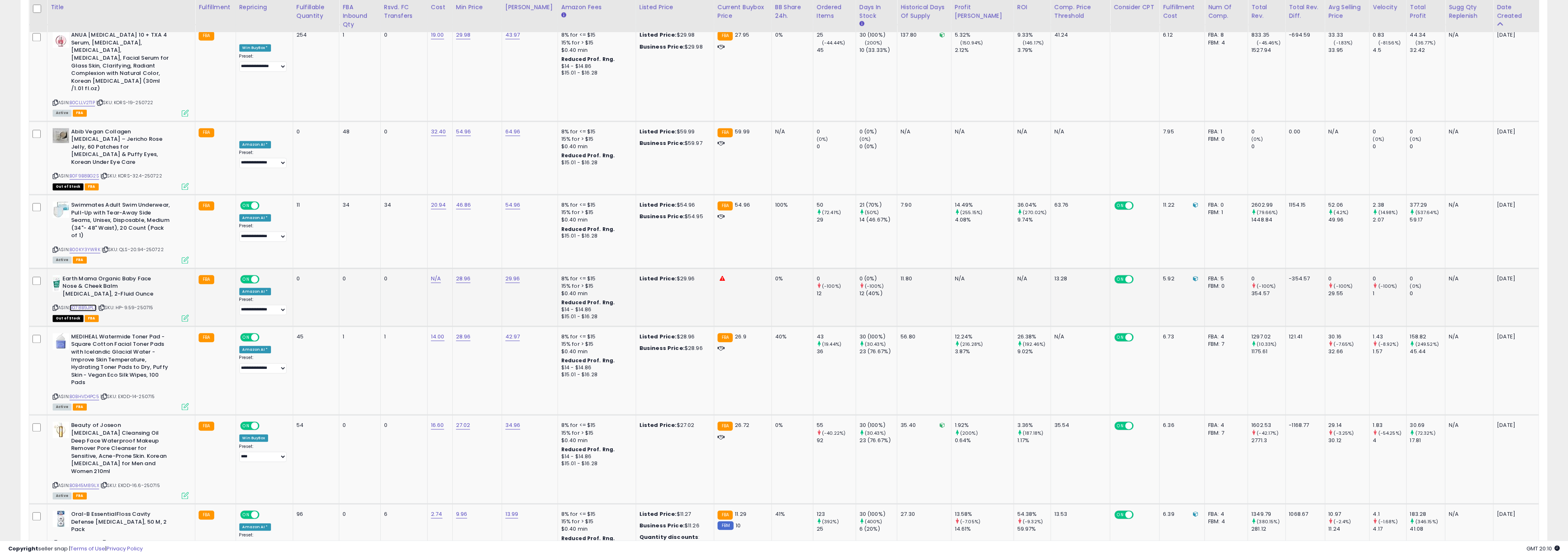
click at [85, 304] on link "B078B9JPLX" at bounding box center [83, 307] width 27 height 7
click at [470, 274] on link "28.96" at bounding box center [463, 278] width 15 height 8
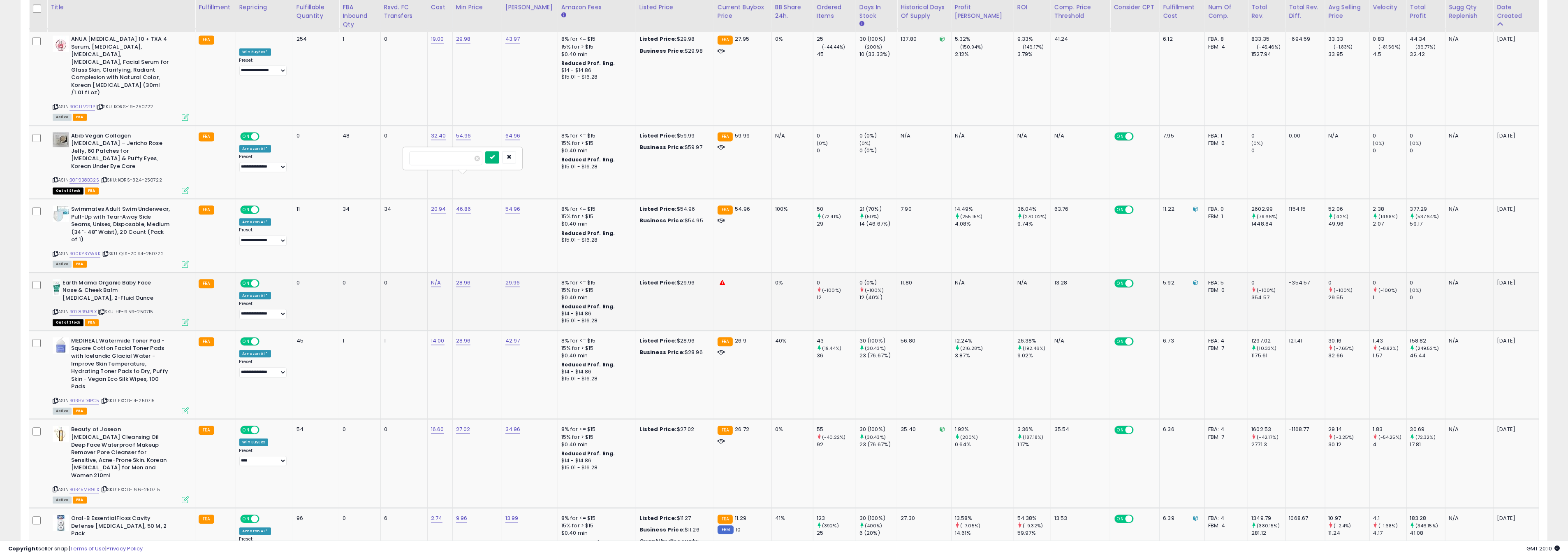
type input "*****"
click at [497, 157] on button "submit" at bounding box center [492, 157] width 14 height 13
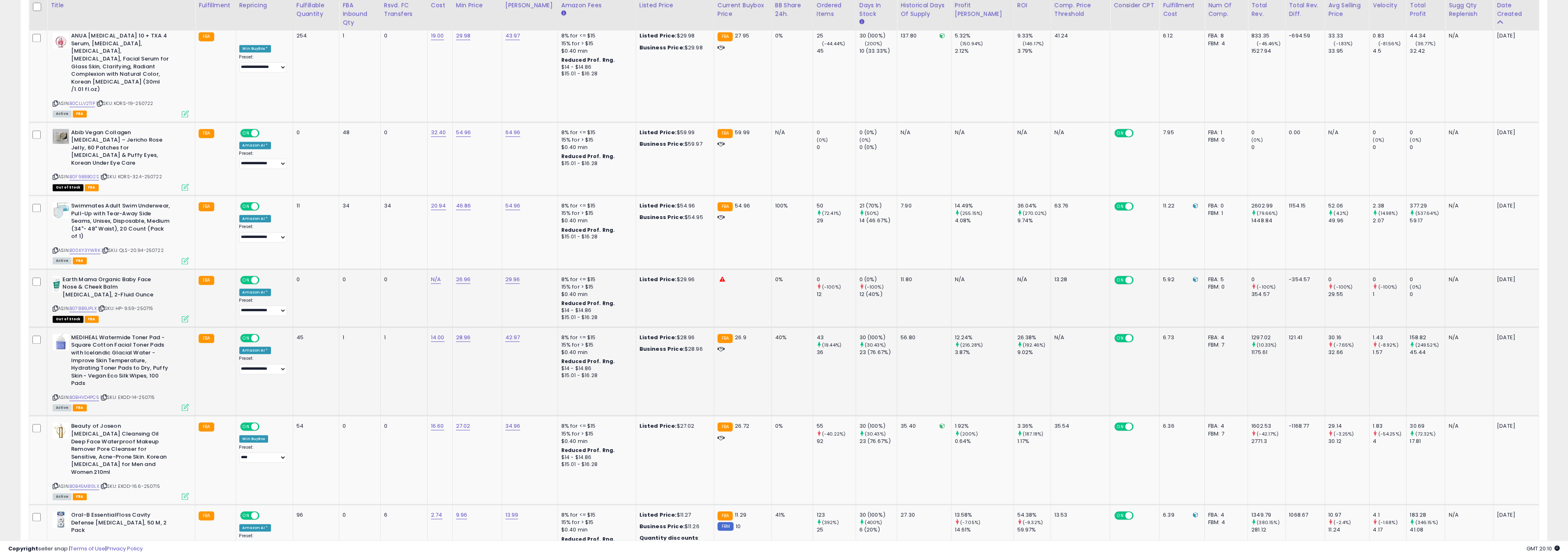
scroll to position [2743, 0]
click at [93, 394] on link "B0BHVD4PC5" at bounding box center [84, 396] width 29 height 7
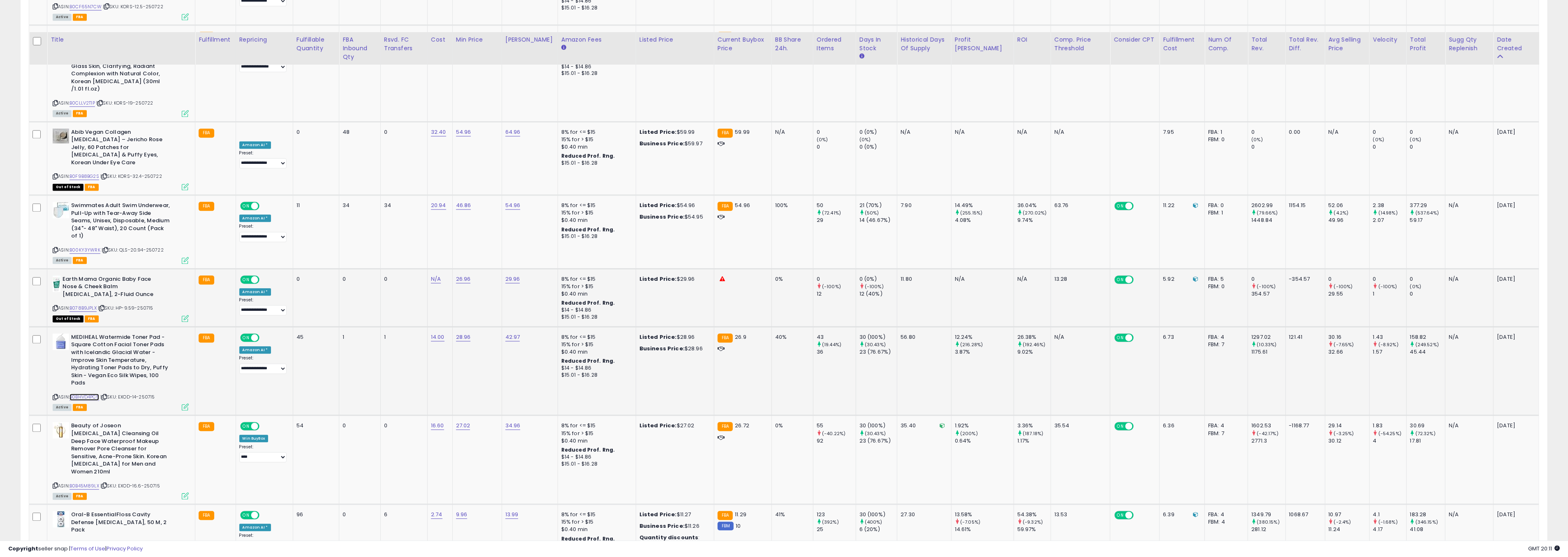
scroll to position [2786, 0]
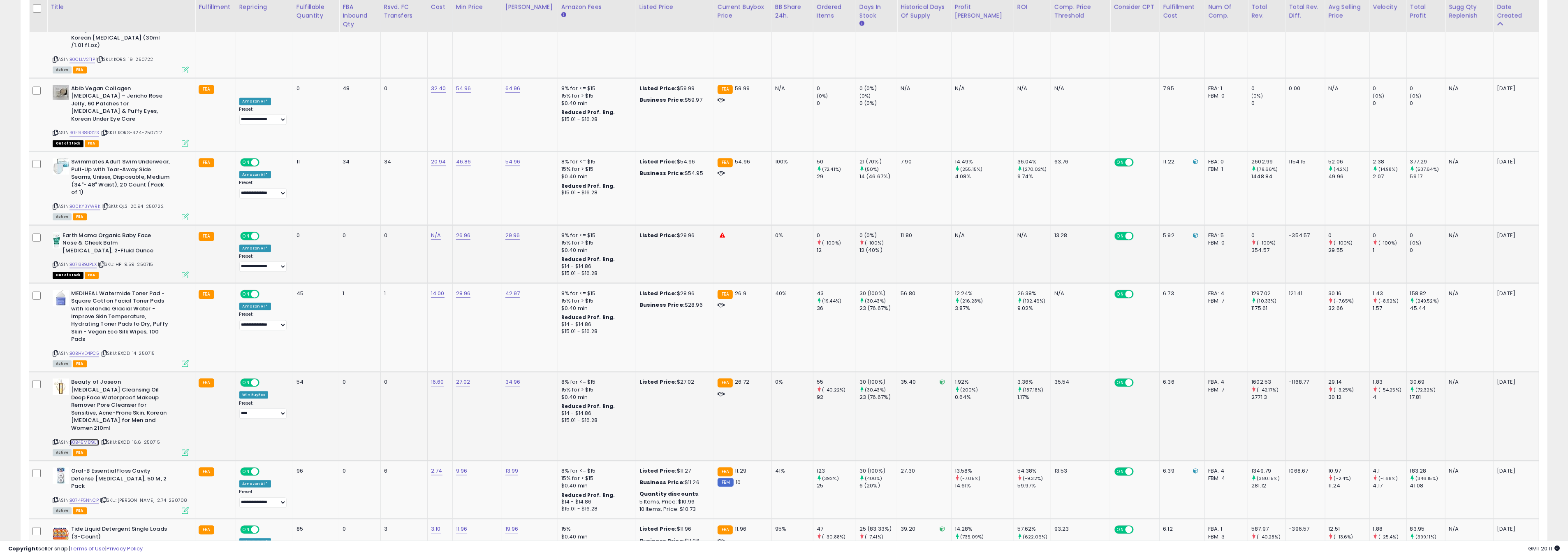
click at [88, 439] on link "B0B45M89LX" at bounding box center [84, 441] width 29 height 7
click at [469, 378] on link "27.02" at bounding box center [463, 382] width 15 height 8
type input "*****"
click at [494, 258] on icon "submit" at bounding box center [491, 255] width 5 height 5
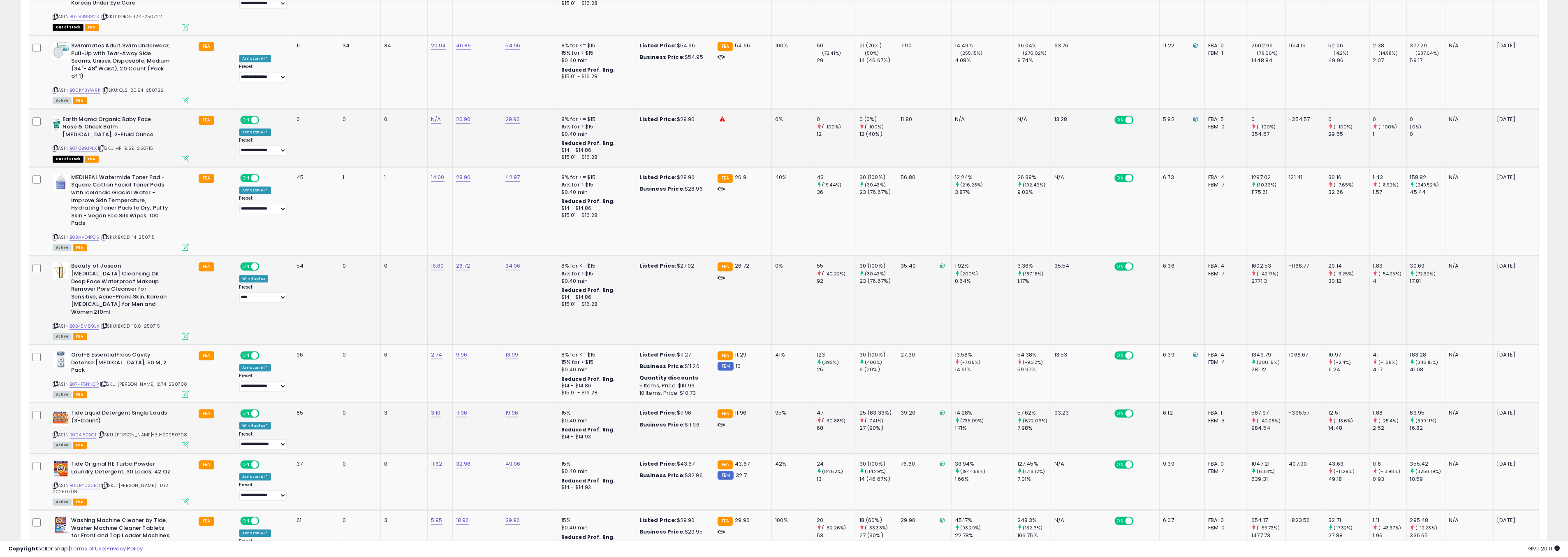
scroll to position [2906, 0]
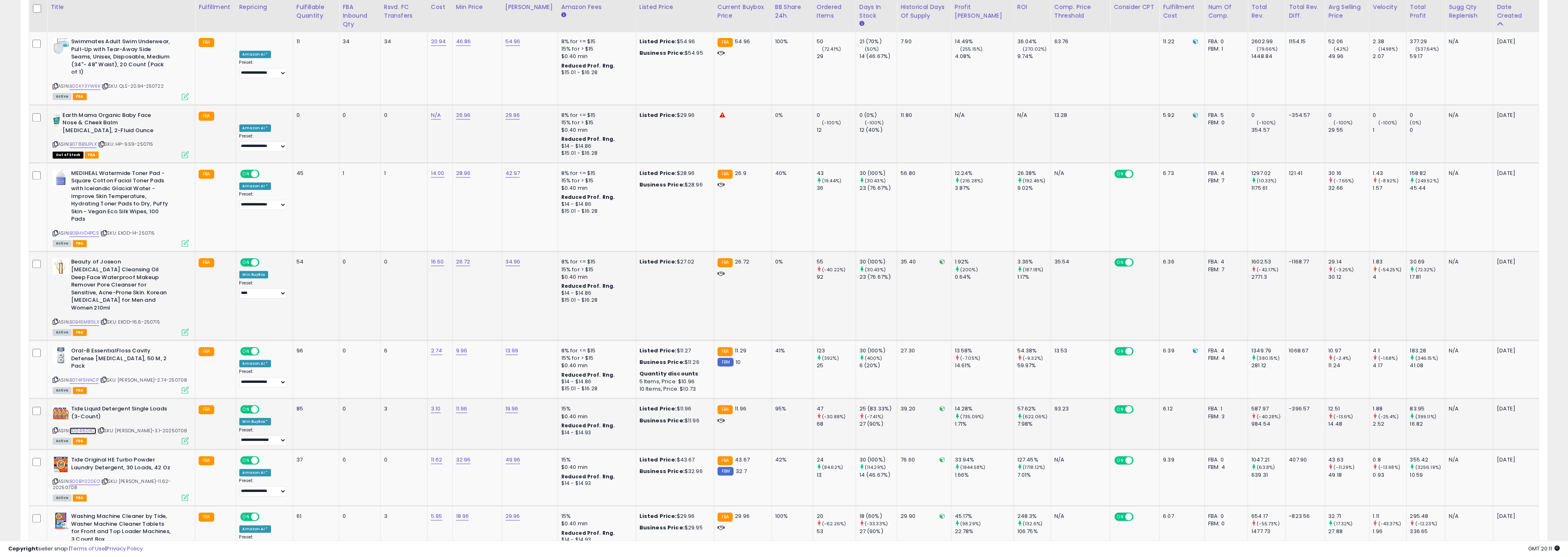
click at [91, 427] on link "B004I50XCI" at bounding box center [82, 430] width 26 height 7
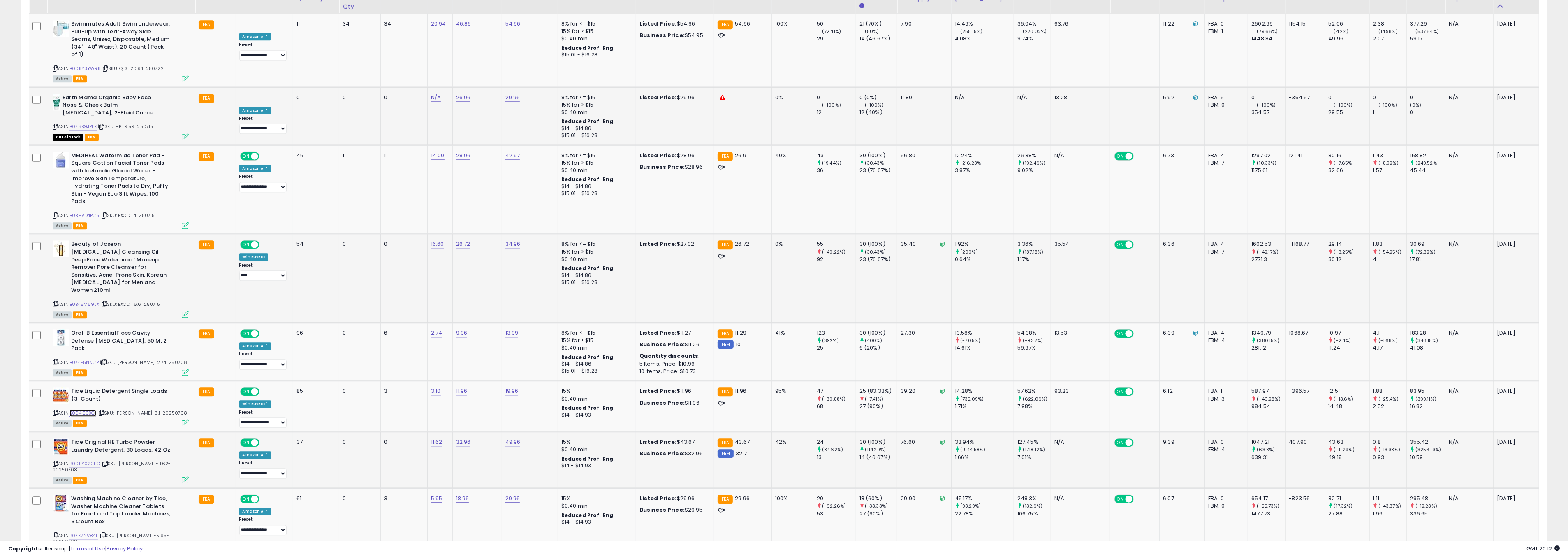
scroll to position [2930, 0]
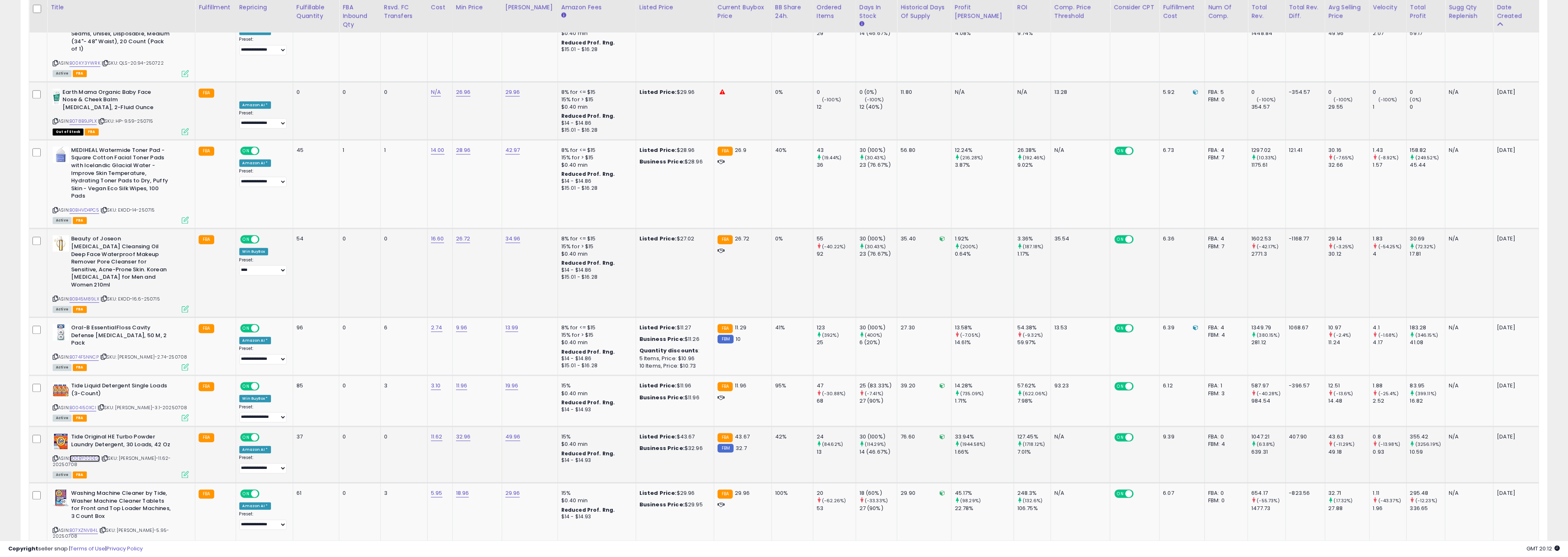
click at [89, 455] on link "B00BY020EO" at bounding box center [84, 458] width 30 height 7
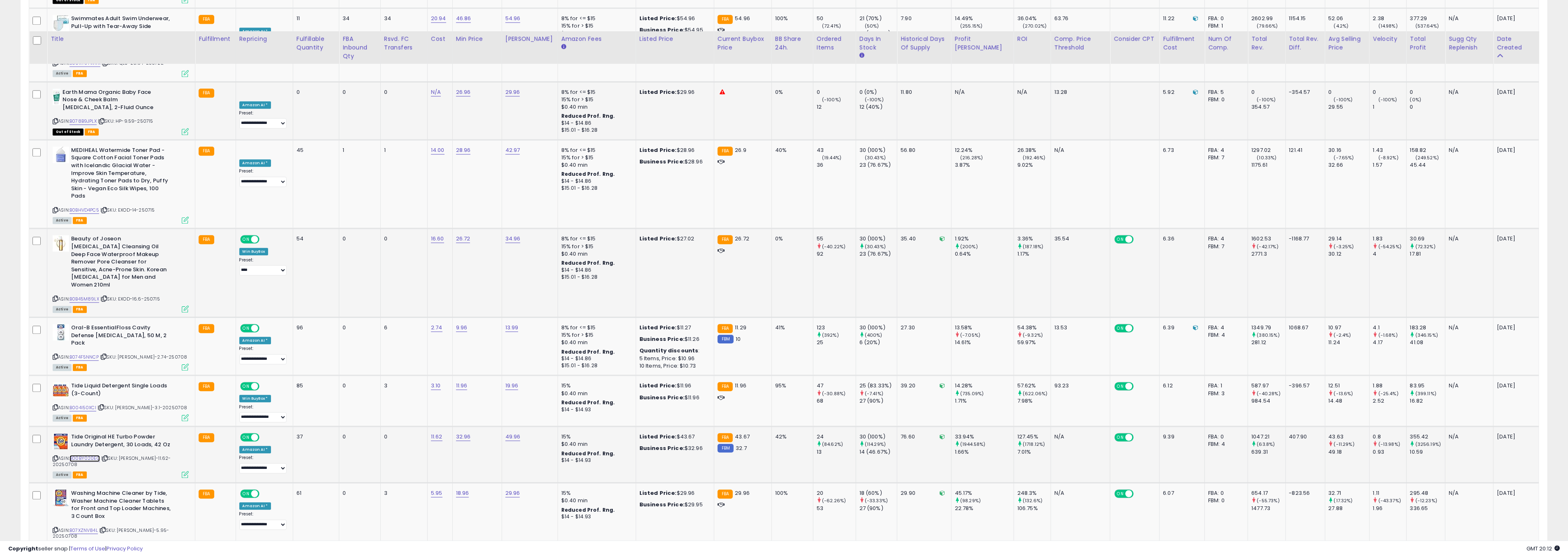
scroll to position [2961, 0]
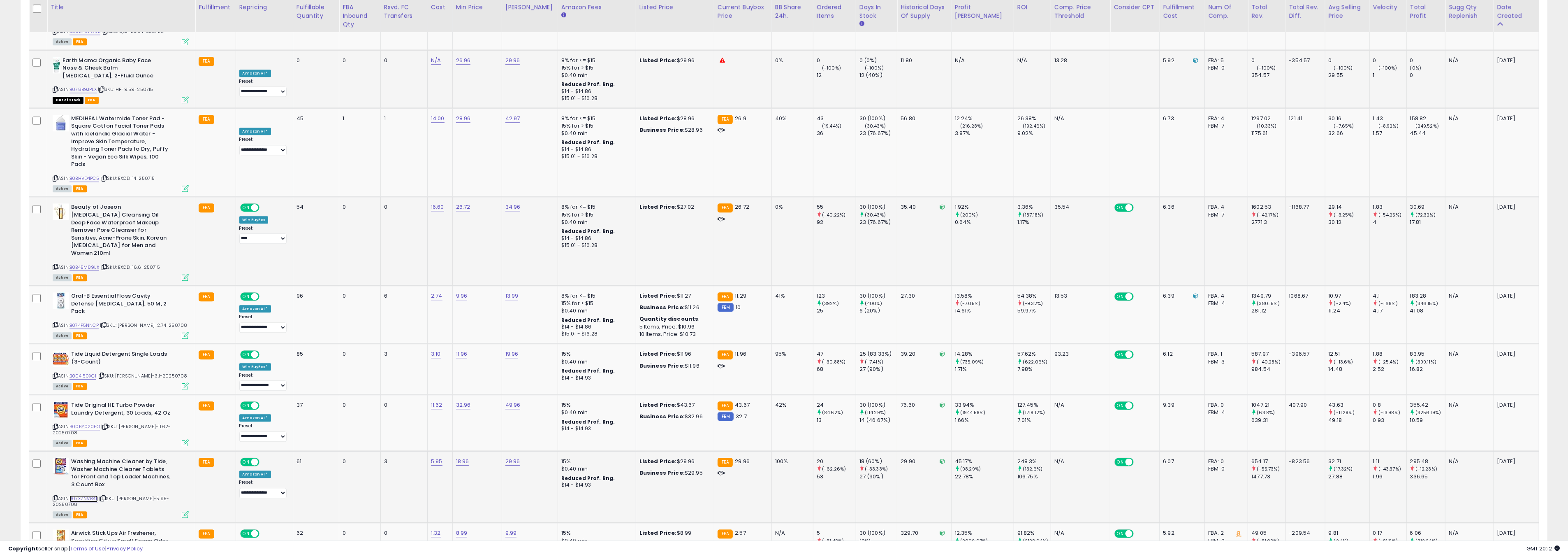
click at [85, 495] on link "B07XZNV84L" at bounding box center [83, 498] width 28 height 7
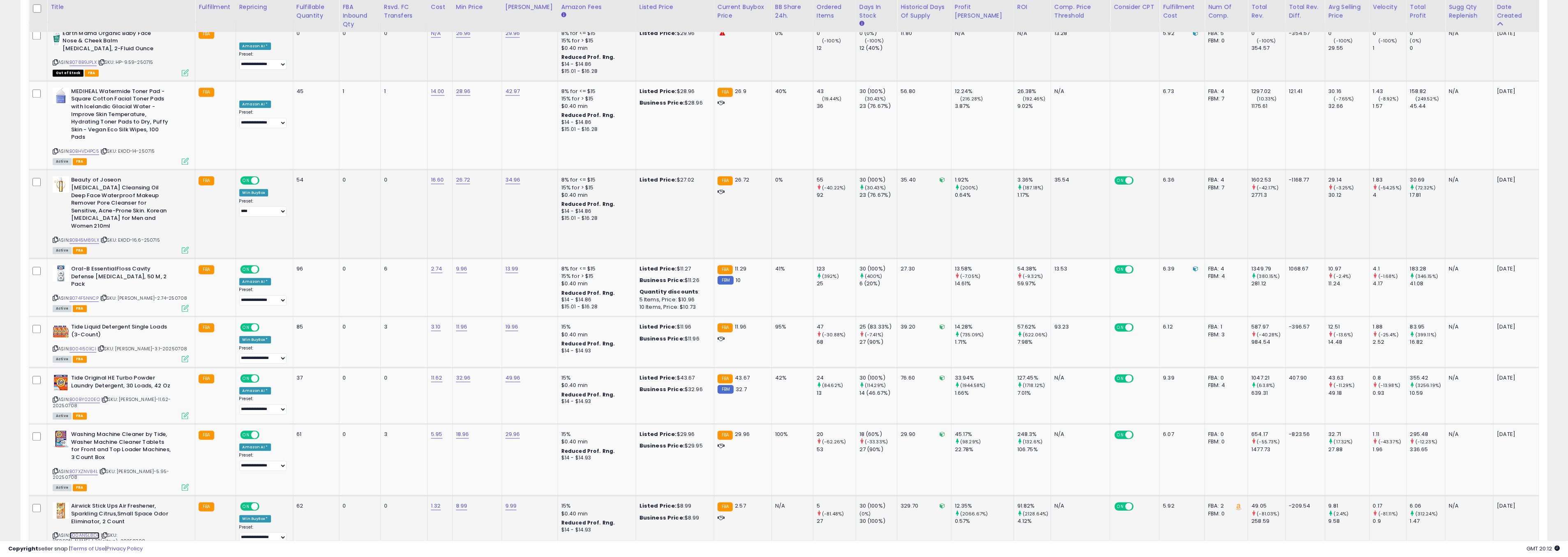
click at [85, 532] on link "B00AN5L8DK" at bounding box center [84, 534] width 30 height 7
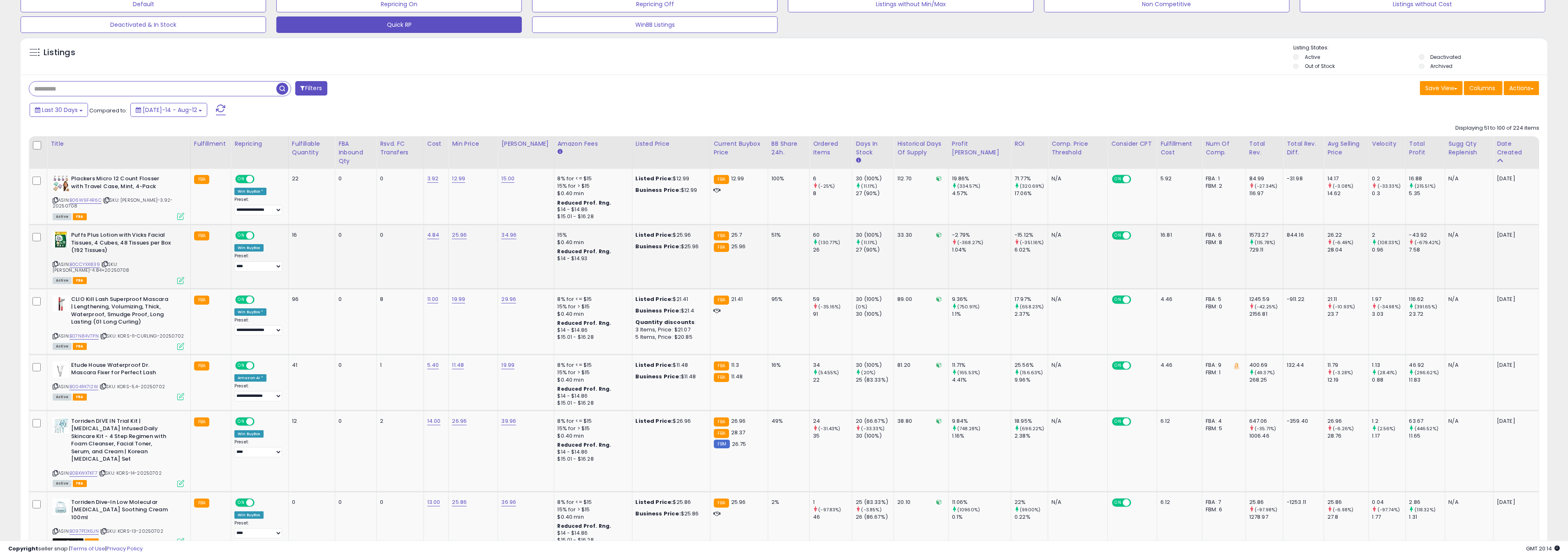
scroll to position [54, 0]
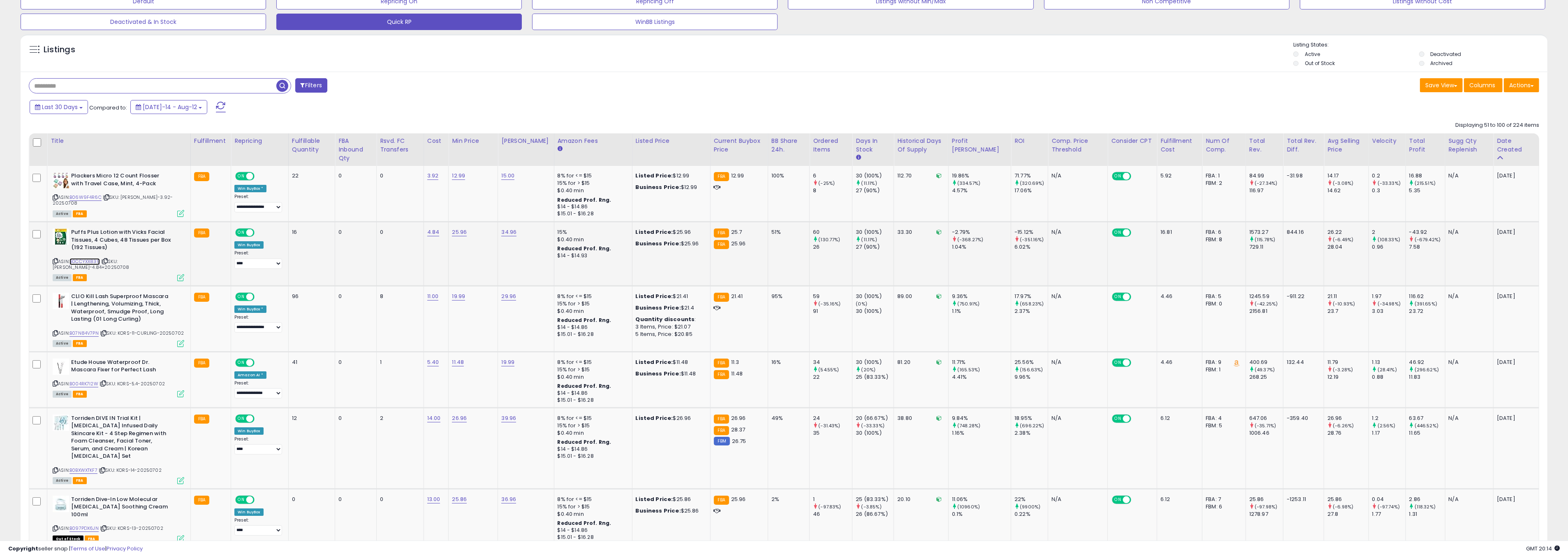
click at [93, 261] on link "B0CCYXX839" at bounding box center [84, 261] width 30 height 7
click at [467, 235] on link "25.96" at bounding box center [459, 232] width 15 height 8
type input "*****"
click at [497, 212] on button "submit" at bounding box center [490, 210] width 14 height 13
click at [264, 263] on select "**********" at bounding box center [258, 263] width 48 height 11
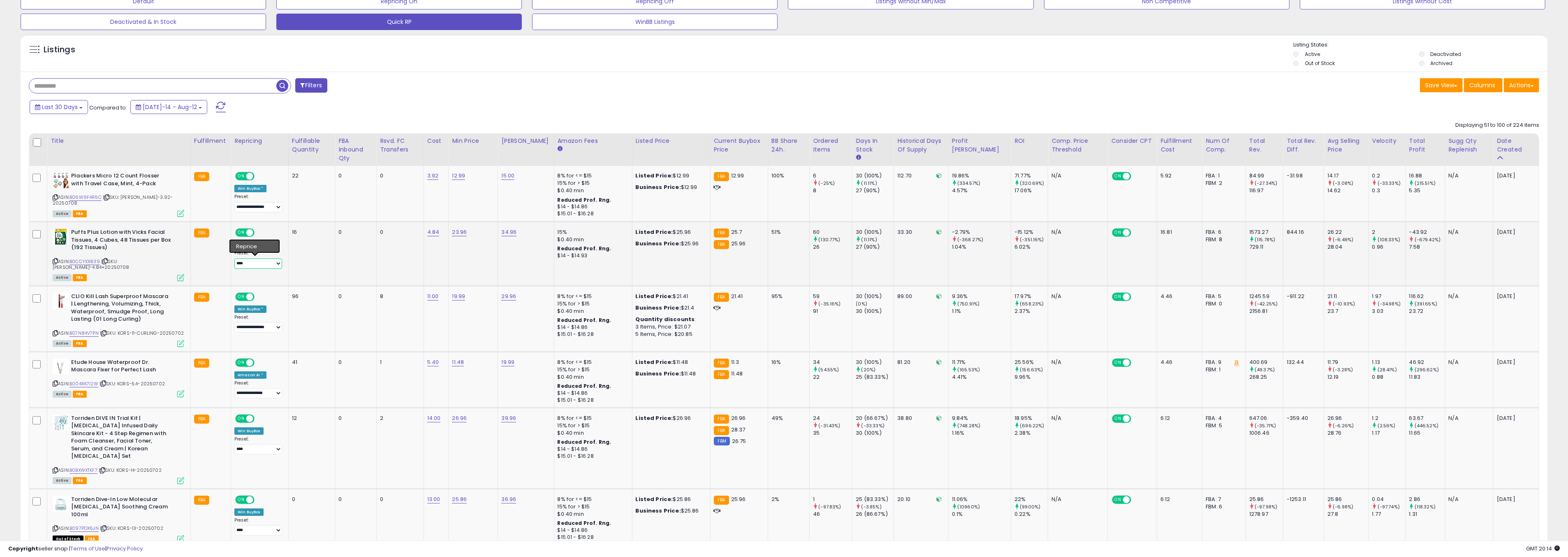
select select "**********"
click at [235, 258] on select "**********" at bounding box center [258, 263] width 48 height 11
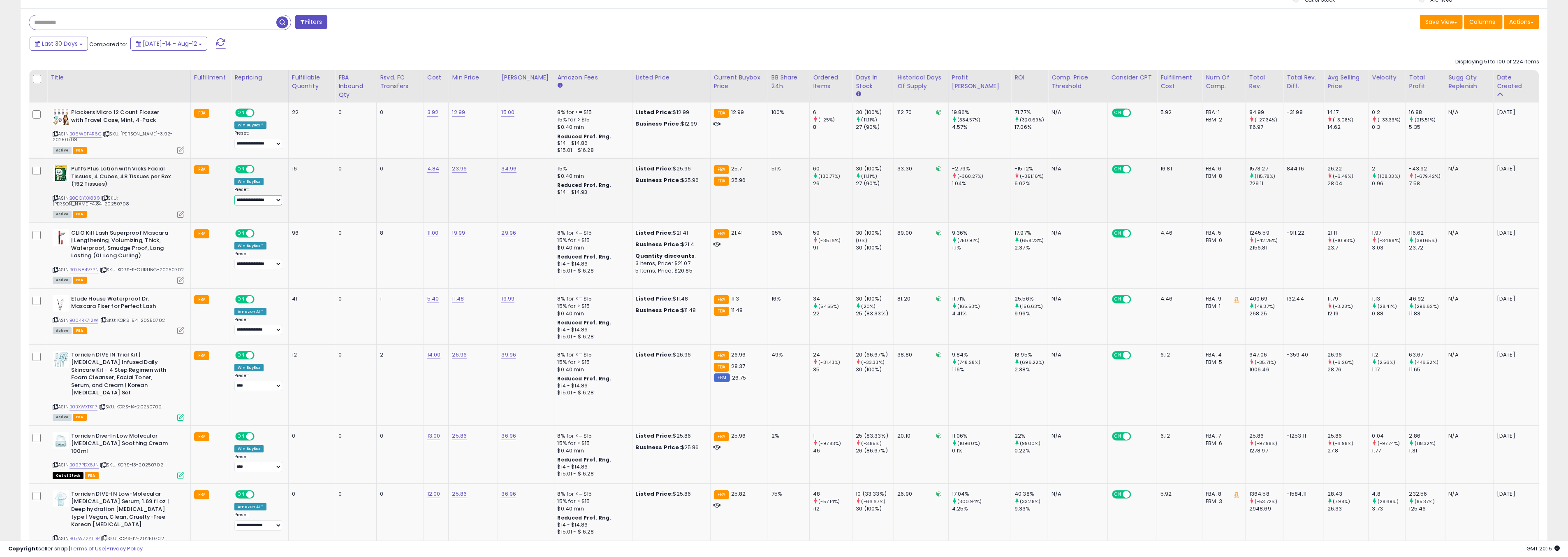
scroll to position [118, 0]
click at [92, 265] on link "B07N84V7PN" at bounding box center [84, 268] width 29 height 7
click at [253, 258] on select "**********" at bounding box center [258, 263] width 48 height 11
select select "****"
click at [235, 258] on select "**********" at bounding box center [258, 263] width 48 height 11
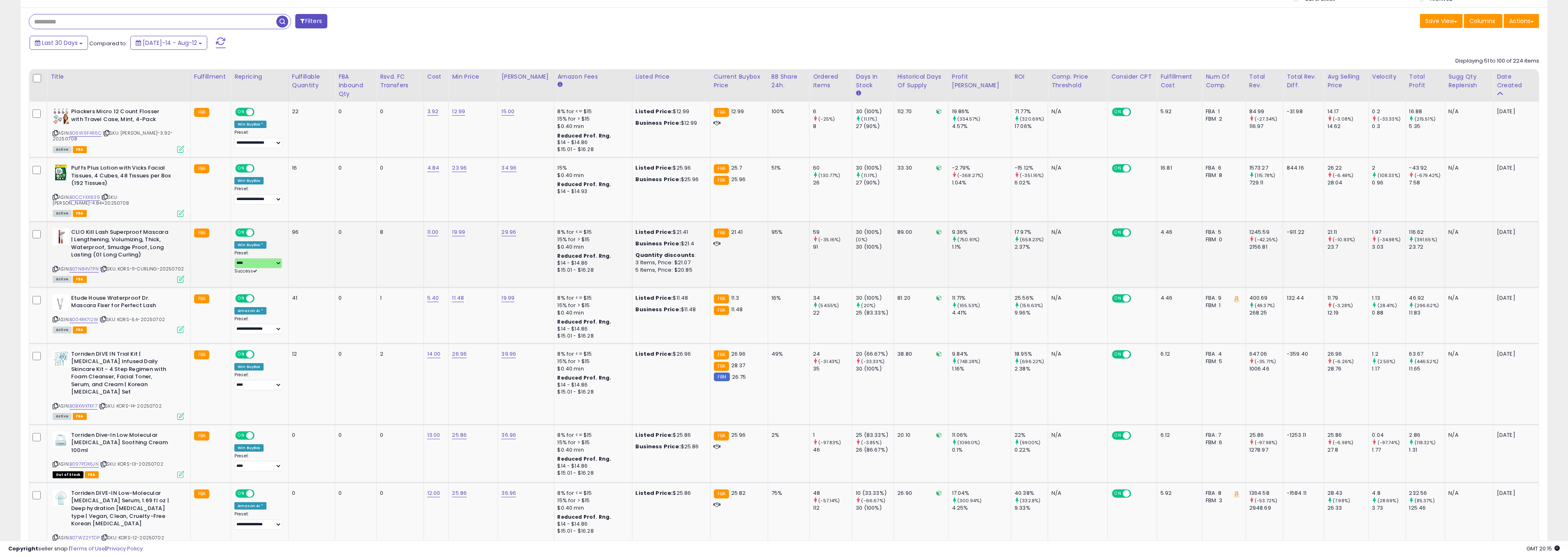
click at [177, 276] on icon at bounding box center [180, 279] width 7 height 7
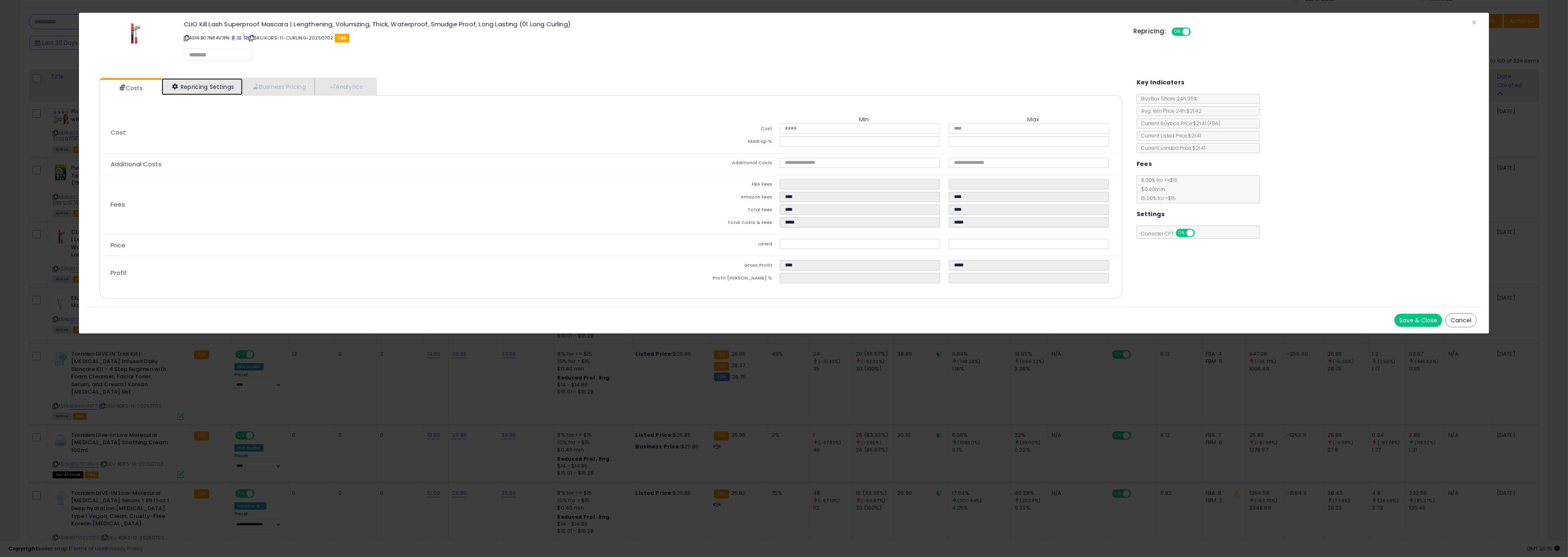
click at [209, 85] on link "Repricing Settings" at bounding box center [202, 86] width 81 height 17
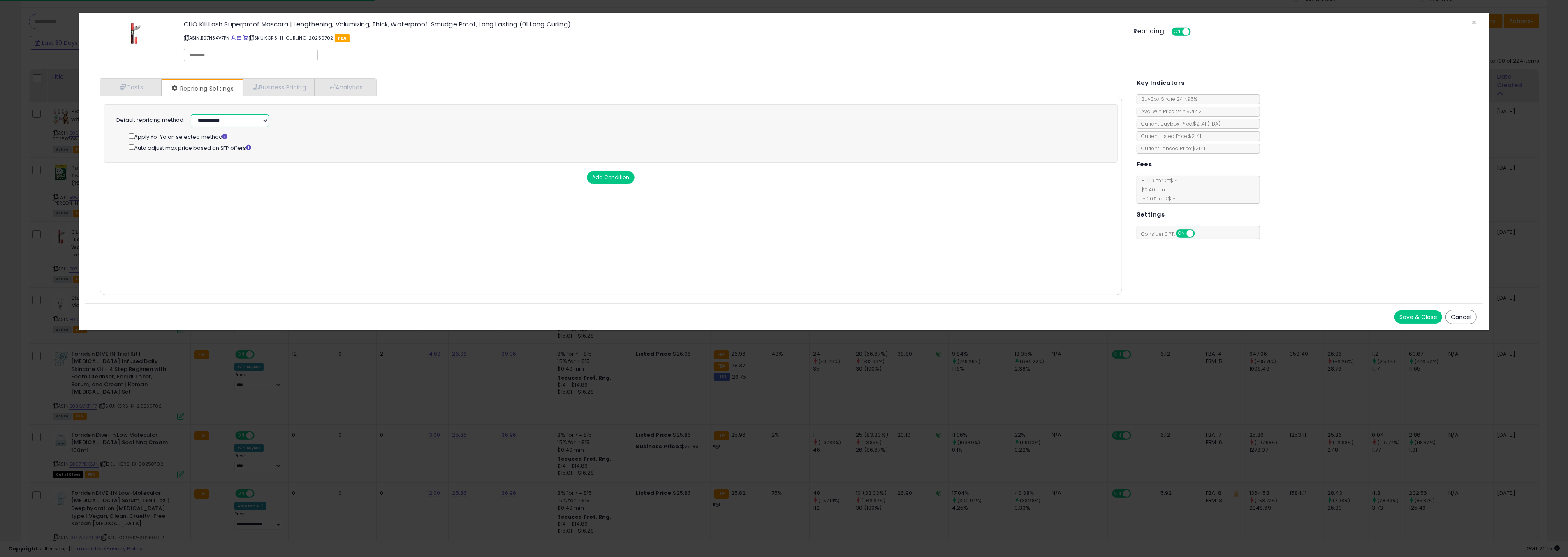
click at [229, 124] on select "**********" at bounding box center [230, 120] width 78 height 13
select select "******"
click at [191, 115] on select "**********" at bounding box center [230, 120] width 78 height 13
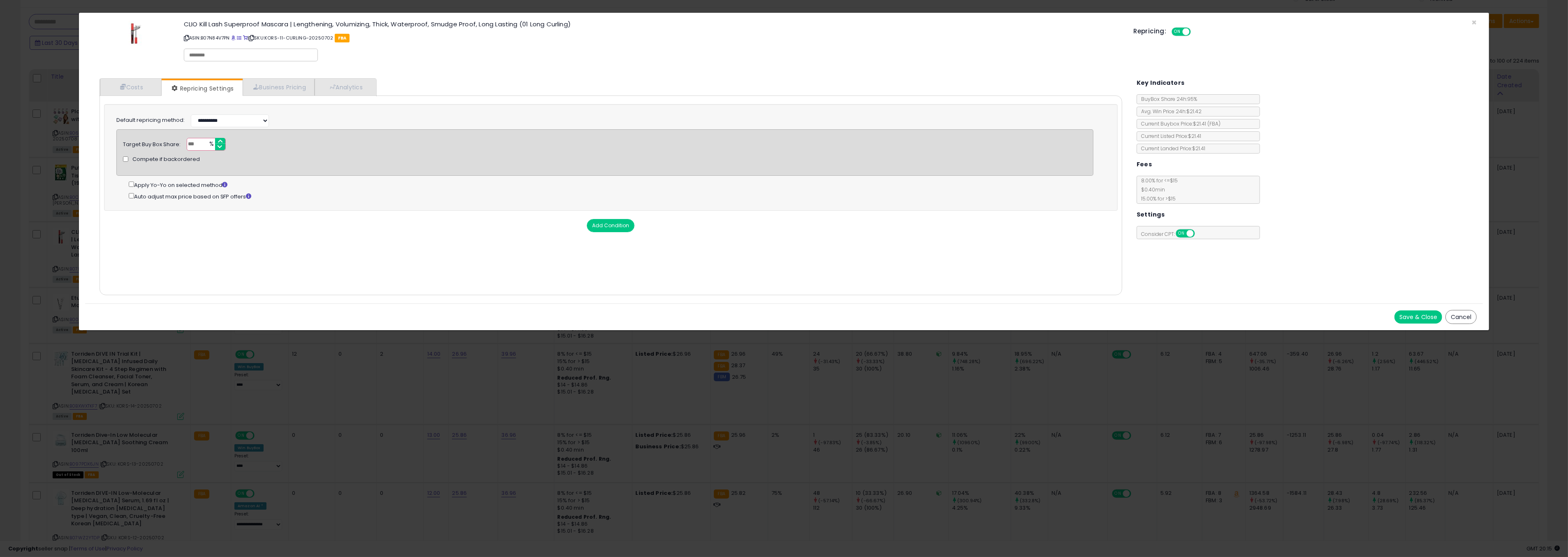
click at [1408, 310] on button "Save & Close" at bounding box center [1418, 316] width 48 height 13
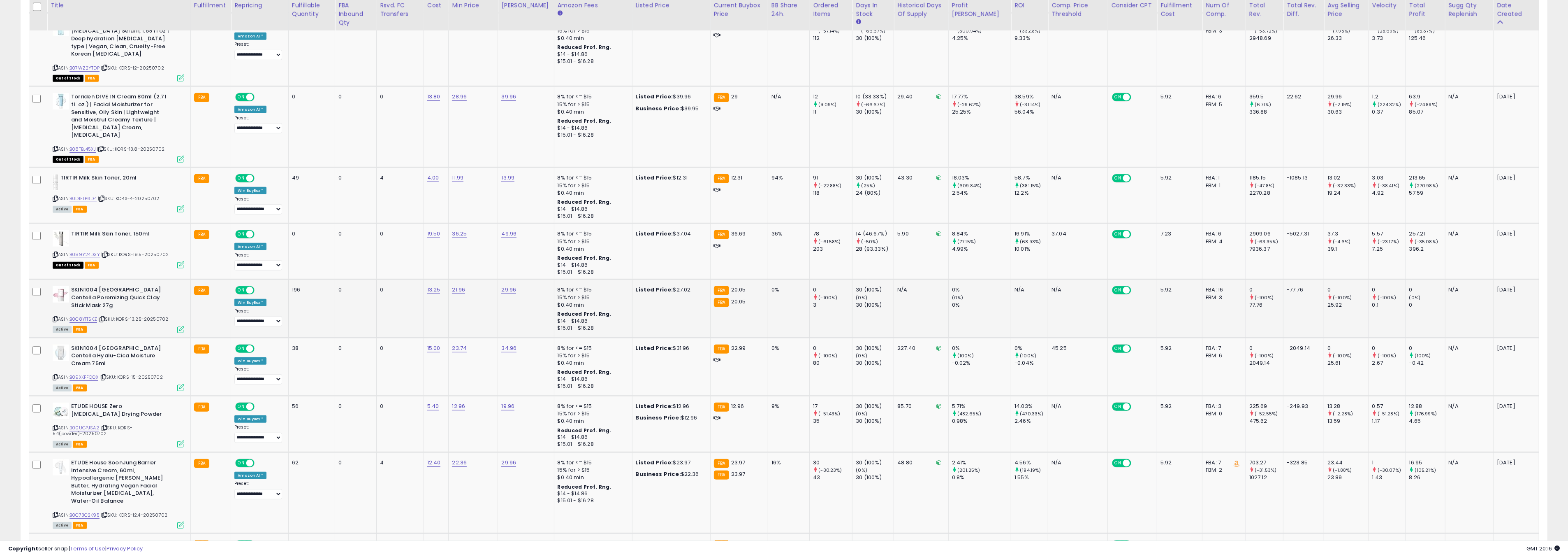
scroll to position [589, 0]
click at [83, 314] on link "B0C8Y1TSKZ" at bounding box center [83, 317] width 27 height 7
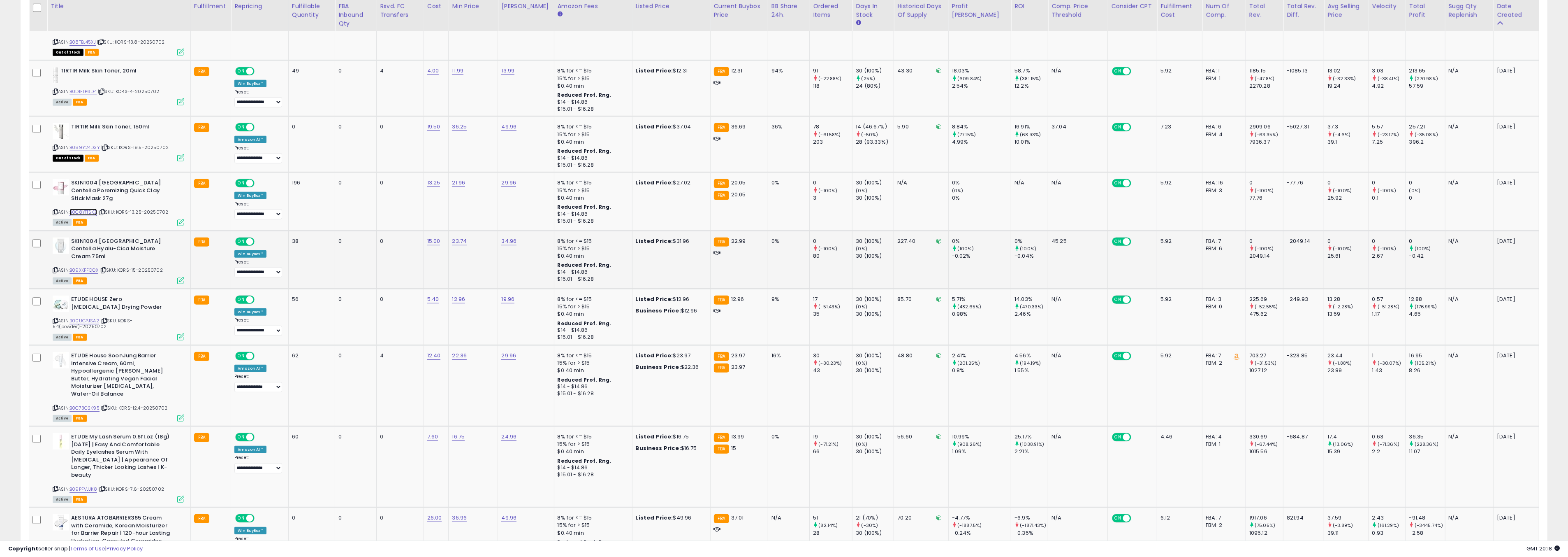
scroll to position [709, 0]
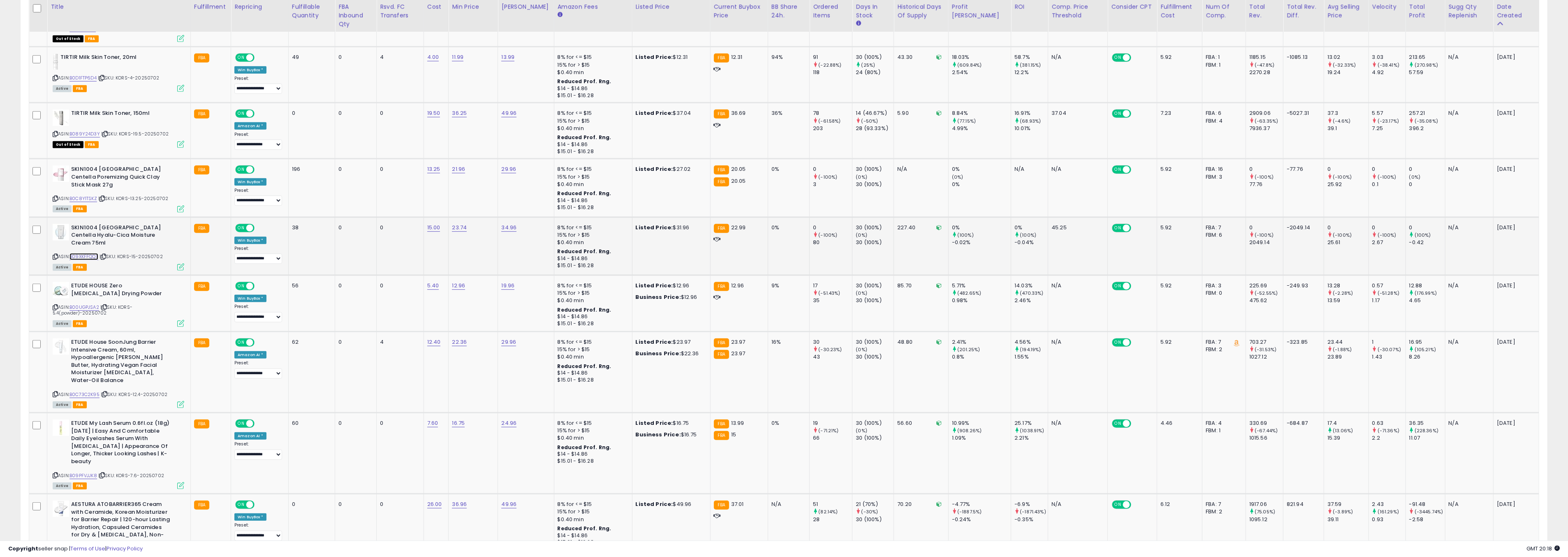
click at [87, 254] on link "B09XKFFQQX" at bounding box center [83, 256] width 28 height 7
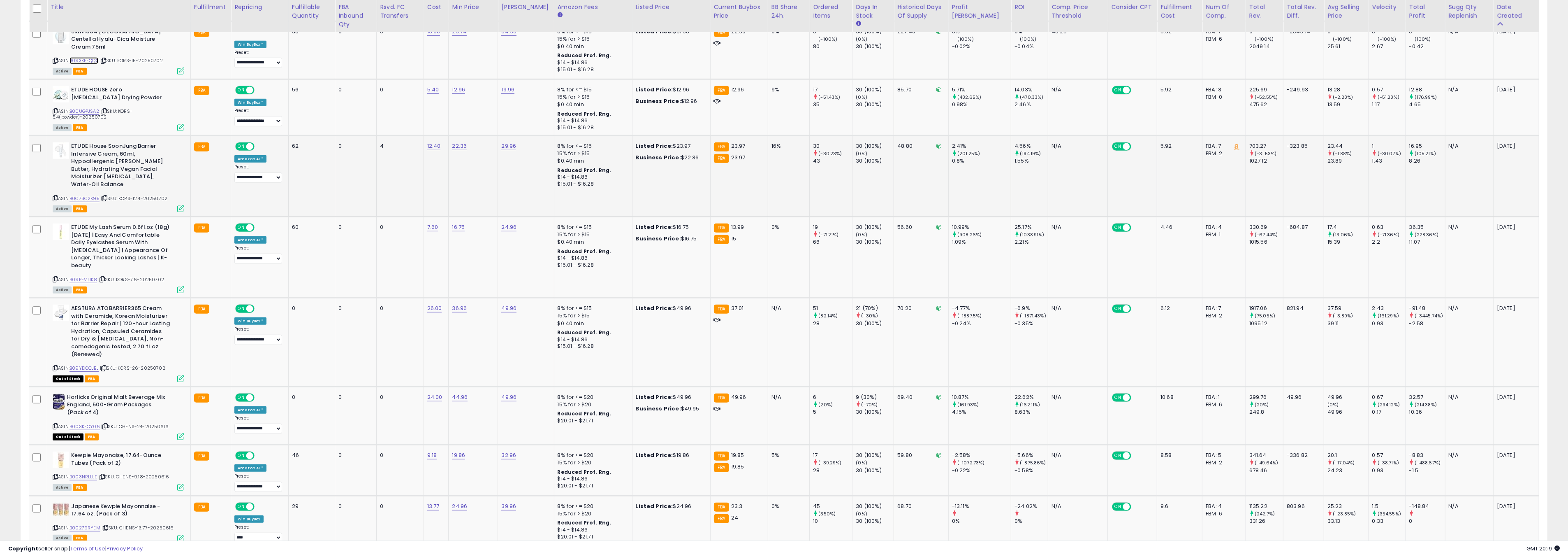
scroll to position [905, 0]
click at [92, 275] on link "B09PFVJJK8" at bounding box center [83, 278] width 27 height 7
click at [465, 222] on link "16.75" at bounding box center [458, 226] width 13 height 8
type input "*****"
click at [491, 191] on icon "submit" at bounding box center [488, 190] width 5 height 5
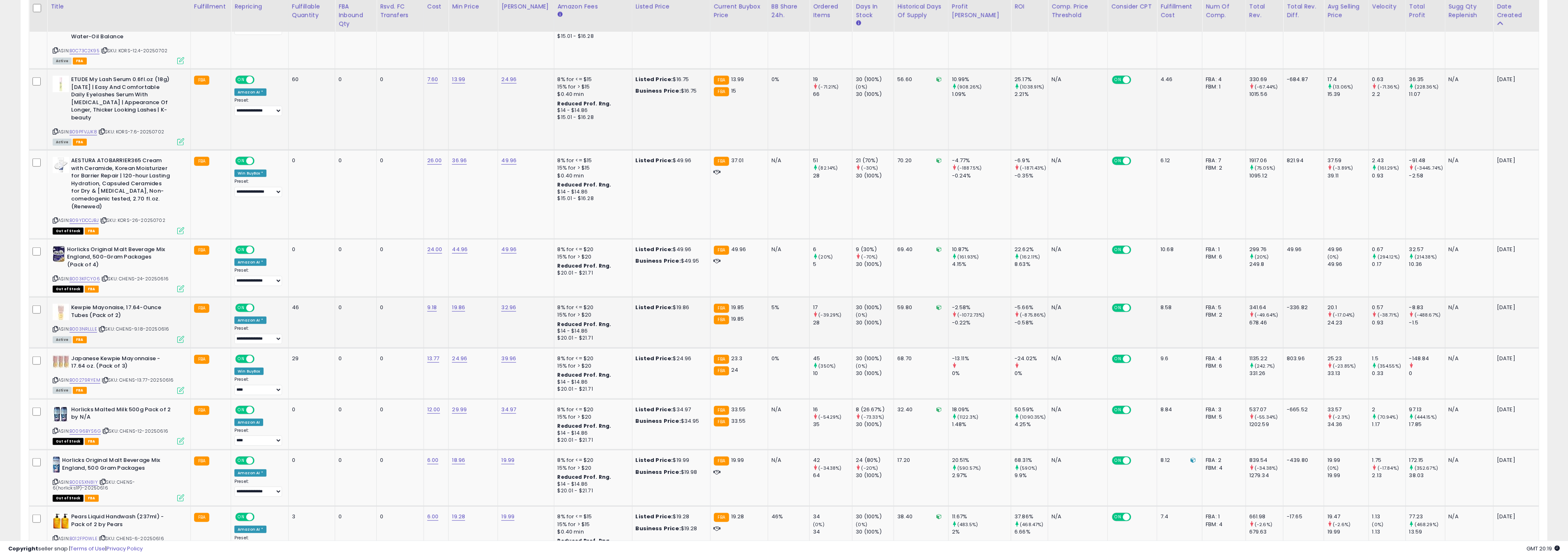
scroll to position [1055, 0]
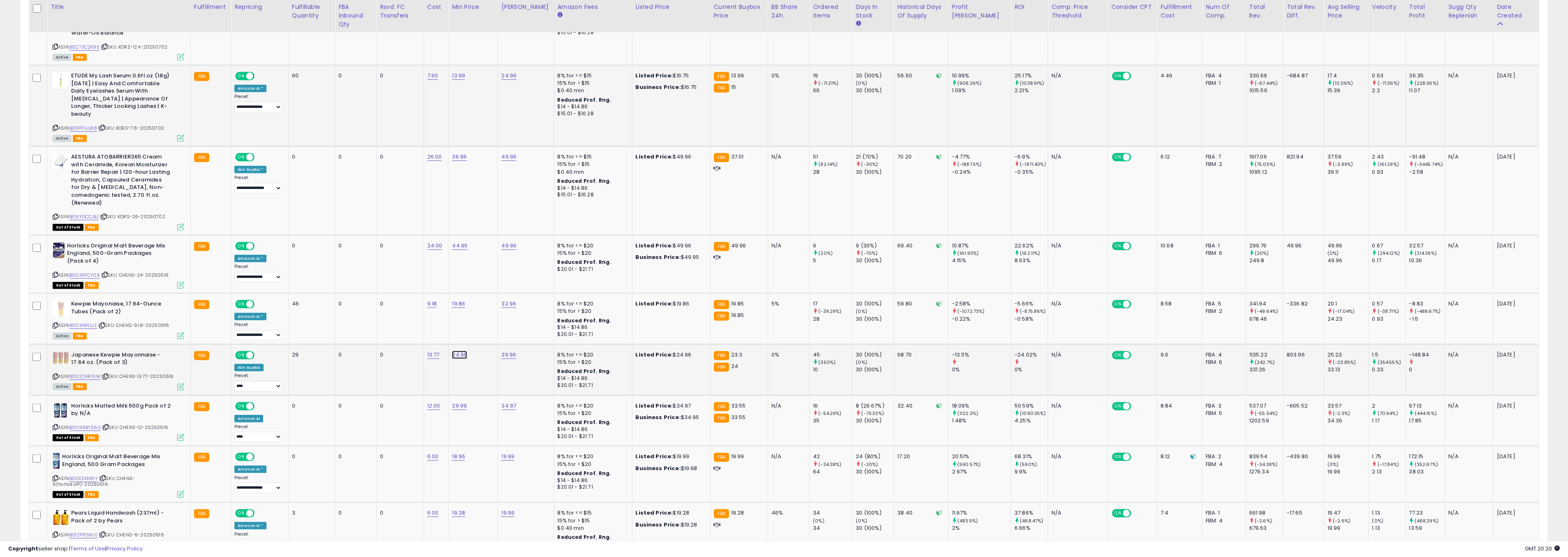
click at [468, 350] on link "24.96" at bounding box center [460, 354] width 16 height 8
type input "****"
click at [496, 314] on button "submit" at bounding box center [490, 310] width 14 height 13
click at [83, 373] on link "B00279RYEM" at bounding box center [85, 376] width 31 height 7
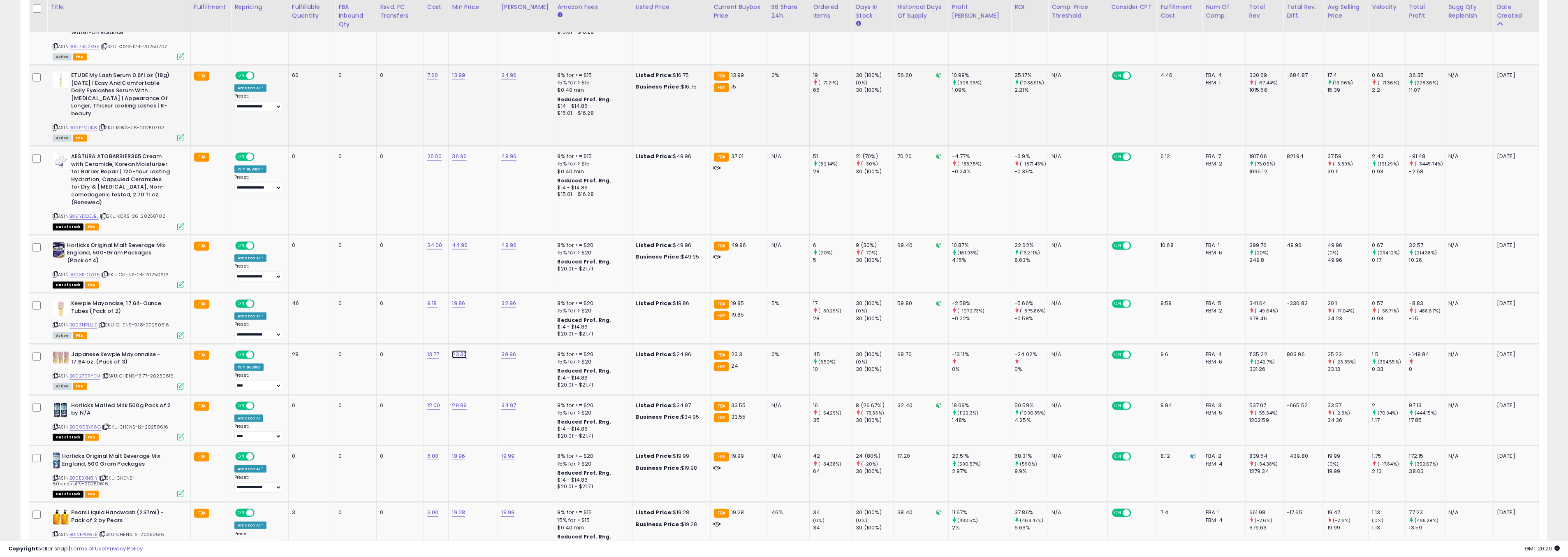
click at [466, 350] on link "23.30" at bounding box center [459, 354] width 15 height 8
type input "*****"
click at [495, 315] on button "submit" at bounding box center [489, 310] width 14 height 13
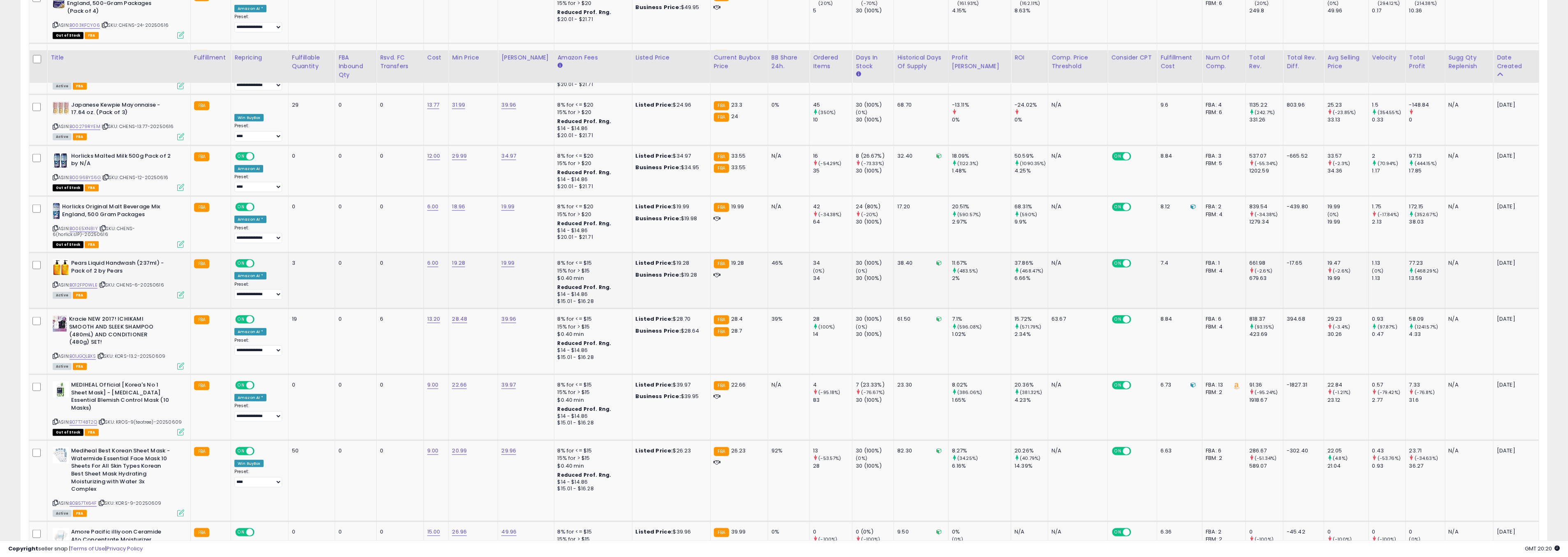
scroll to position [1359, 0]
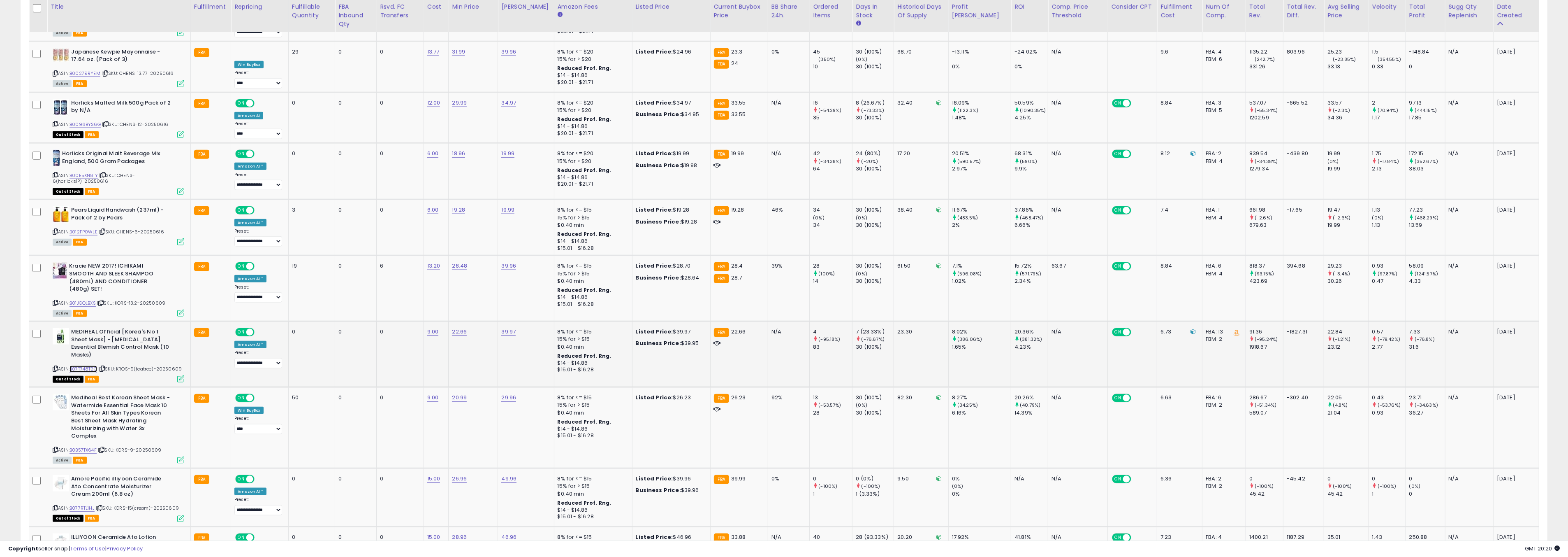
click at [91, 365] on link "B07T748T2Q" at bounding box center [83, 368] width 27 height 7
click at [88, 300] on link "B01JGQLBXS" at bounding box center [82, 302] width 26 height 7
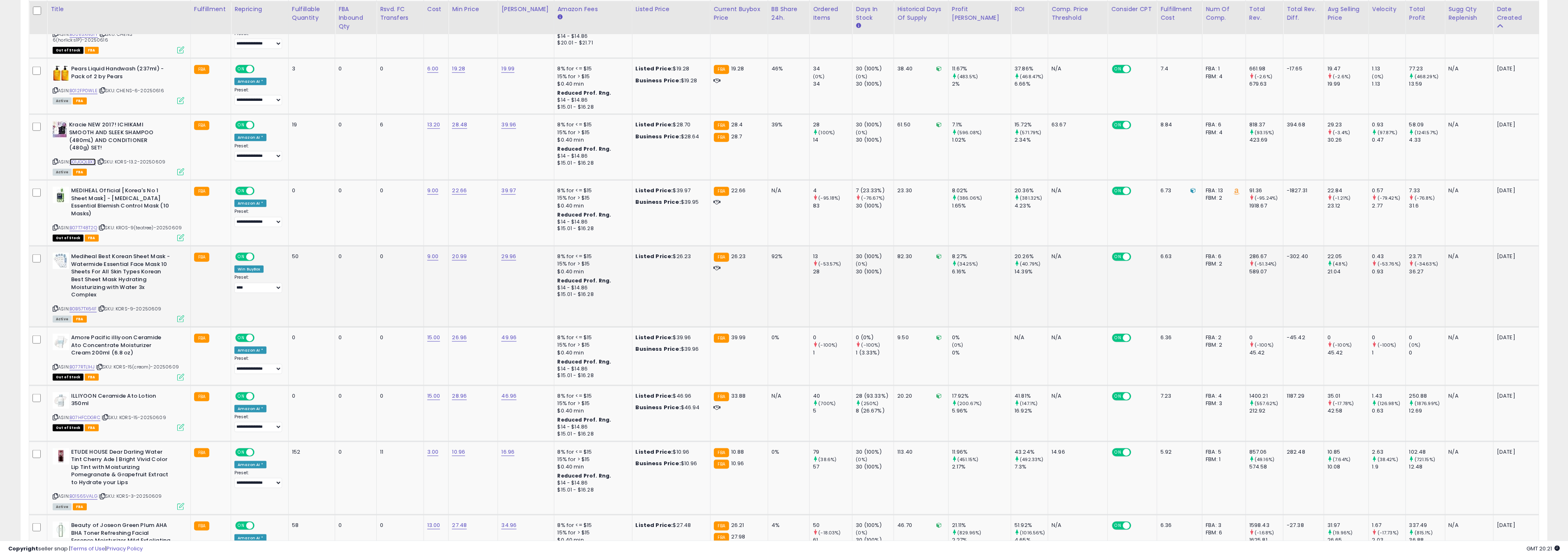
scroll to position [1503, 0]
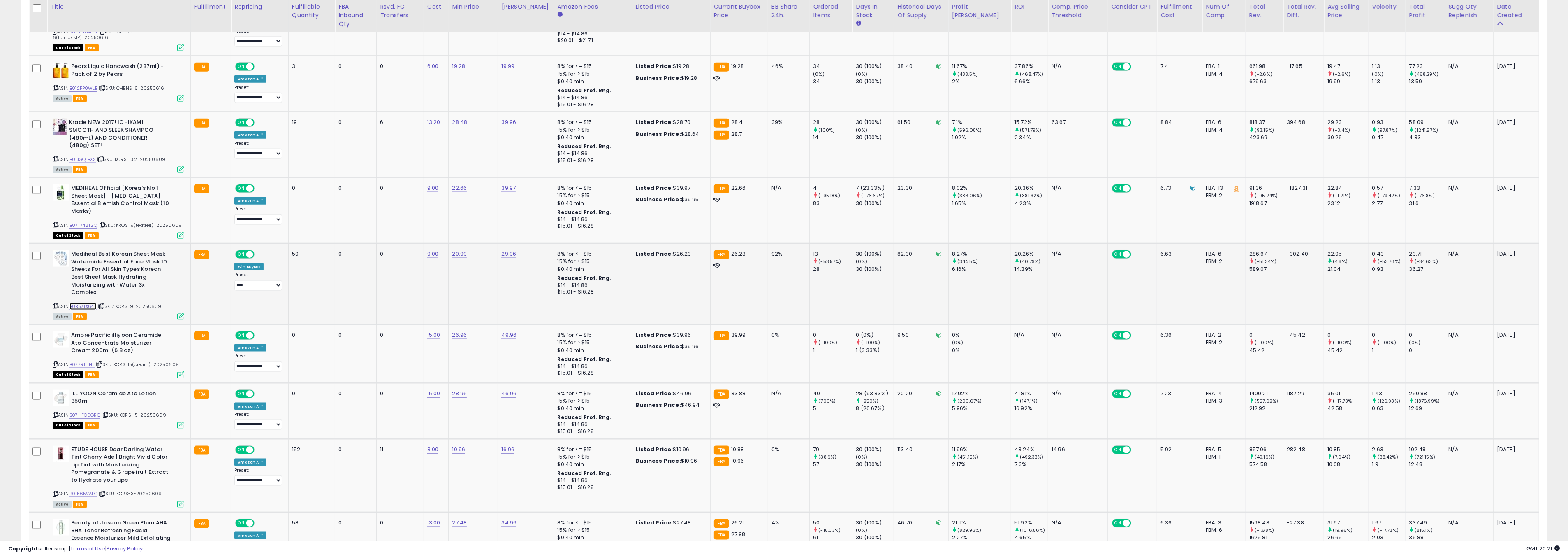
click at [91, 302] on link "B0B57TX64F" at bounding box center [83, 305] width 27 height 7
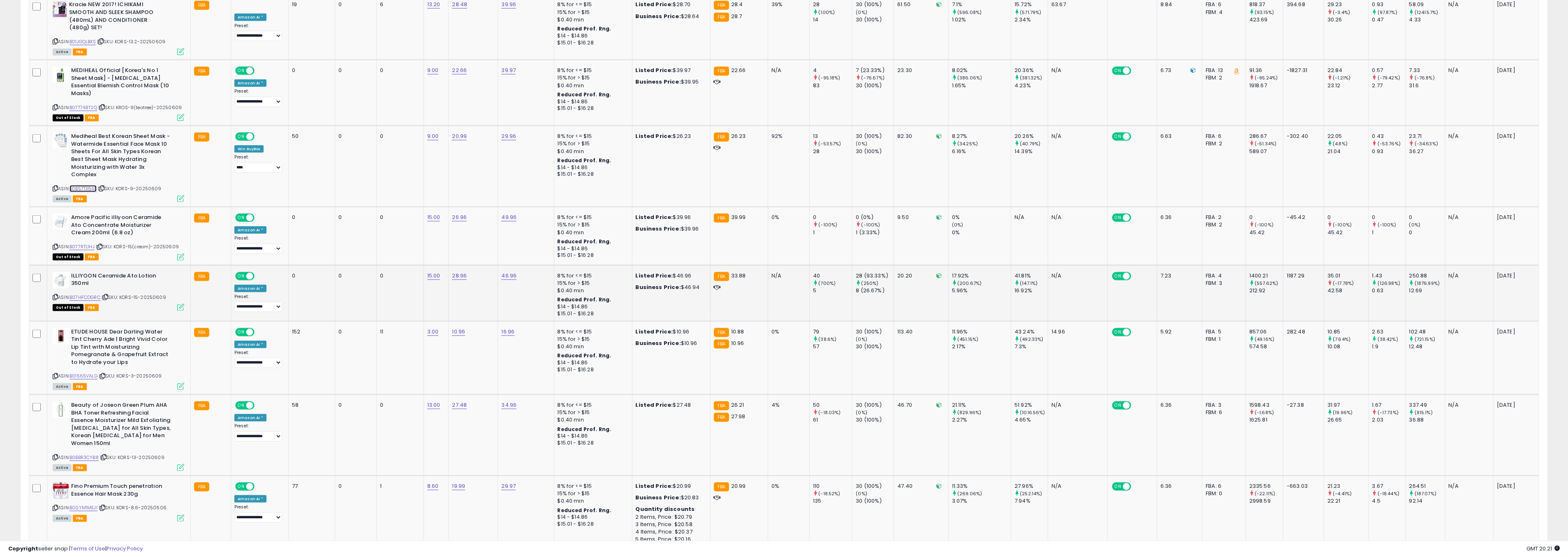
scroll to position [1628, 0]
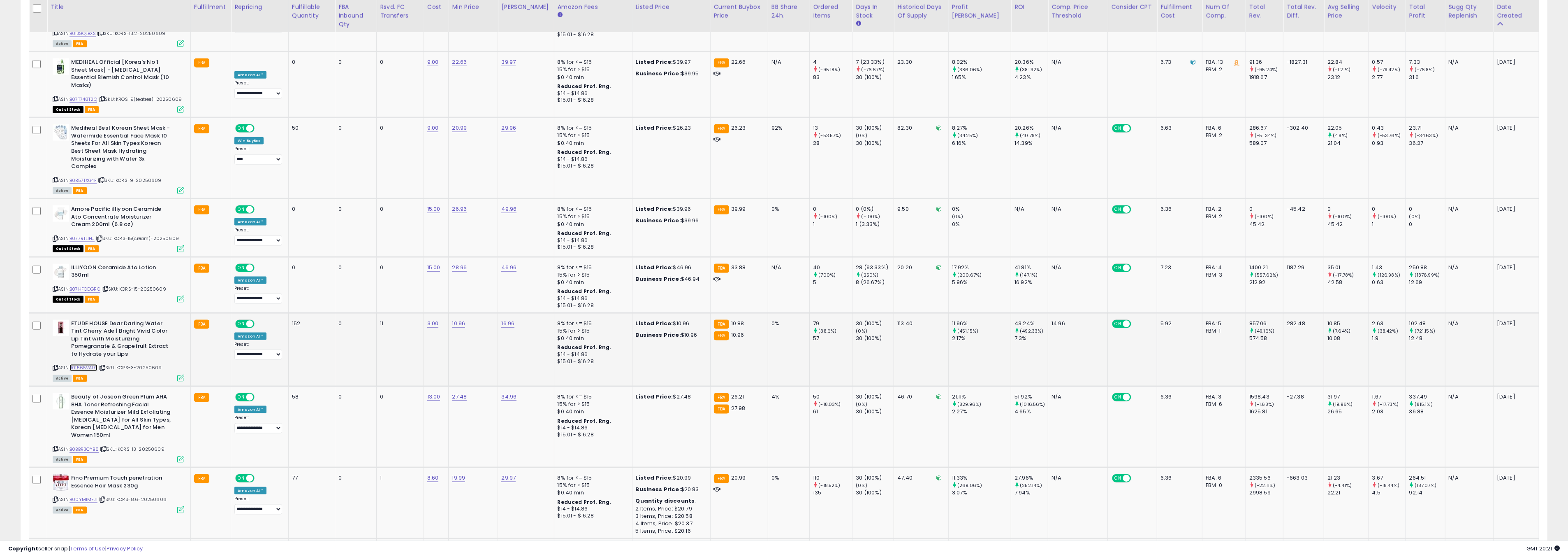
click at [87, 364] on link "B01565VALG" at bounding box center [83, 367] width 28 height 7
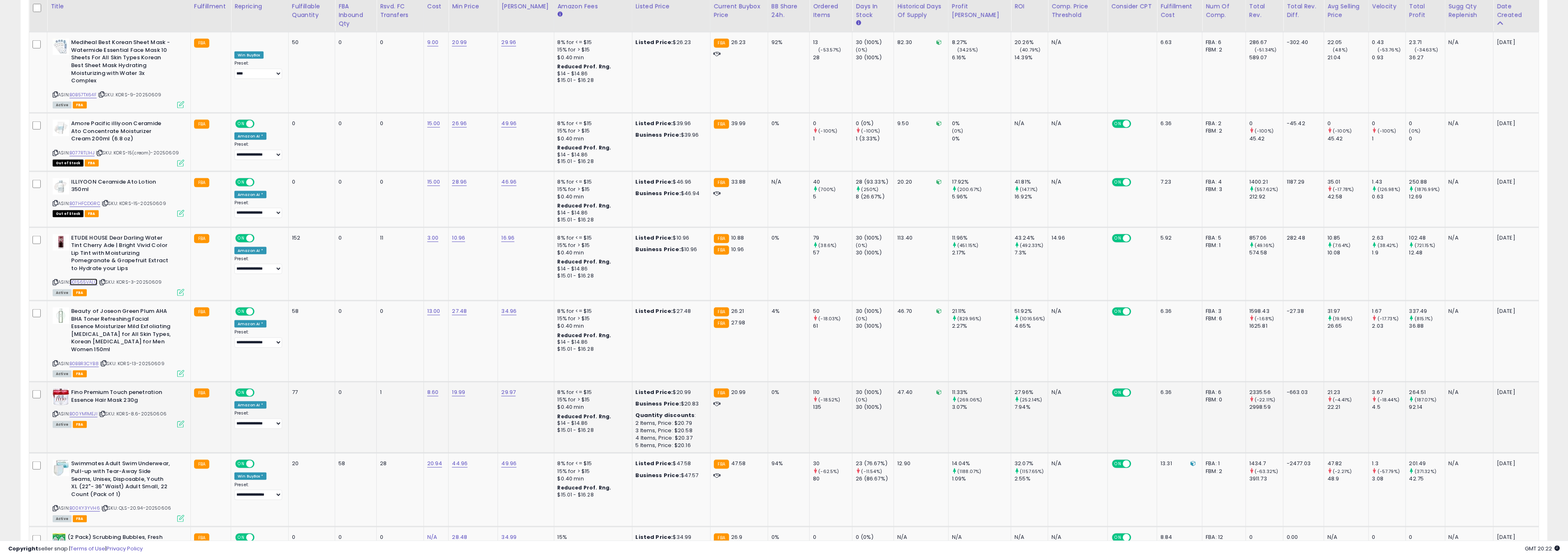
scroll to position [1715, 0]
click at [92, 359] on link "B0BBR3CYB8" at bounding box center [84, 362] width 29 height 7
click at [467, 306] on link "27.48" at bounding box center [459, 310] width 15 height 8
type input "*****"
click at [494, 249] on button "submit" at bounding box center [489, 247] width 14 height 13
